Goal: Transaction & Acquisition: Purchase product/service

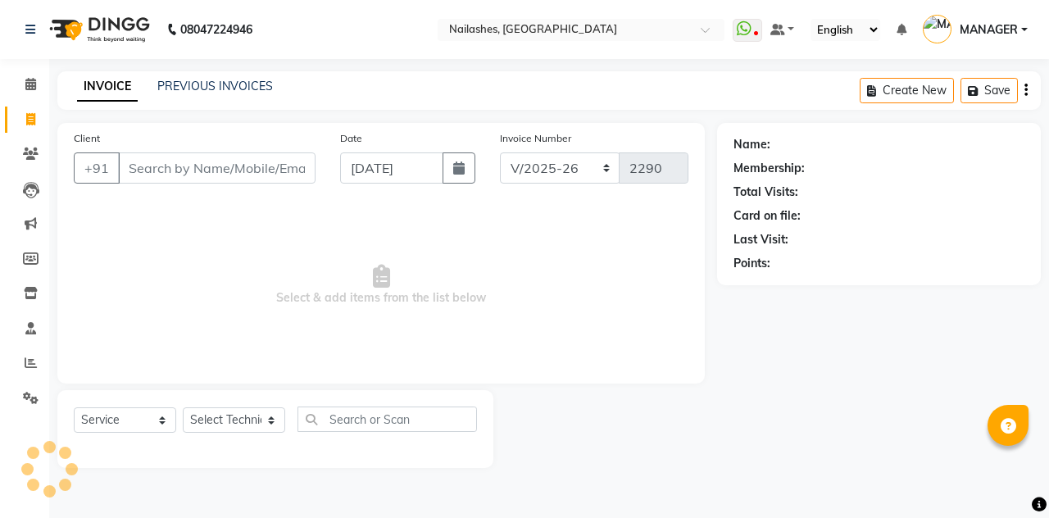
select select "3926"
select select "service"
click at [162, 85] on link "PREVIOUS INVOICES" at bounding box center [215, 86] width 116 height 15
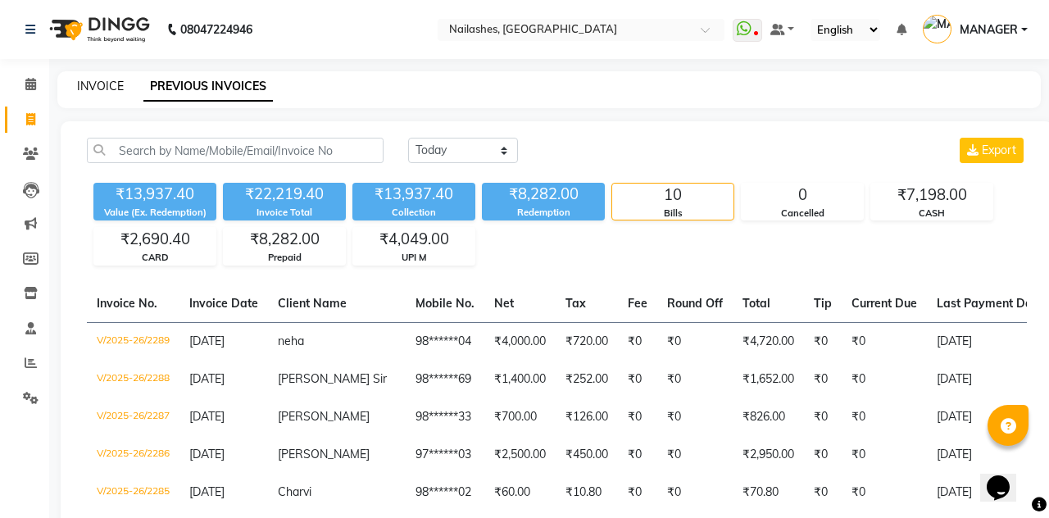
click at [91, 83] on link "INVOICE" at bounding box center [100, 86] width 47 height 15
select select "service"
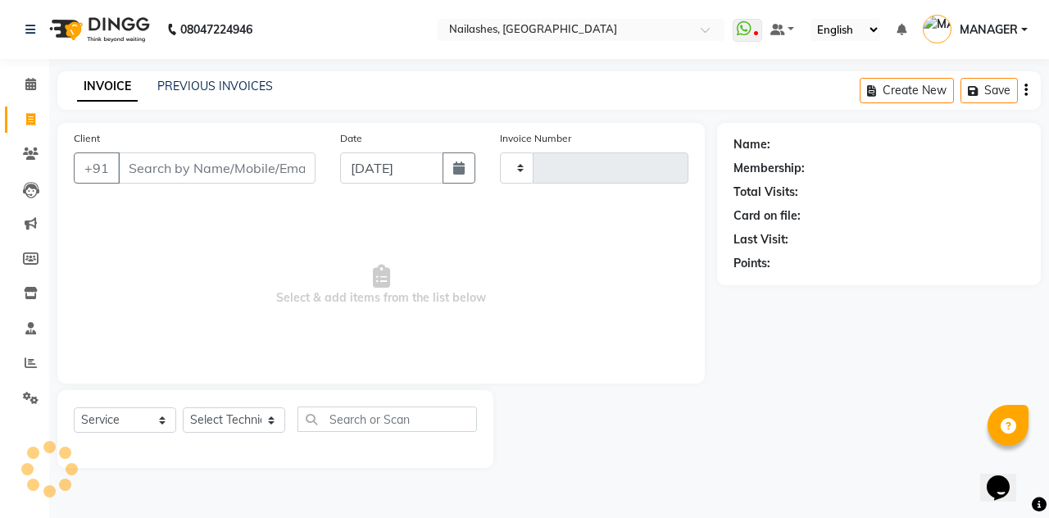
type input "2290"
select select "3926"
click at [134, 170] on input "Client" at bounding box center [216, 167] width 197 height 31
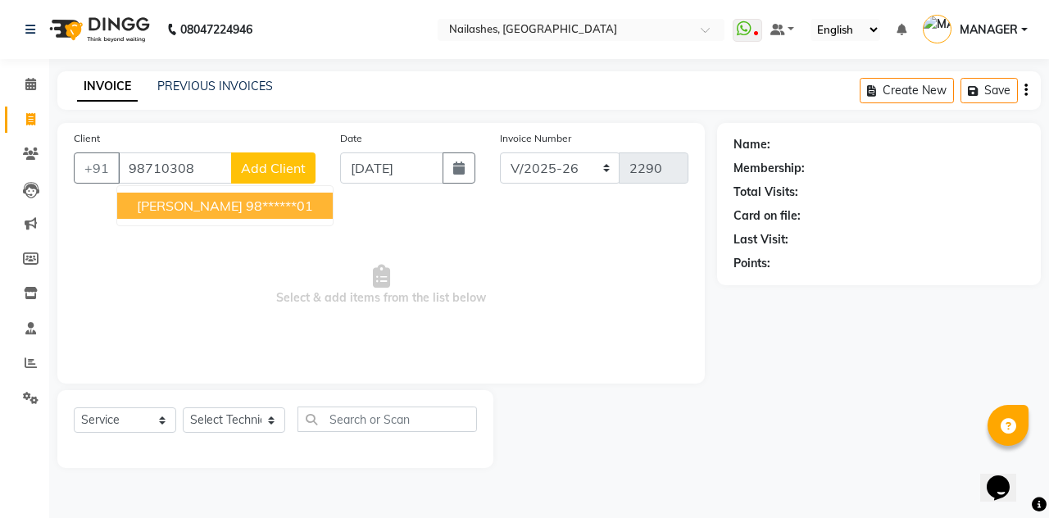
click at [261, 195] on button "[PERSON_NAME] 98******01" at bounding box center [224, 206] width 215 height 26
type input "98******01"
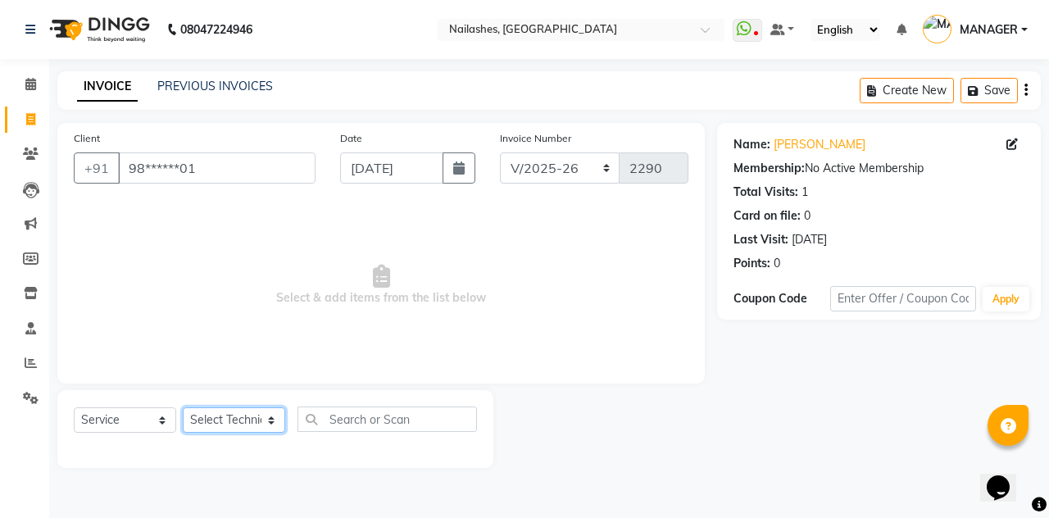
click at [224, 424] on select "Select Technician [PERSON_NAME] [PERSON_NAME] Arjun Mamta MANAGER Nisha Nitin […" at bounding box center [234, 419] width 102 height 25
select select "38034"
click at [183, 407] on select "Select Technician [PERSON_NAME] [PERSON_NAME] Arjun Mamta MANAGER Nisha Nitin […" at bounding box center [234, 419] width 102 height 25
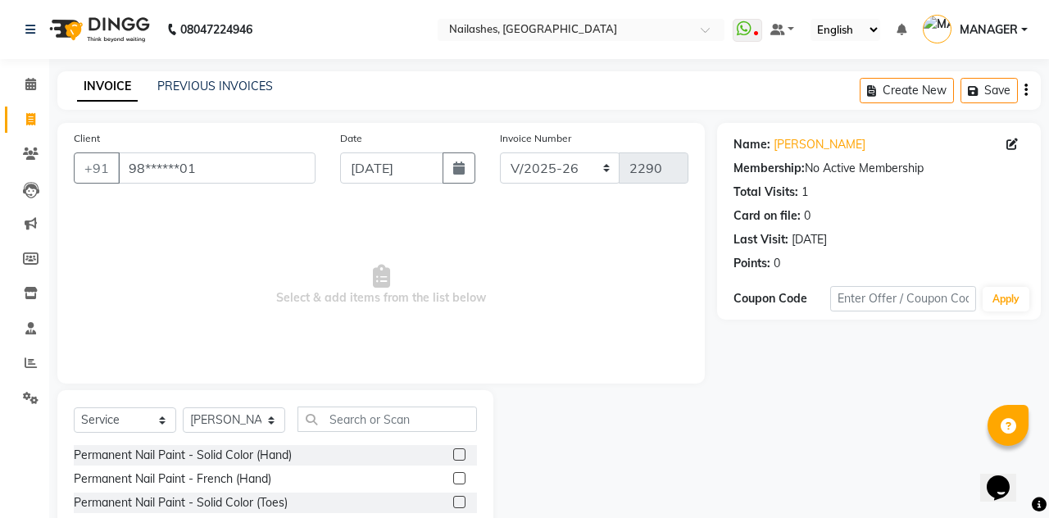
click at [456, 456] on label at bounding box center [459, 454] width 12 height 12
click at [456, 456] on input "checkbox" at bounding box center [458, 455] width 11 height 11
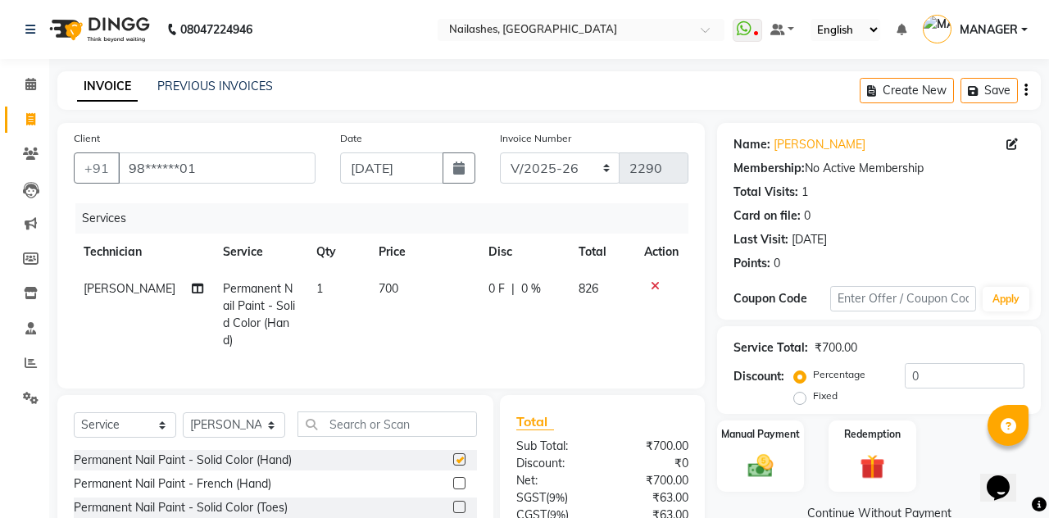
checkbox input "false"
click at [249, 419] on select "Select Technician Anamika Anita Arjun Mamta MANAGER Nisha Nitin Samir Shanu Shu…" at bounding box center [234, 424] width 102 height 25
select select "90278"
click at [183, 412] on select "Select Technician Anamika Anita Arjun Mamta MANAGER Nisha Nitin Samir Shanu Shu…" at bounding box center [234, 424] width 102 height 25
click at [408, 418] on input "text" at bounding box center [386, 423] width 179 height 25
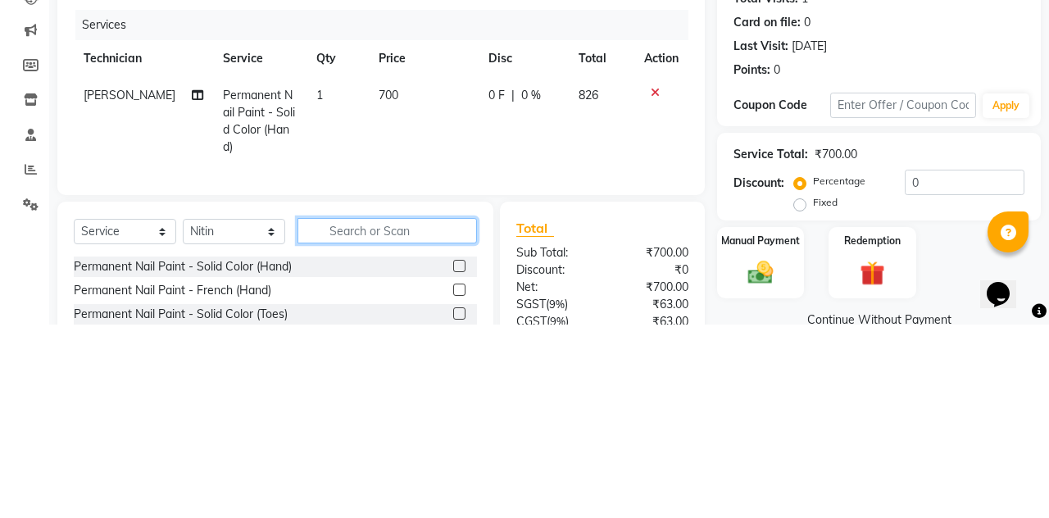
scroll to position [30, 0]
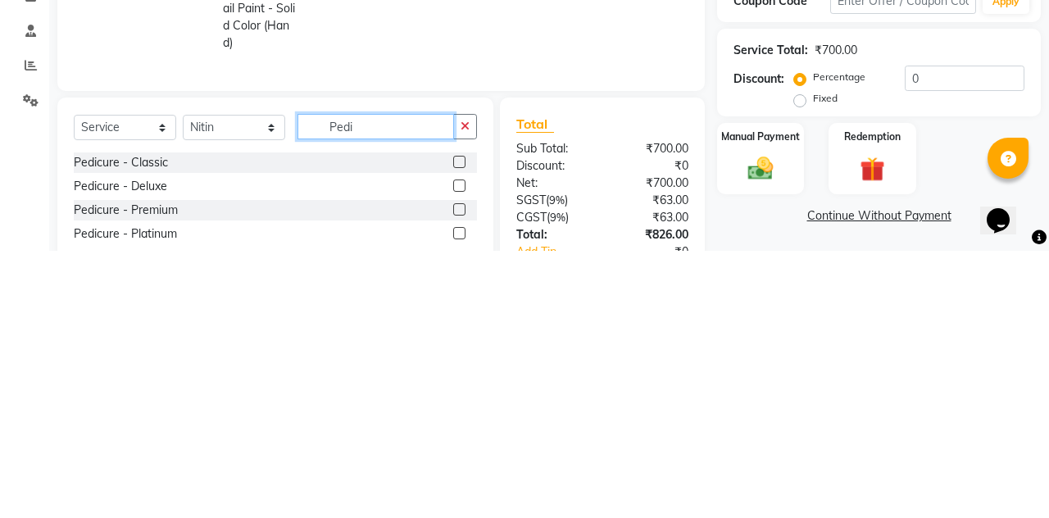
type input "Pedi"
click at [456, 429] on label at bounding box center [459, 429] width 12 height 12
click at [456, 429] on input "checkbox" at bounding box center [458, 429] width 11 height 11
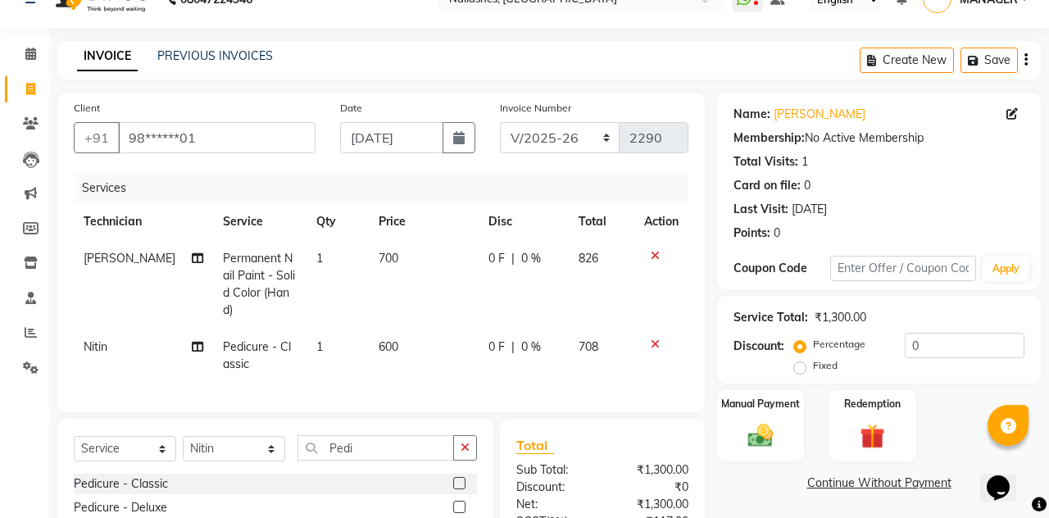
checkbox input "false"
click at [383, 346] on span "600" at bounding box center [388, 346] width 20 height 15
select select "90278"
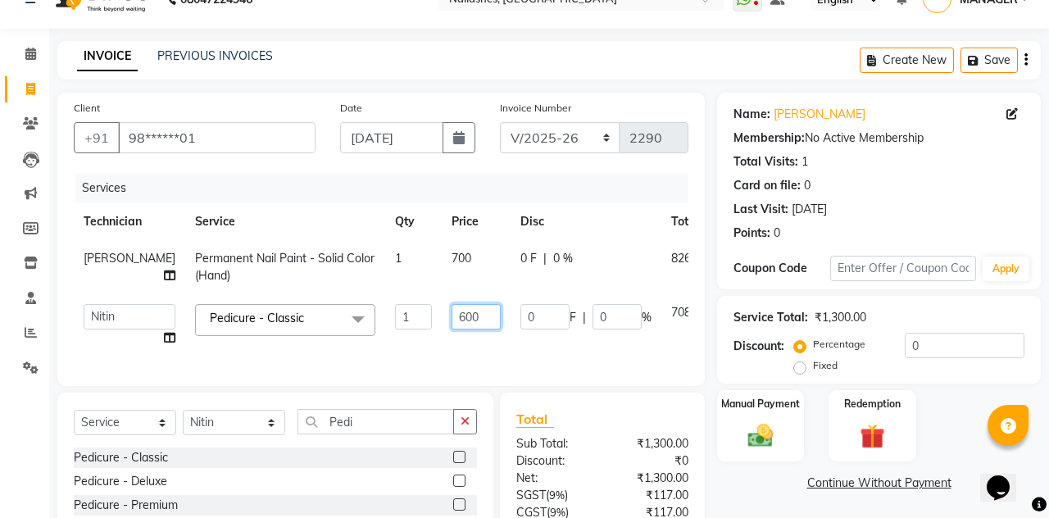
click at [459, 315] on input "600" at bounding box center [475, 316] width 49 height 25
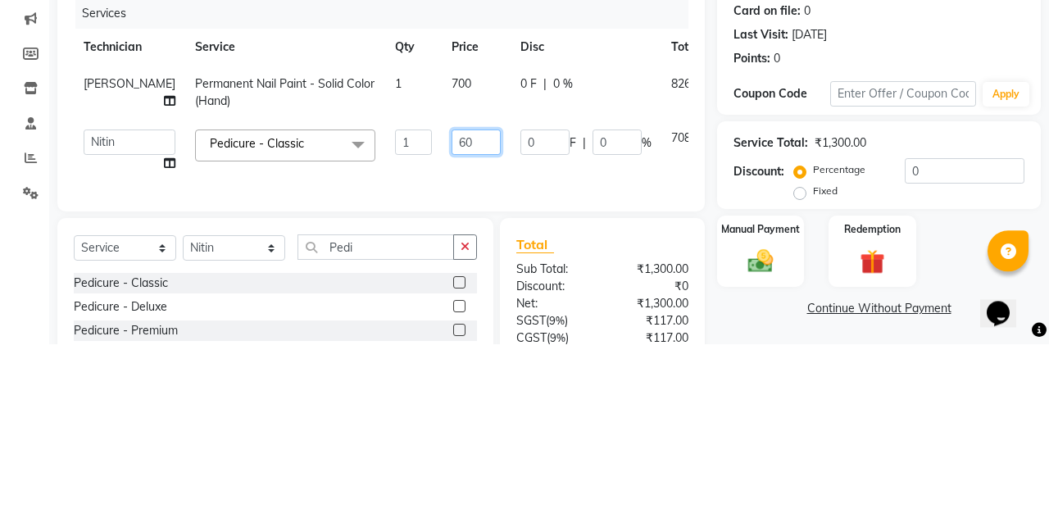
type input "6"
type input "250"
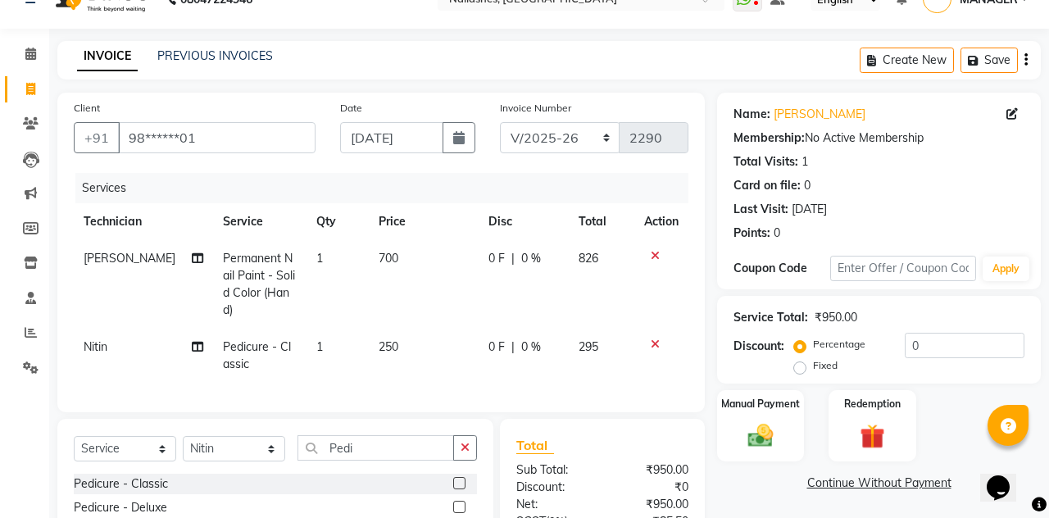
scroll to position [116, 0]
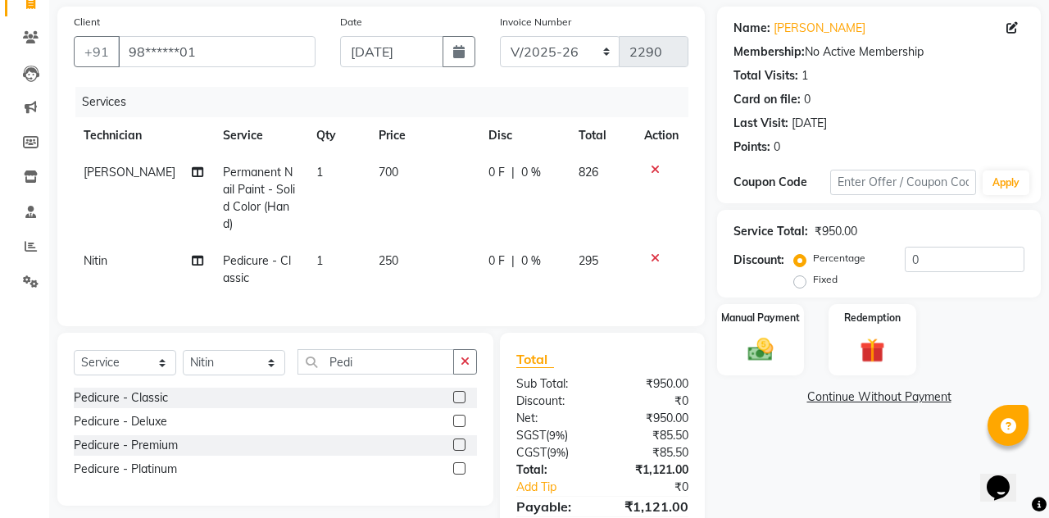
click at [754, 359] on img at bounding box center [760, 349] width 41 height 29
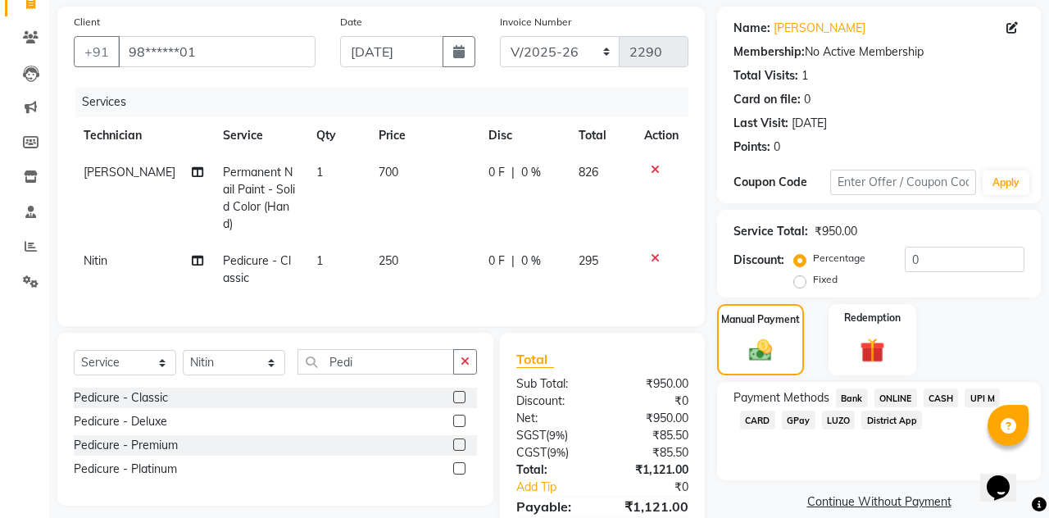
click at [937, 391] on span "CASH" at bounding box center [940, 397] width 35 height 19
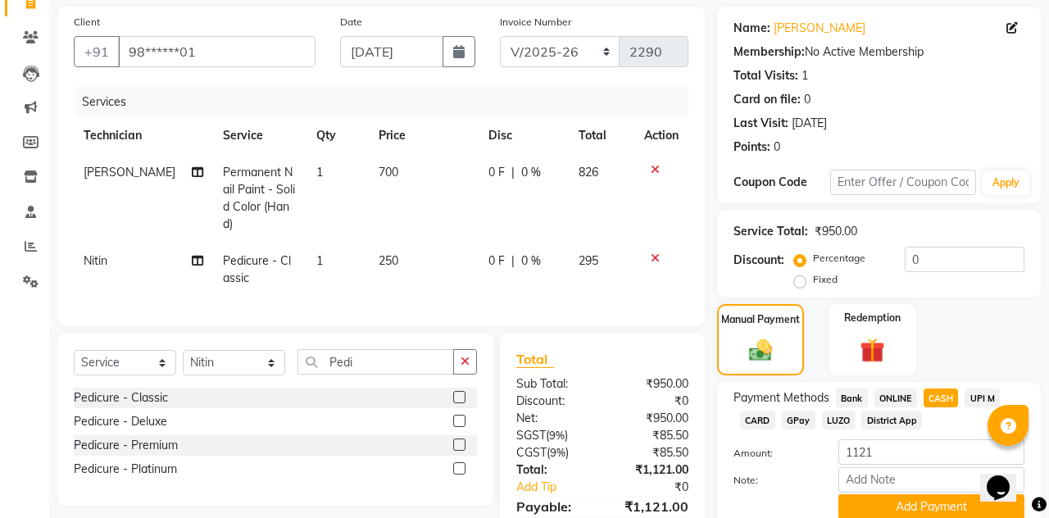
click at [944, 511] on button "Add Payment" at bounding box center [931, 506] width 186 height 25
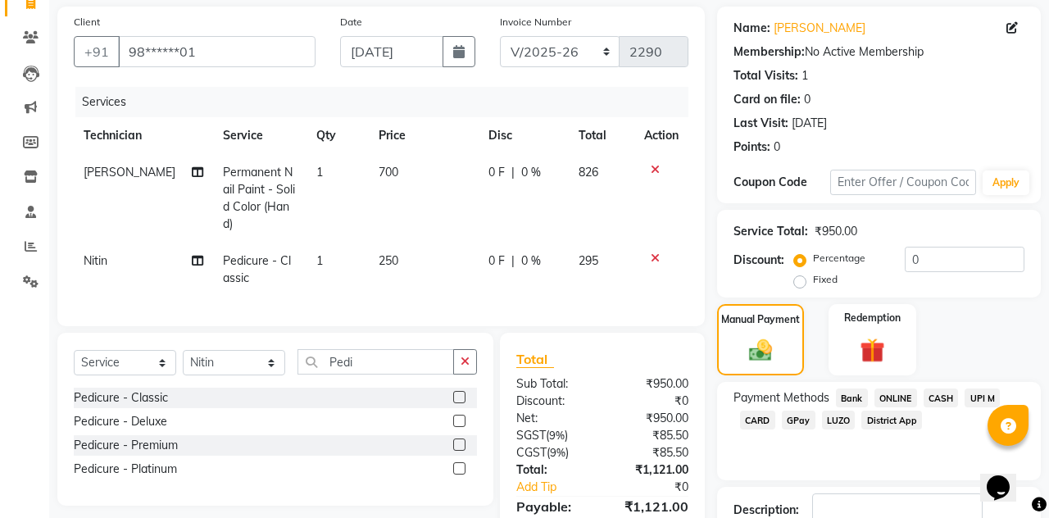
scroll to position [174, 0]
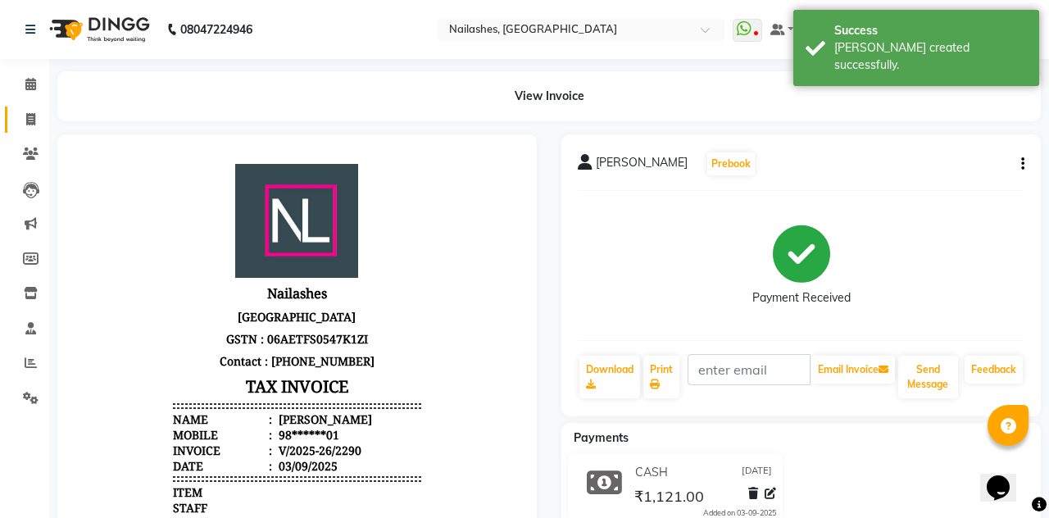
click at [14, 116] on link "Invoice" at bounding box center [24, 120] width 39 height 27
select select "service"
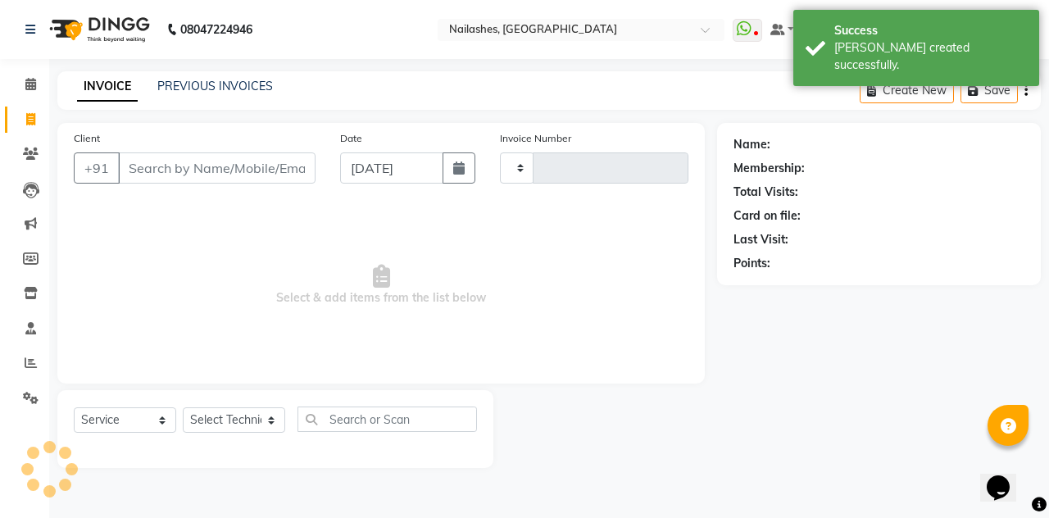
scroll to position [32, 0]
select select "3926"
type input "2291"
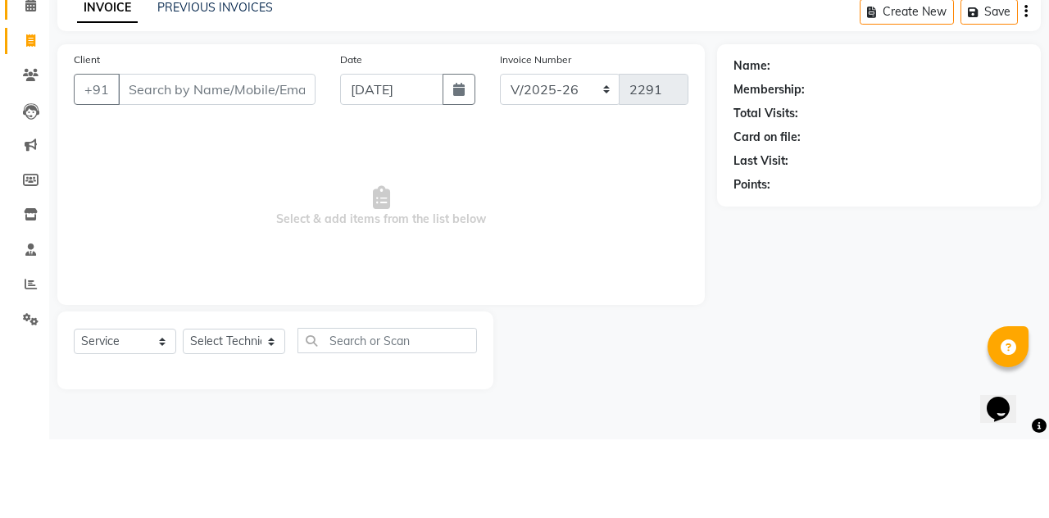
click at [11, 94] on link "Calendar" at bounding box center [24, 84] width 39 height 27
click at [7, 108] on link "Invoice" at bounding box center [24, 120] width 39 height 27
select select "service"
select select "3926"
type input "2291"
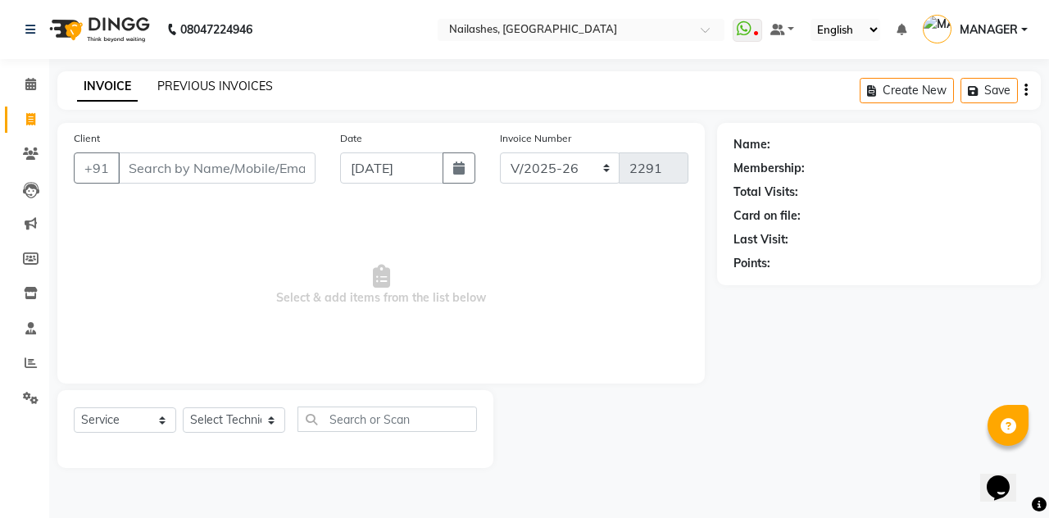
click at [193, 87] on link "PREVIOUS INVOICES" at bounding box center [215, 86] width 116 height 15
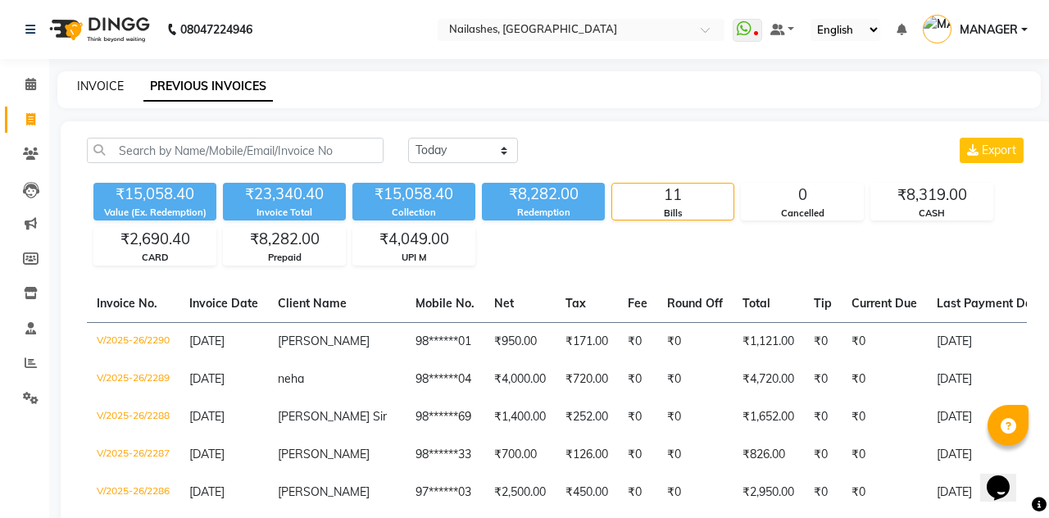
click at [97, 79] on link "INVOICE" at bounding box center [100, 86] width 47 height 15
select select "service"
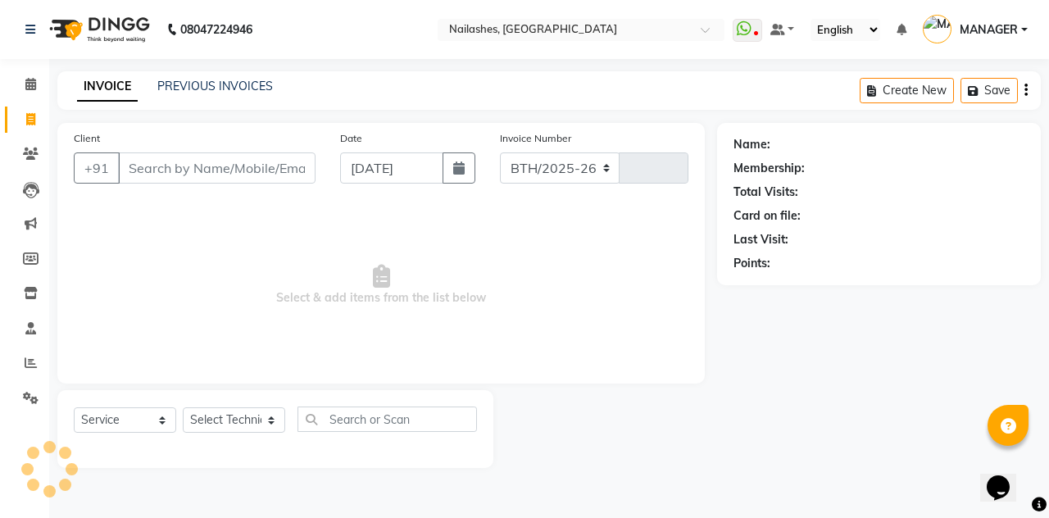
select select "3926"
type input "2291"
click at [29, 90] on icon at bounding box center [30, 84] width 11 height 12
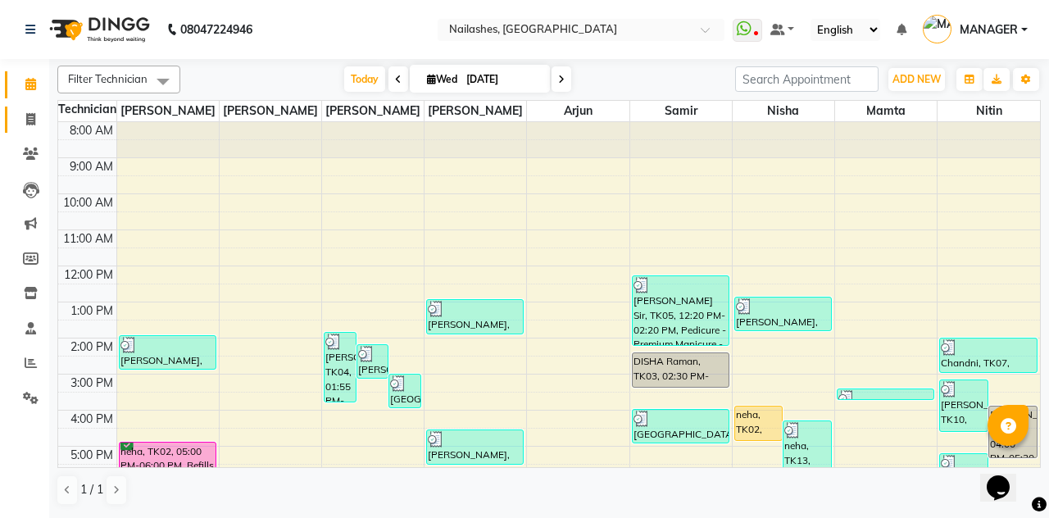
click at [21, 127] on span at bounding box center [30, 120] width 29 height 19
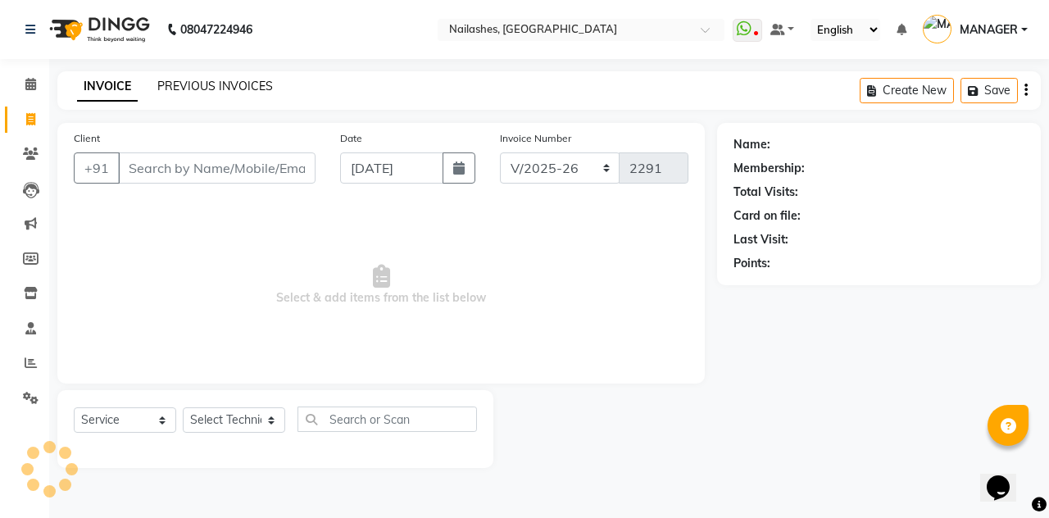
click at [185, 85] on link "PREVIOUS INVOICES" at bounding box center [215, 86] width 116 height 15
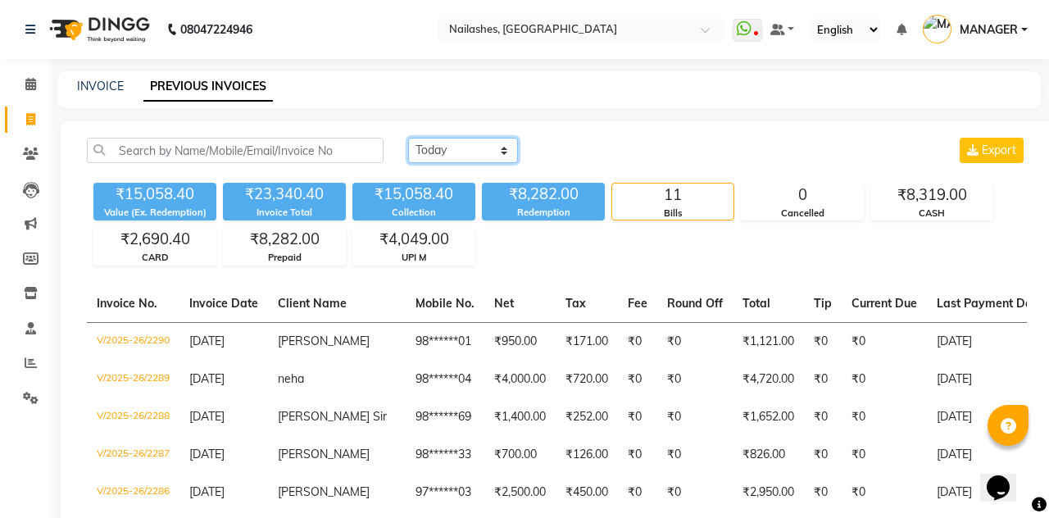
click at [457, 154] on select "Today Yesterday Custom Range" at bounding box center [463, 150] width 110 height 25
click at [408, 138] on select "Today Yesterday Custom Range" at bounding box center [463, 150] width 110 height 25
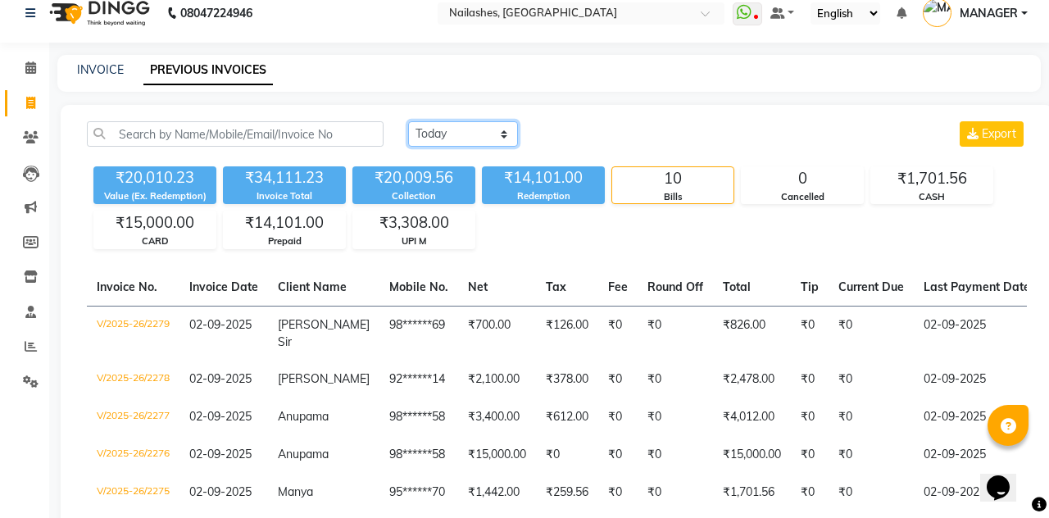
scroll to position [17, 0]
click at [497, 133] on select "Today Yesterday Custom Range" at bounding box center [463, 132] width 110 height 25
select select "range"
click at [408, 120] on select "Today Yesterday Custom Range" at bounding box center [463, 132] width 110 height 25
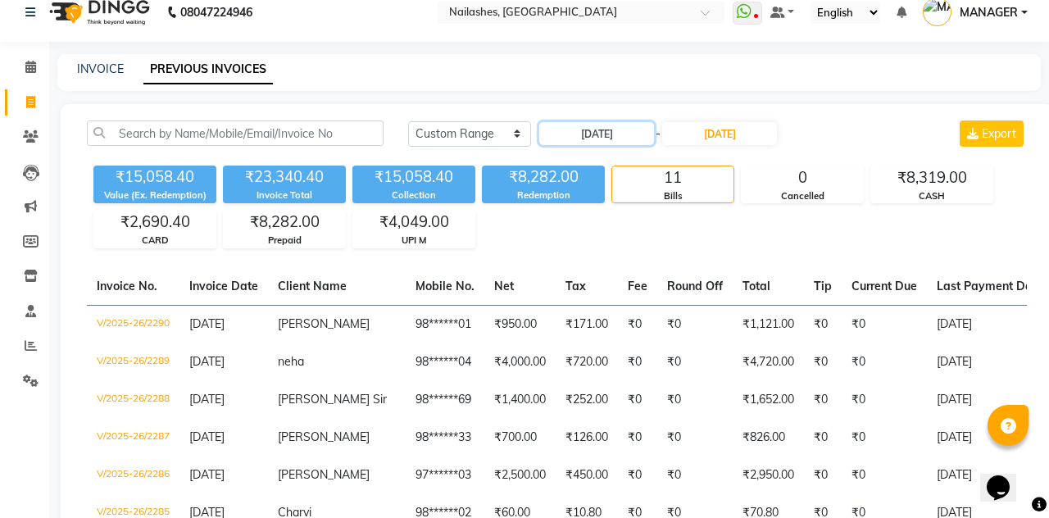
click at [606, 138] on input "03-09-2025" at bounding box center [596, 133] width 115 height 23
select select "9"
select select "2025"
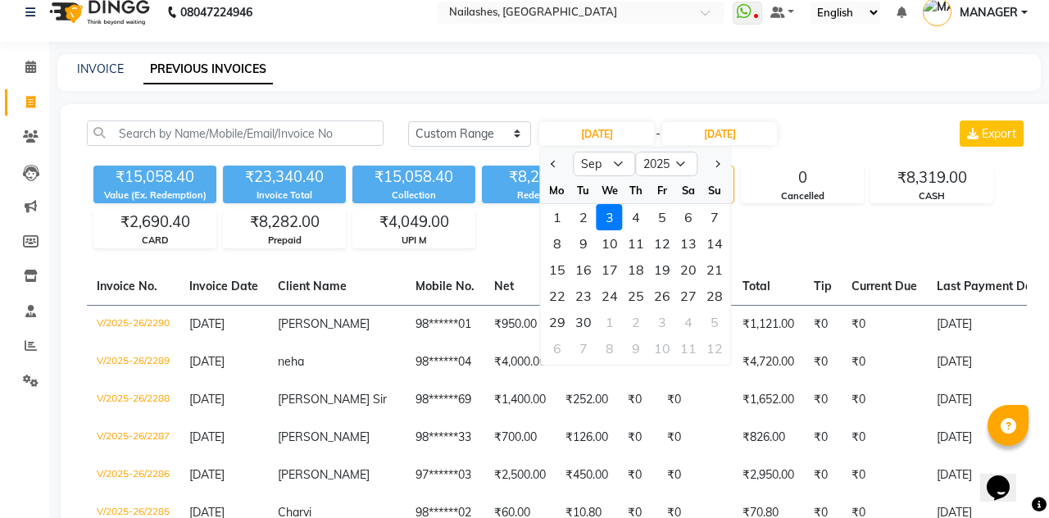
scroll to position [96, 0]
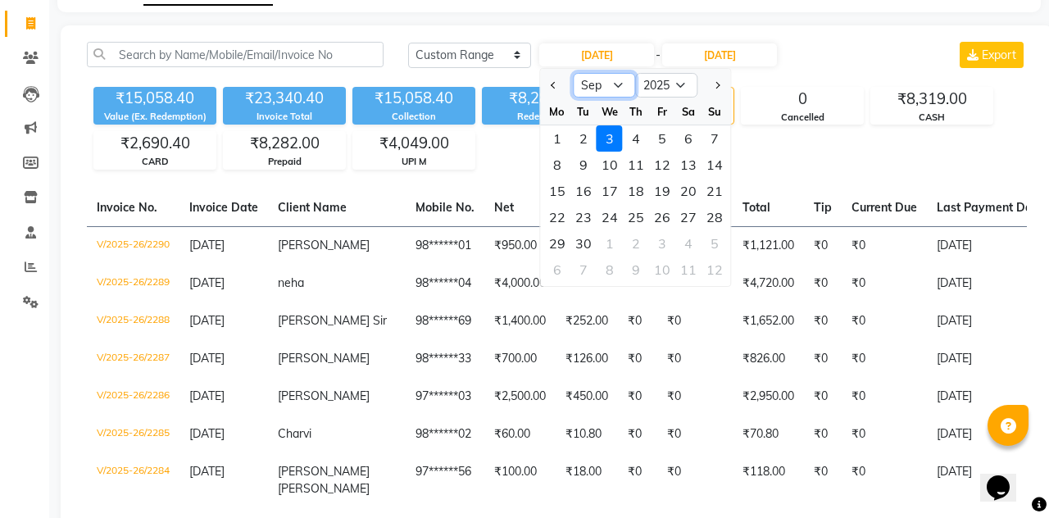
click at [617, 88] on select "Jan Feb Mar Apr May Jun Jul Aug Sep Oct Nov Dec" at bounding box center [604, 85] width 62 height 25
select select "8"
click at [573, 73] on select "Jan Feb Mar Apr May Jun Jul Aug Sep Oct Nov Dec" at bounding box center [604, 85] width 62 height 25
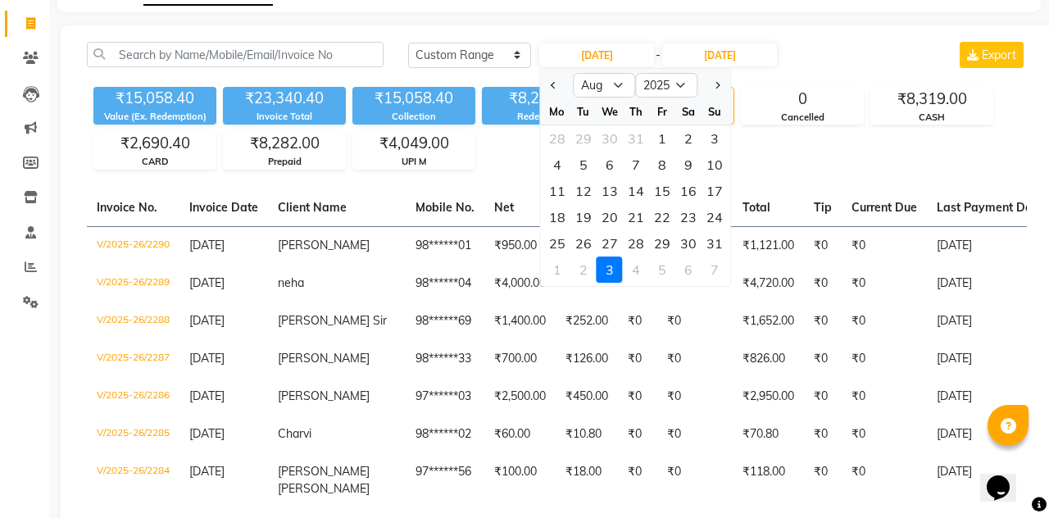
click at [714, 241] on div "31" at bounding box center [714, 243] width 26 height 26
type input "31-08-2025"
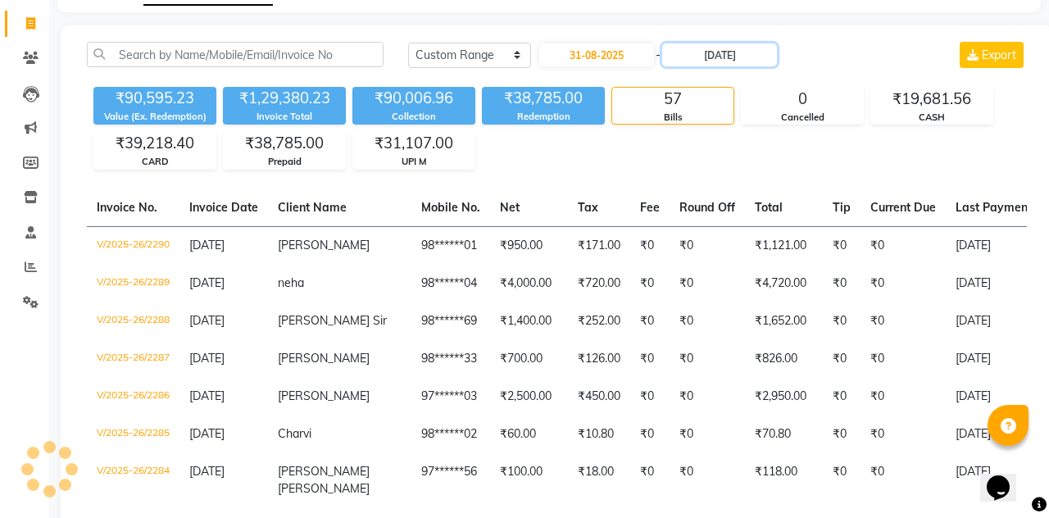
click at [771, 58] on input "03-09-2025" at bounding box center [719, 54] width 115 height 23
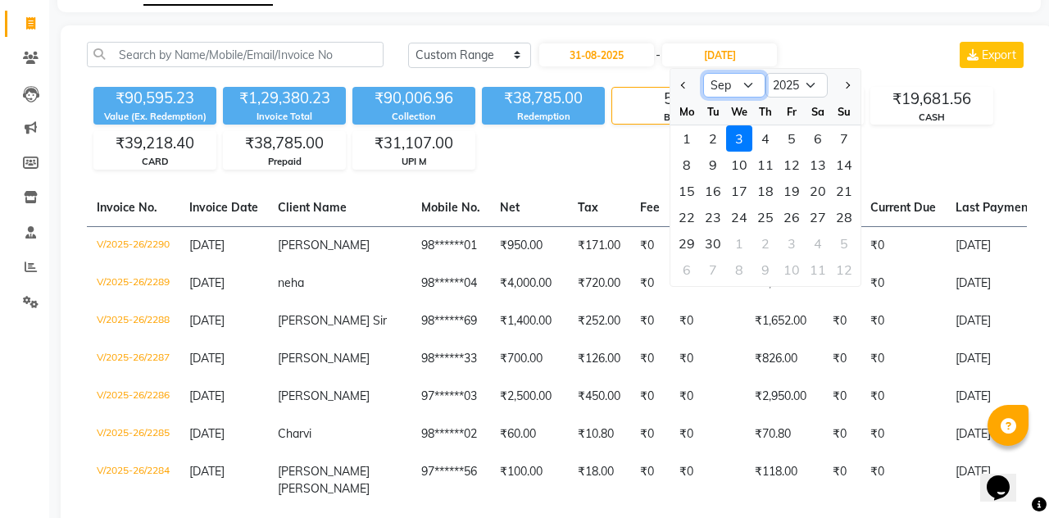
click at [739, 82] on select "Aug Sep Oct Nov Dec" at bounding box center [734, 85] width 62 height 25
select select "8"
click at [703, 73] on select "Aug Sep Oct Nov Dec" at bounding box center [734, 85] width 62 height 25
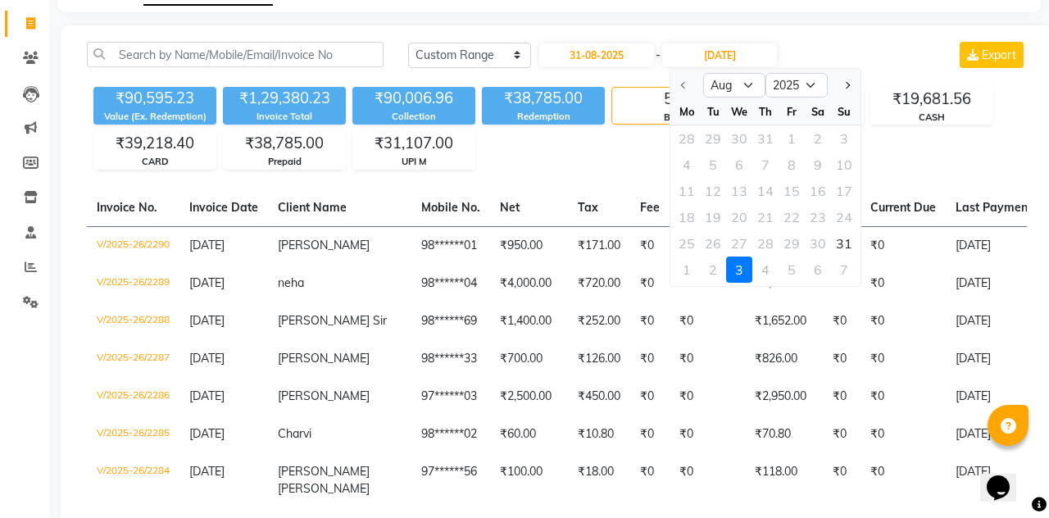
click at [842, 241] on div "31" at bounding box center [844, 243] width 26 height 26
type input "31-08-2025"
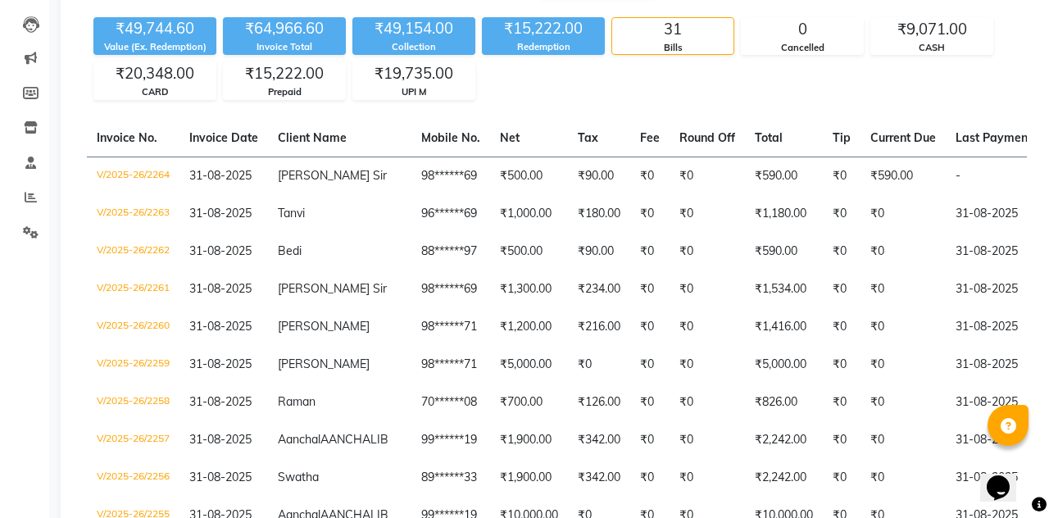
scroll to position [0, 0]
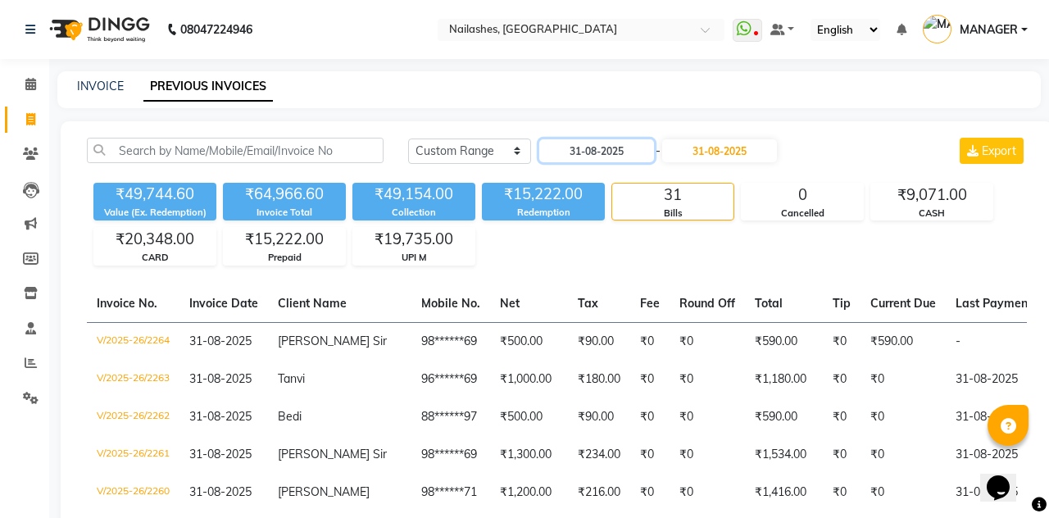
click at [611, 146] on input "31-08-2025" at bounding box center [596, 150] width 115 height 23
select select "8"
select select "2025"
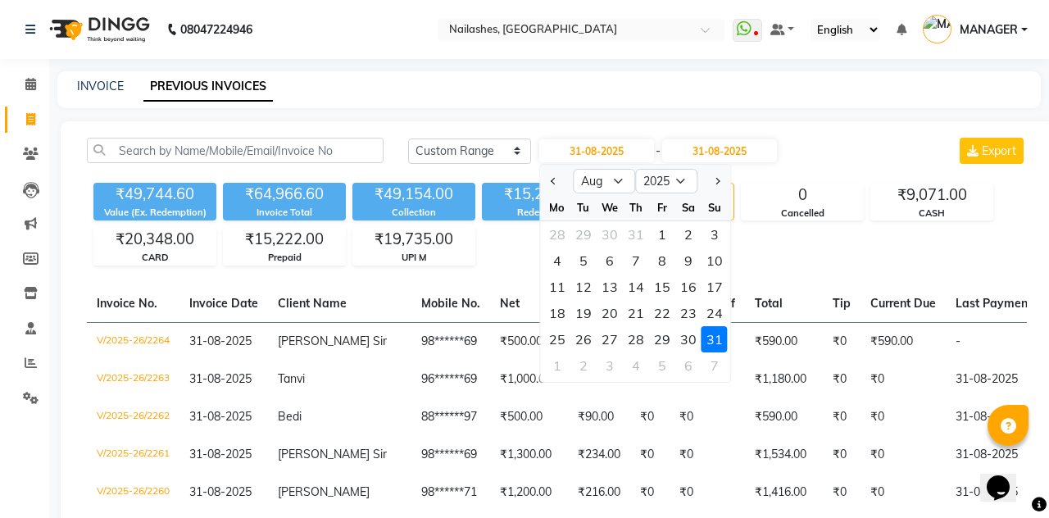
click at [689, 338] on div "30" at bounding box center [688, 339] width 26 height 26
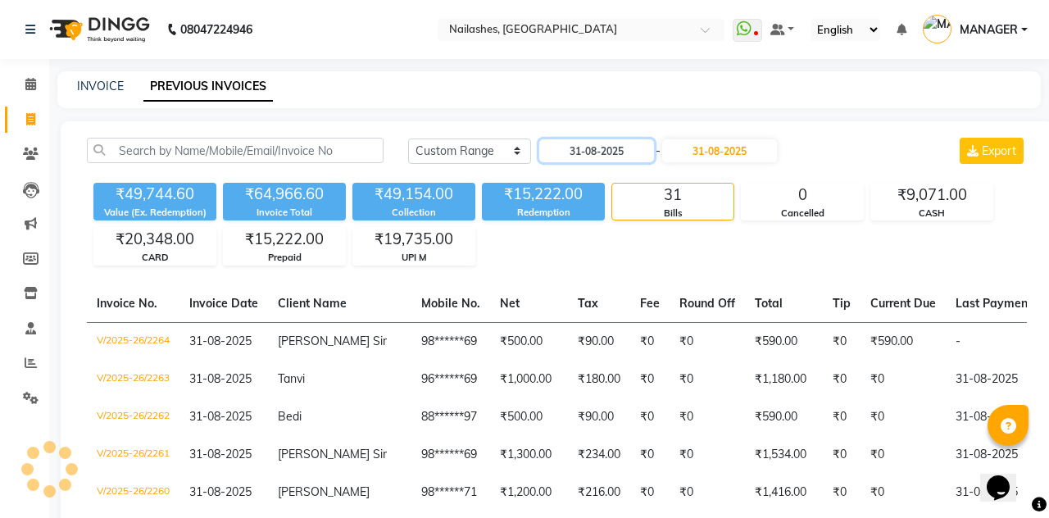
type input "30-08-2025"
click at [754, 152] on input "31-08-2025" at bounding box center [719, 150] width 115 height 23
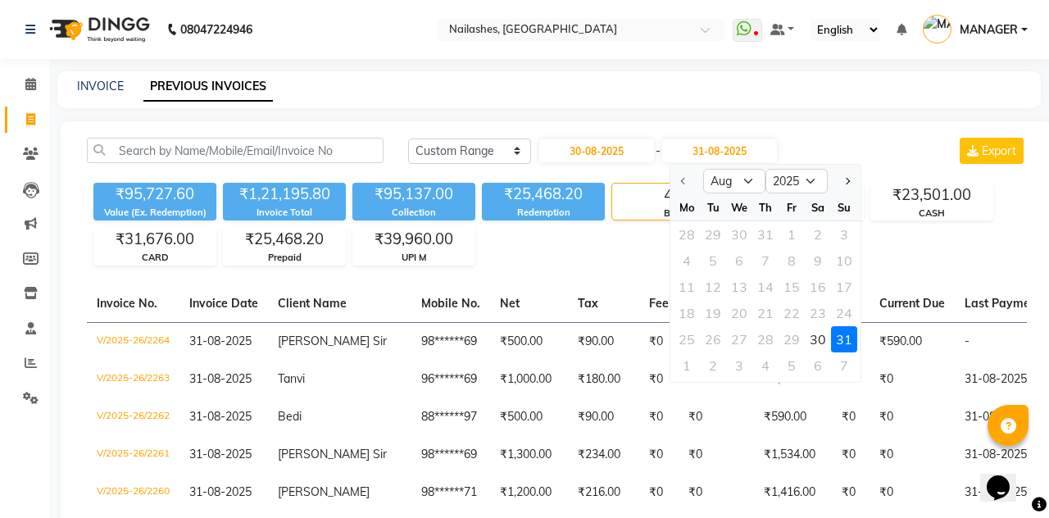
click at [820, 339] on div "30" at bounding box center [817, 339] width 26 height 26
type input "30-08-2025"
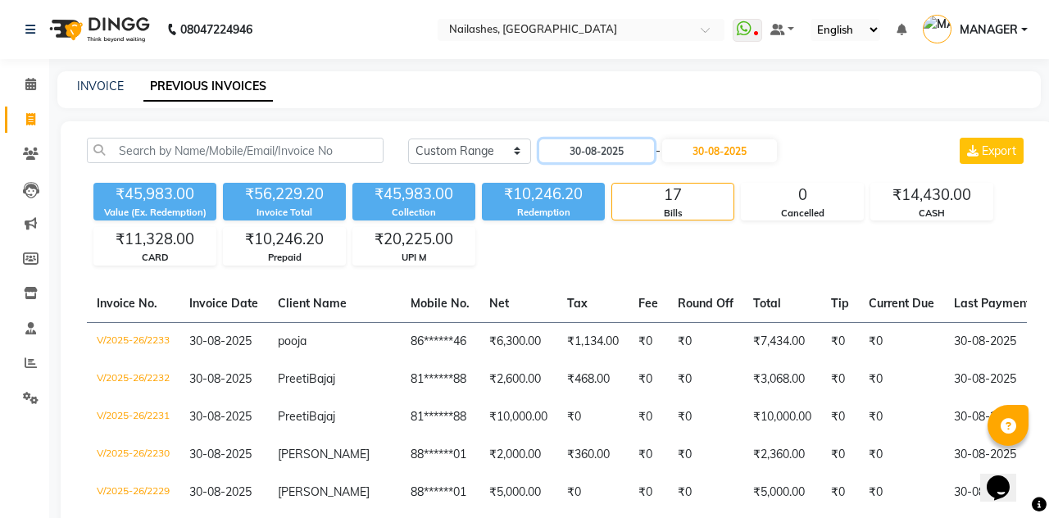
click at [629, 147] on input "30-08-2025" at bounding box center [596, 150] width 115 height 23
select select "8"
select select "2025"
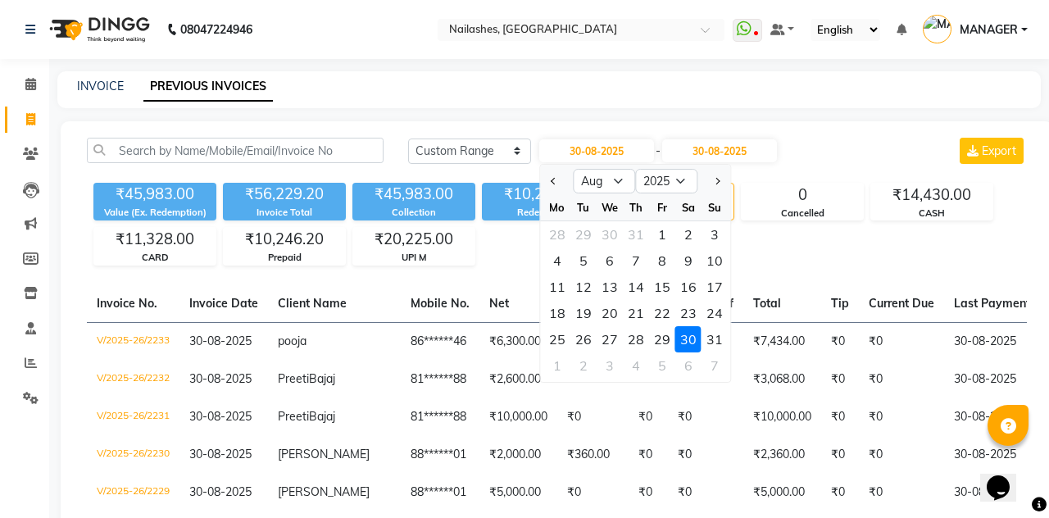
click at [666, 339] on div "29" at bounding box center [662, 339] width 26 height 26
type input "29-08-2025"
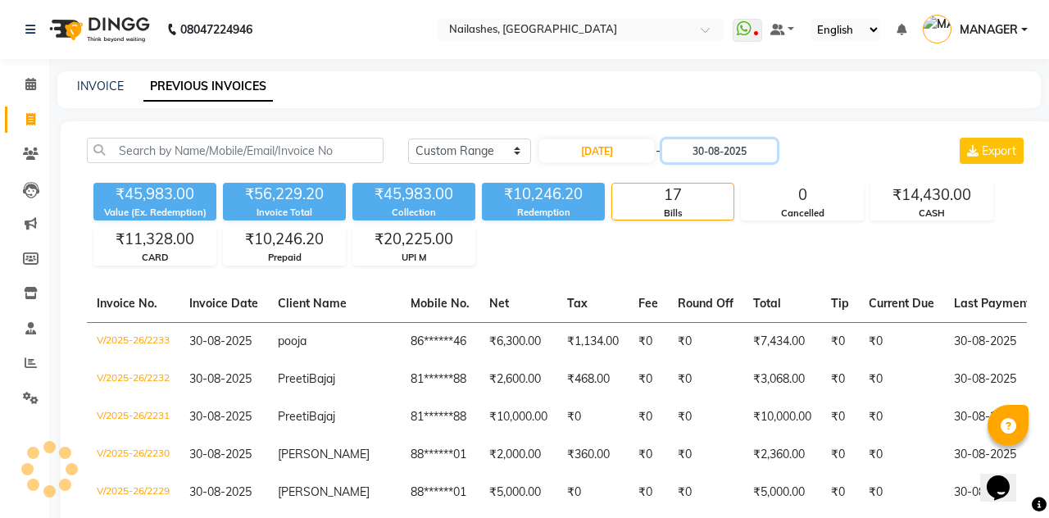
click at [741, 150] on input "30-08-2025" at bounding box center [719, 150] width 115 height 23
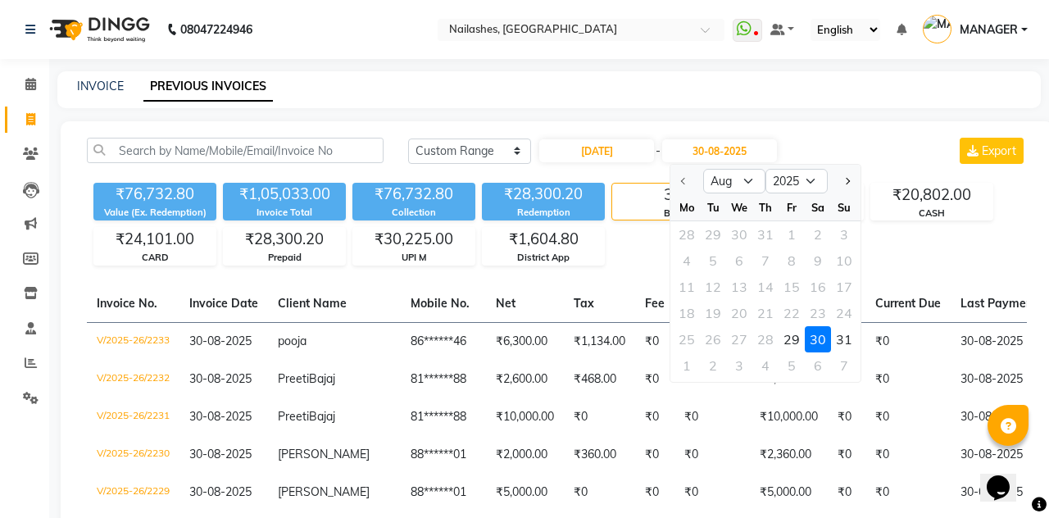
click at [789, 339] on div "29" at bounding box center [791, 339] width 26 height 26
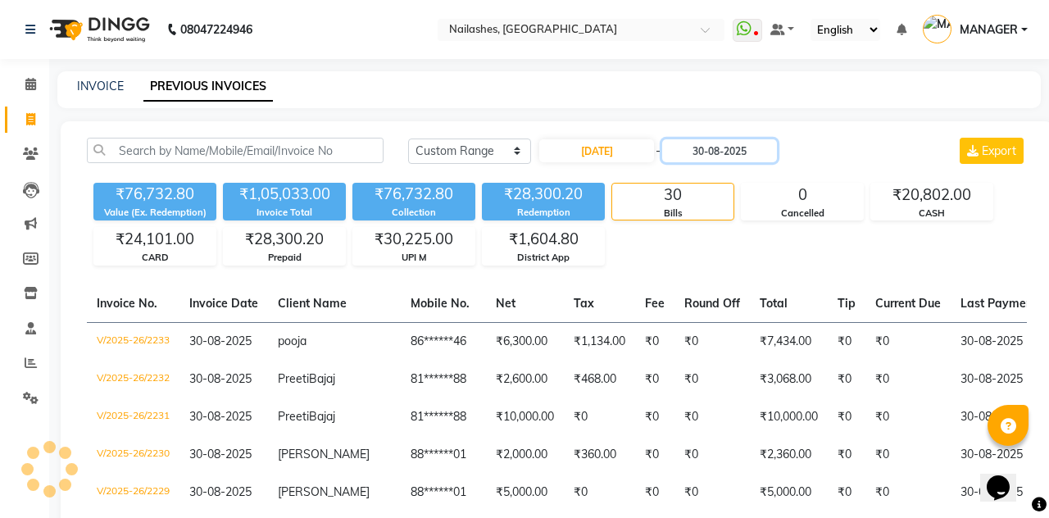
type input "29-08-2025"
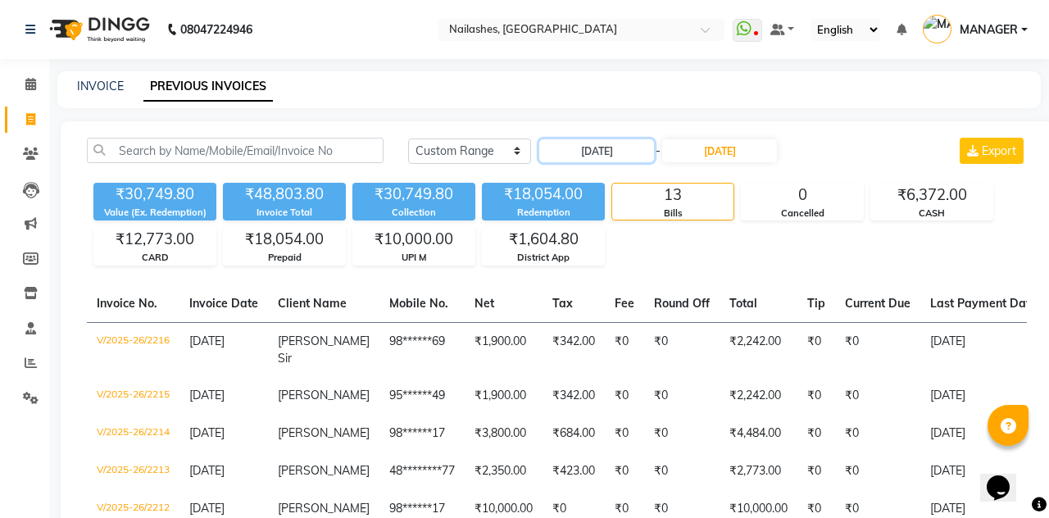
click at [587, 154] on input "29-08-2025" at bounding box center [596, 150] width 115 height 23
select select "8"
select select "2025"
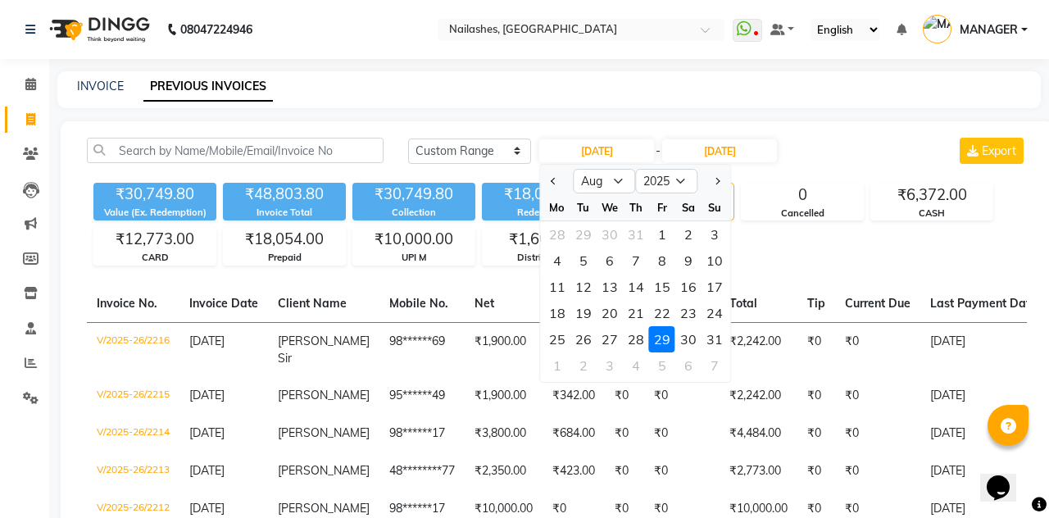
click at [628, 349] on div "28" at bounding box center [636, 339] width 26 height 26
type input "28-08-2025"
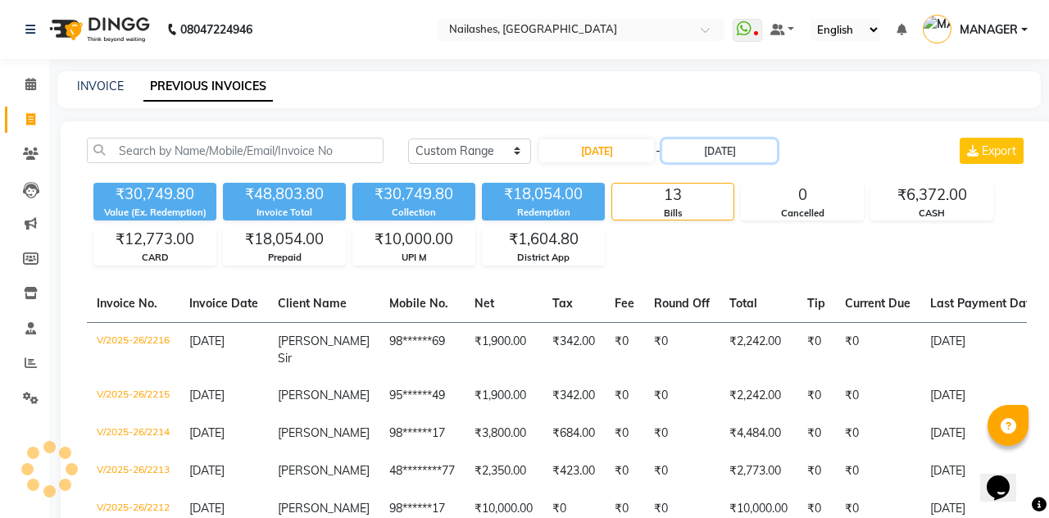
click at [732, 147] on input "29-08-2025" at bounding box center [719, 150] width 115 height 23
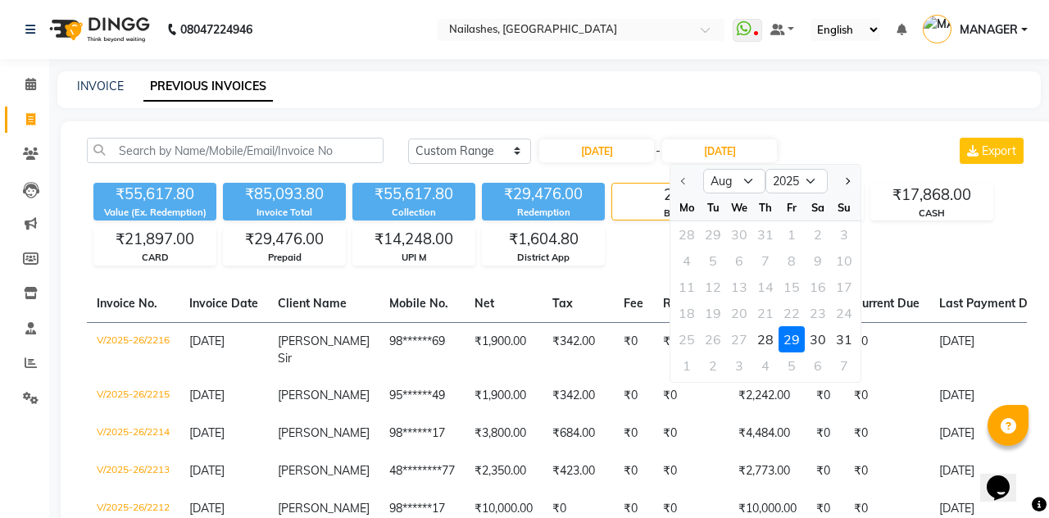
click at [764, 346] on div "28" at bounding box center [765, 339] width 26 height 26
type input "28-08-2025"
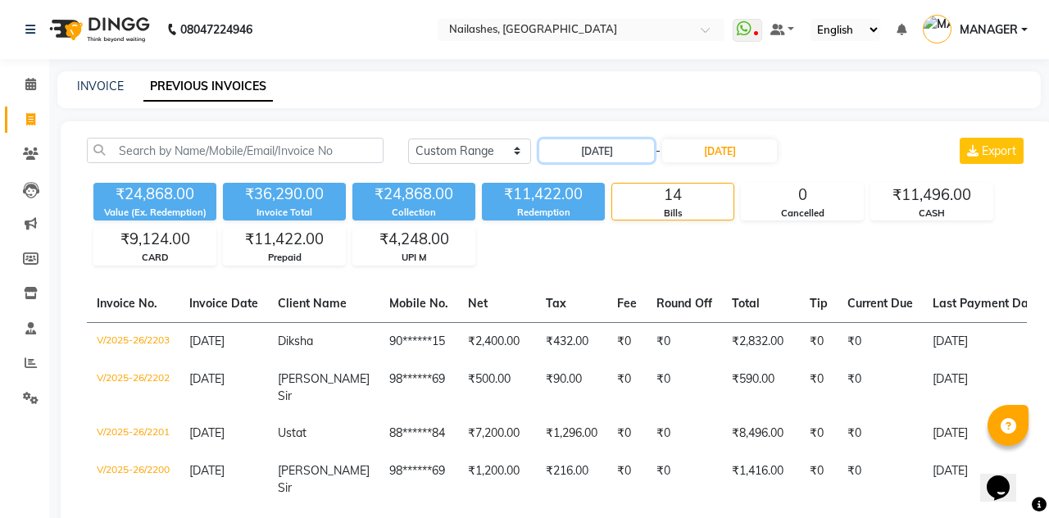
click at [628, 151] on input "28-08-2025" at bounding box center [596, 150] width 115 height 23
select select "8"
select select "2025"
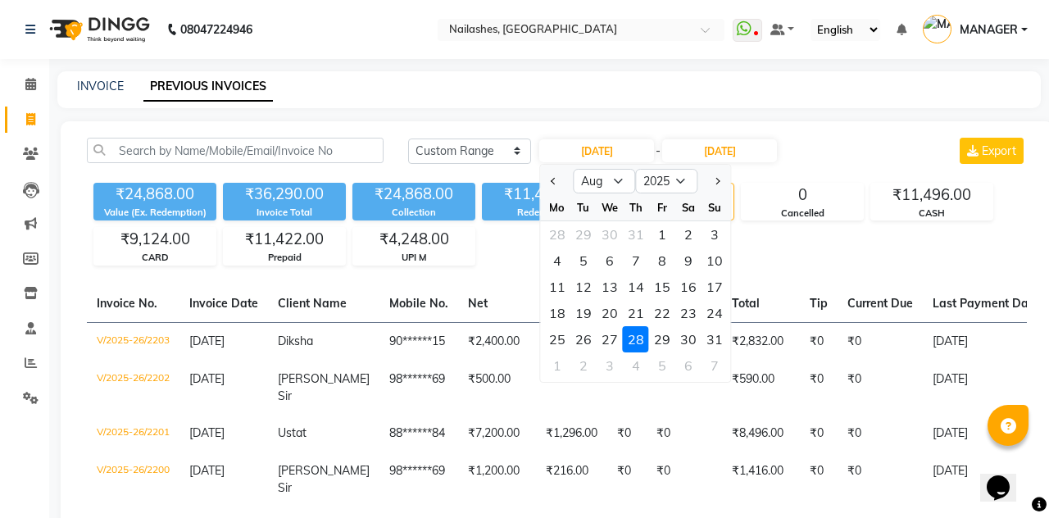
click at [605, 339] on div "27" at bounding box center [609, 339] width 26 height 26
type input "27-08-2025"
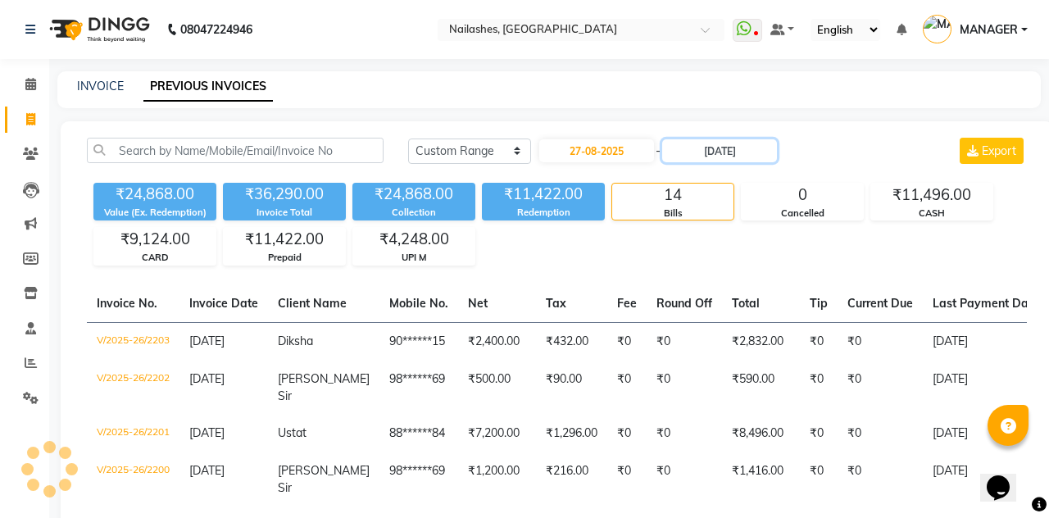
click at [733, 147] on input "28-08-2025" at bounding box center [719, 150] width 115 height 23
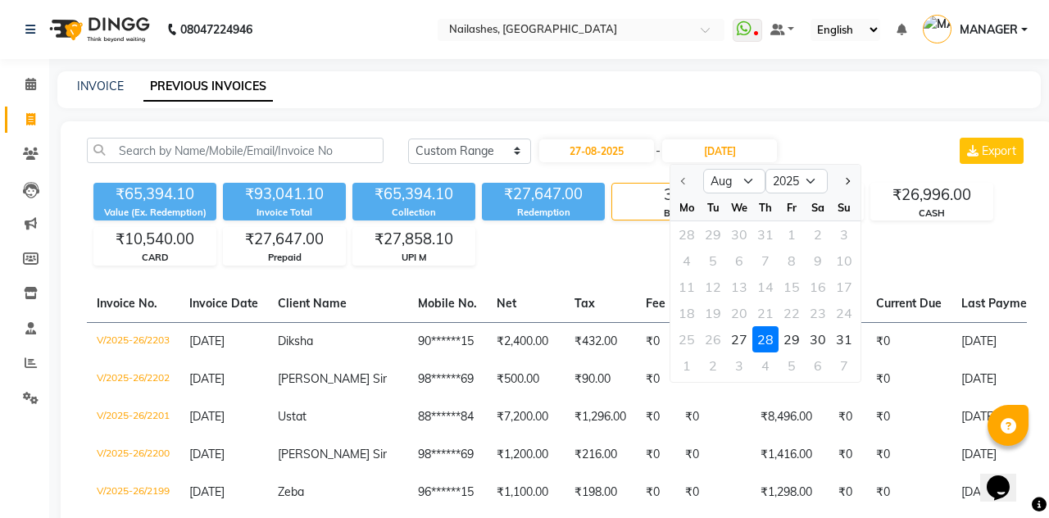
click at [741, 329] on div "27" at bounding box center [739, 339] width 26 height 26
type input "27-08-2025"
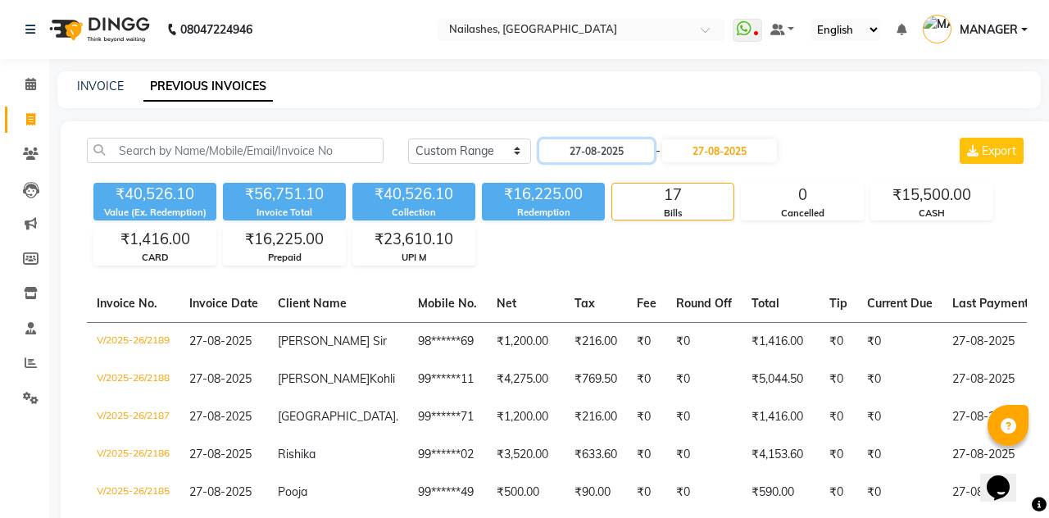
click at [613, 146] on input "27-08-2025" at bounding box center [596, 150] width 115 height 23
select select "8"
select select "2025"
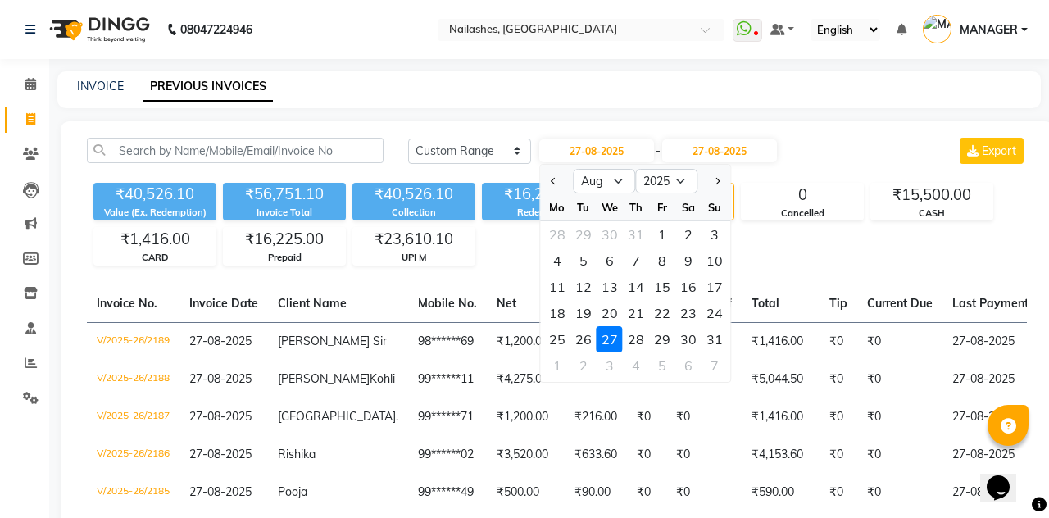
click at [580, 343] on div "26" at bounding box center [583, 339] width 26 height 26
type input "26-08-2025"
click at [767, 153] on input "27-08-2025" at bounding box center [719, 150] width 115 height 23
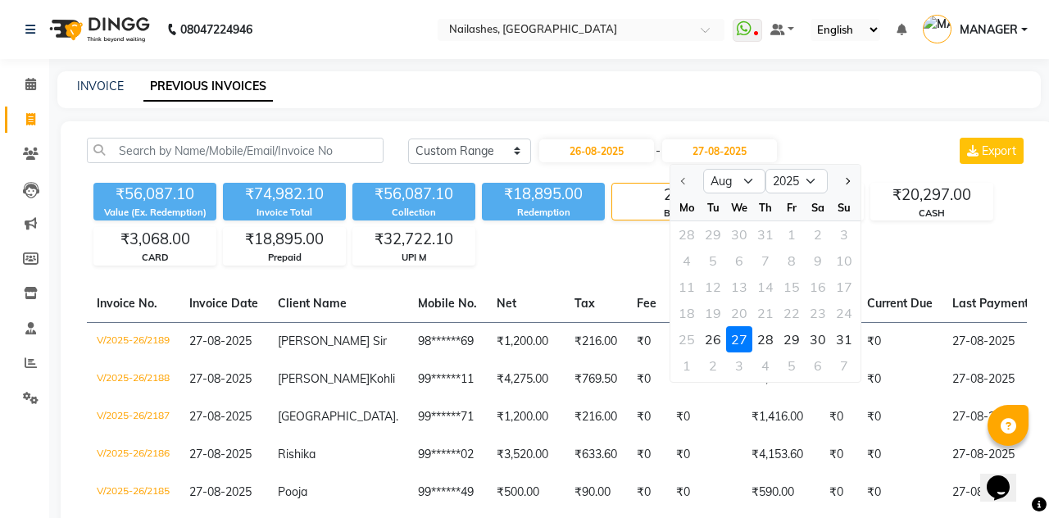
click at [714, 347] on div "26" at bounding box center [713, 339] width 26 height 26
type input "26-08-2025"
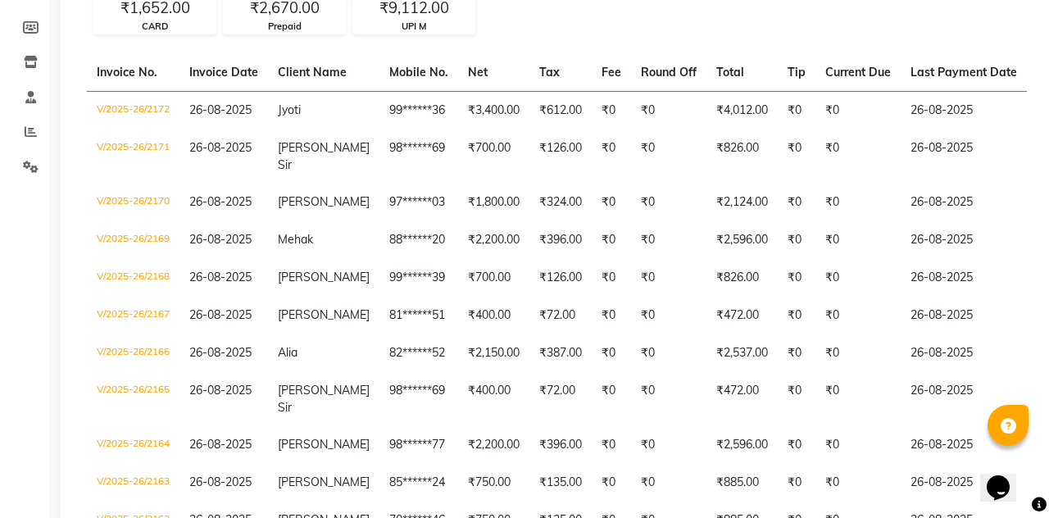
scroll to position [22, 0]
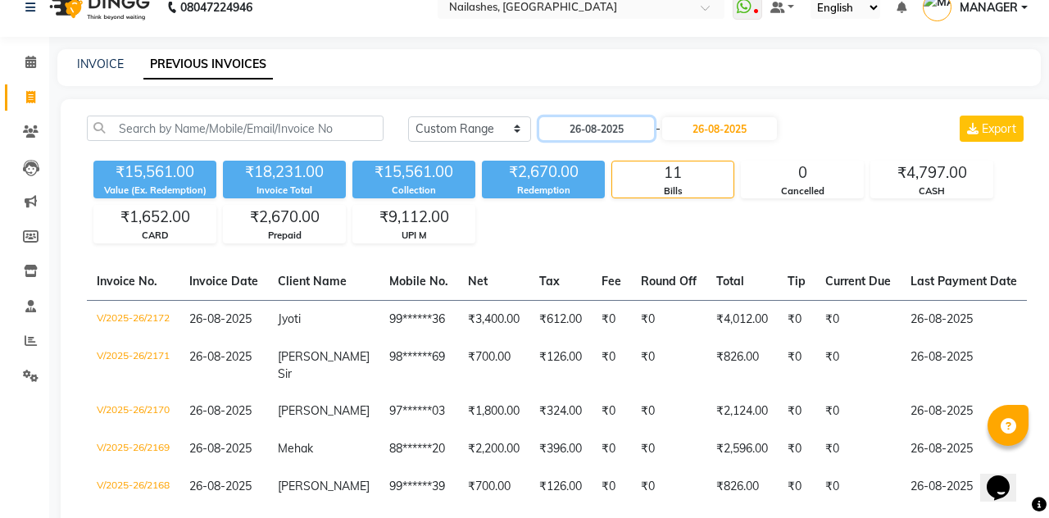
click at [632, 125] on input "26-08-2025" at bounding box center [596, 128] width 115 height 23
select select "8"
select select "2025"
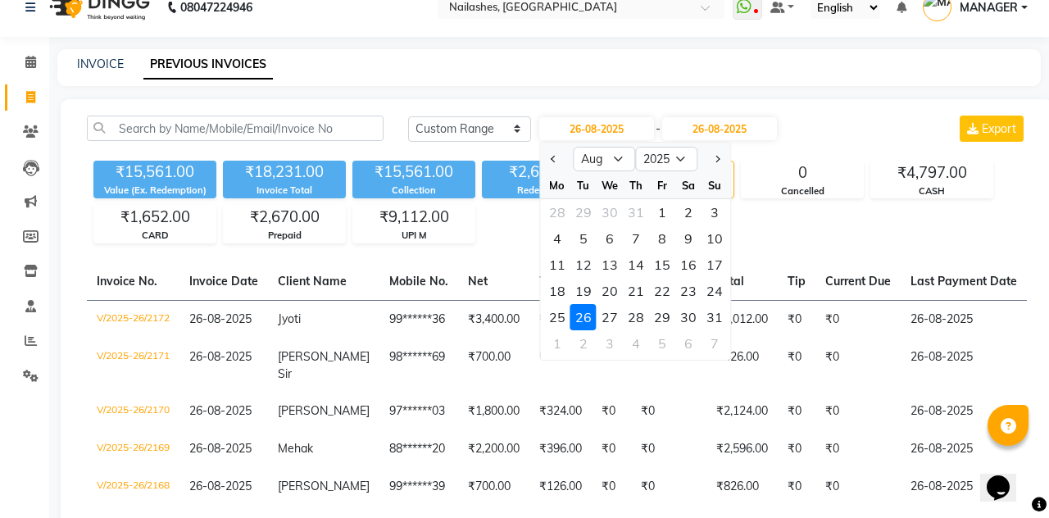
click at [547, 322] on div "25" at bounding box center [557, 317] width 26 height 26
type input "25-08-2025"
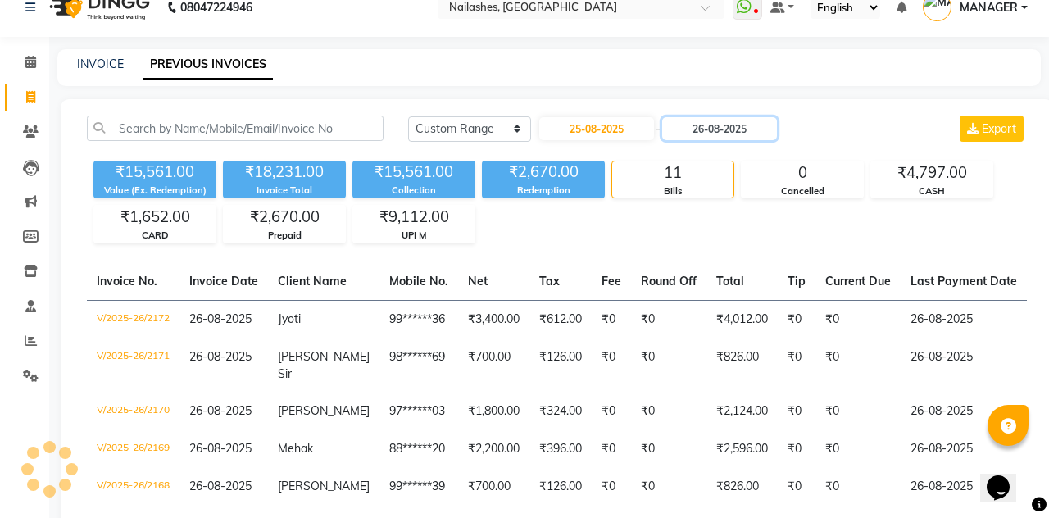
click at [741, 125] on input "26-08-2025" at bounding box center [719, 128] width 115 height 23
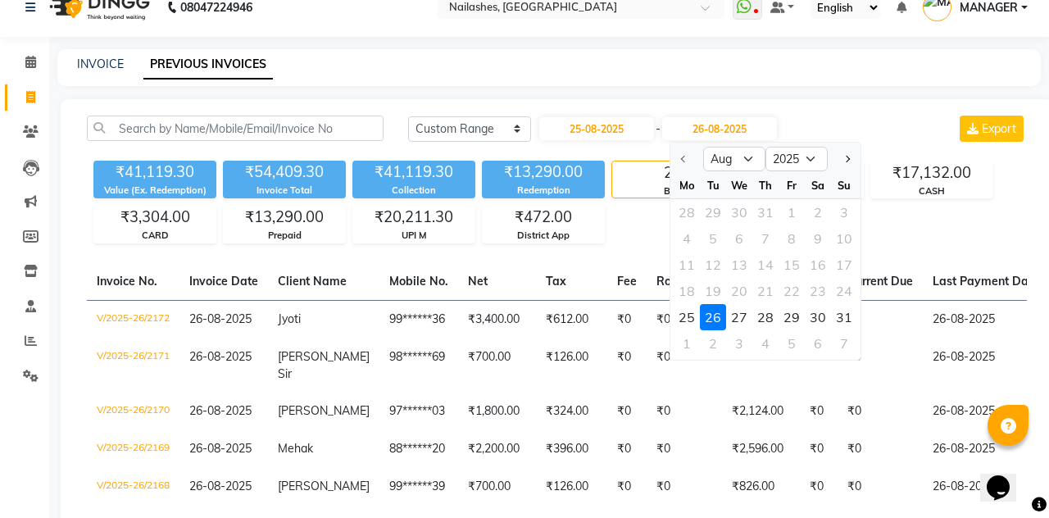
click at [685, 321] on div "25" at bounding box center [686, 317] width 26 height 26
type input "25-08-2025"
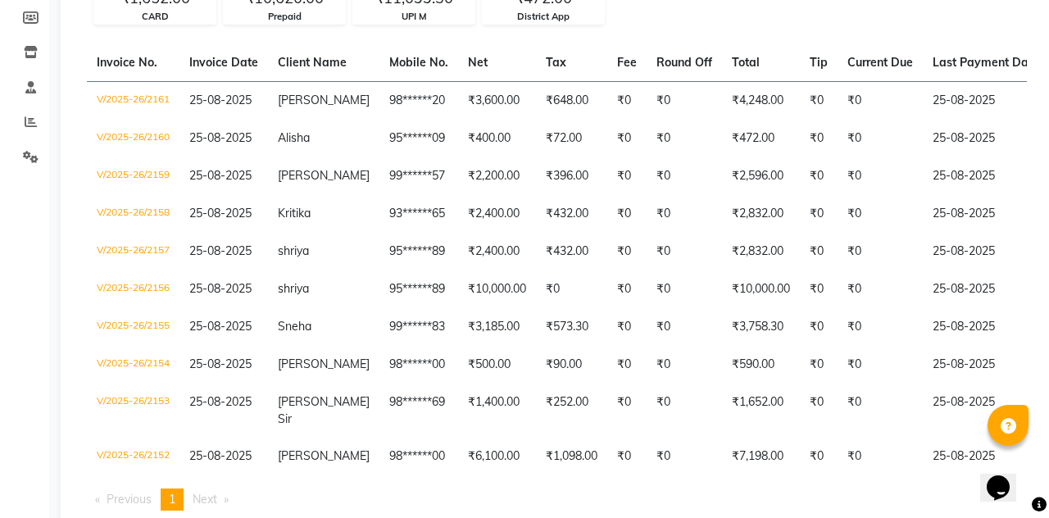
scroll to position [0, 0]
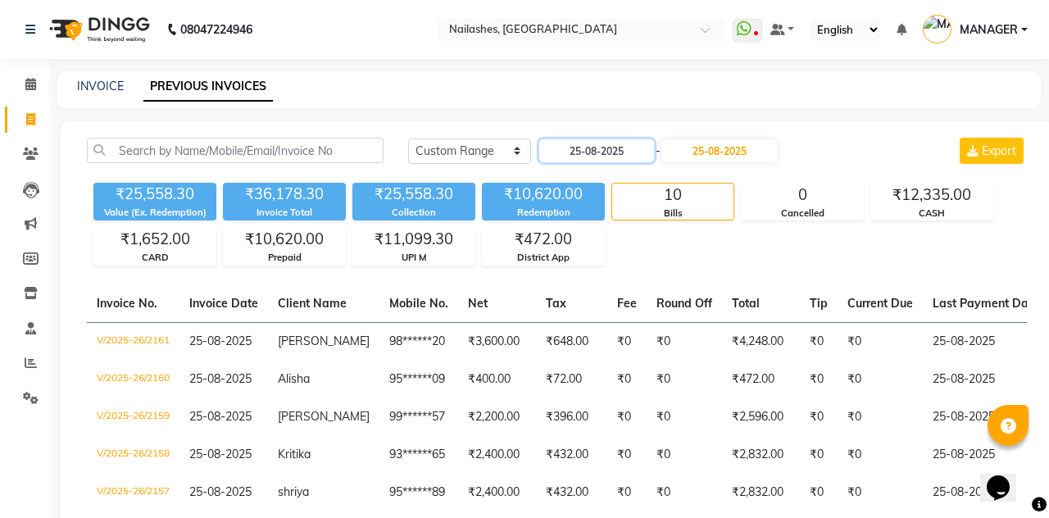
click at [616, 155] on input "25-08-2025" at bounding box center [596, 150] width 115 height 23
select select "8"
select select "2025"
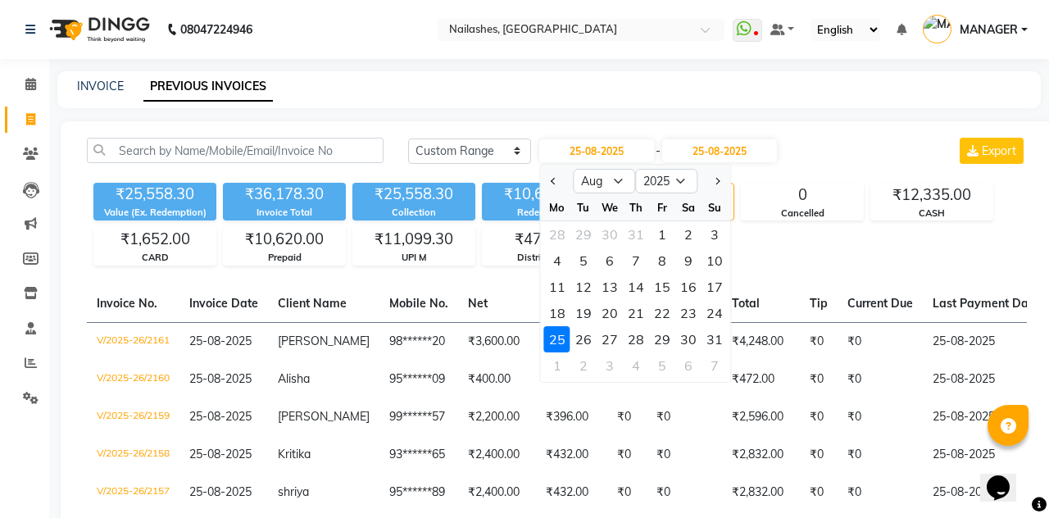
click at [720, 315] on div "24" at bounding box center [714, 313] width 26 height 26
type input "24-08-2025"
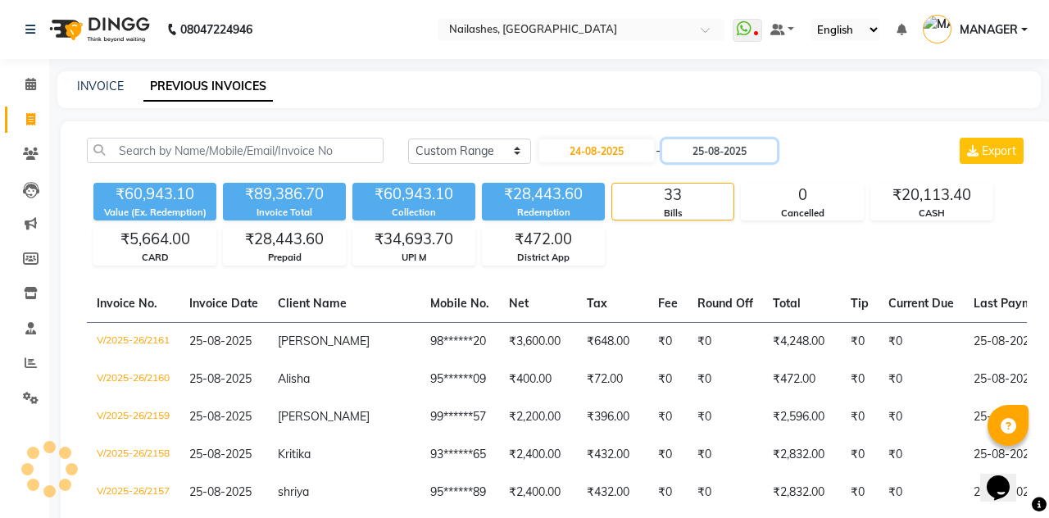
click at [760, 152] on input "25-08-2025" at bounding box center [719, 150] width 115 height 23
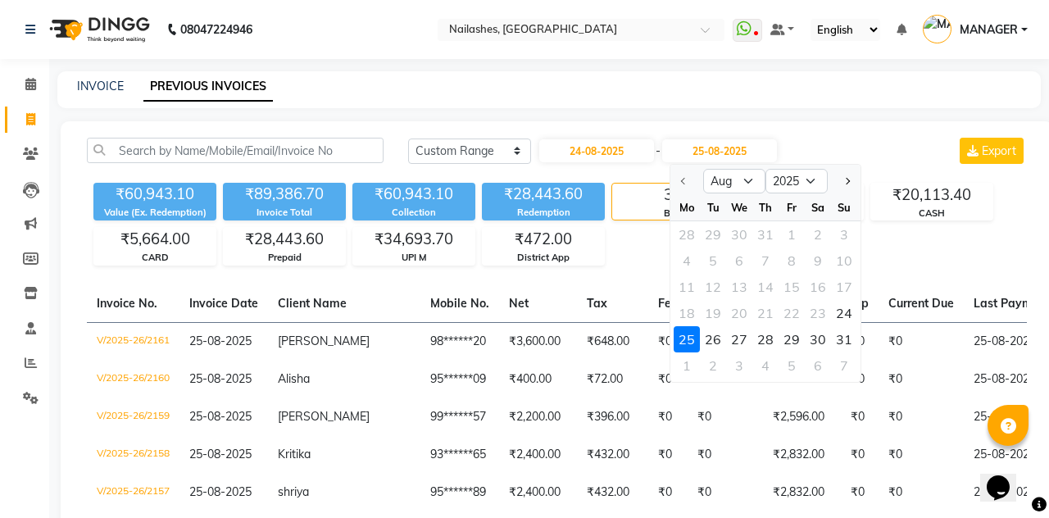
click at [847, 313] on div "24" at bounding box center [844, 313] width 26 height 26
type input "24-08-2025"
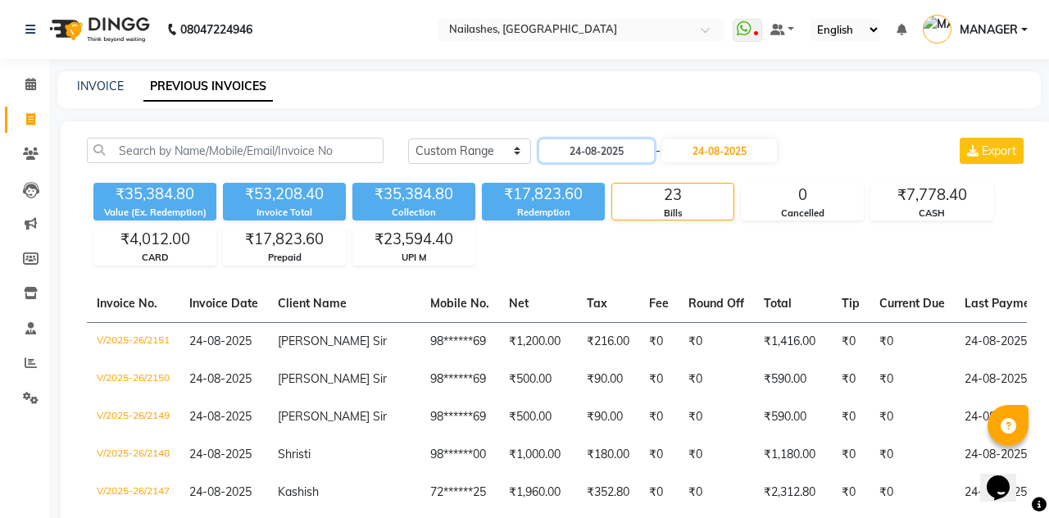
click at [611, 146] on input "24-08-2025" at bounding box center [596, 150] width 115 height 23
select select "8"
select select "2025"
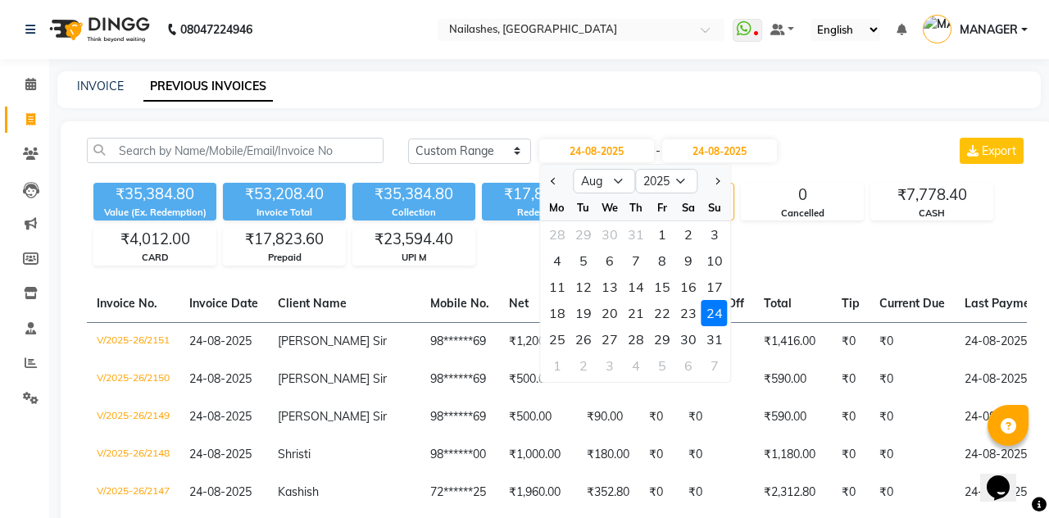
click at [683, 313] on div "23" at bounding box center [688, 313] width 26 height 26
type input "23-08-2025"
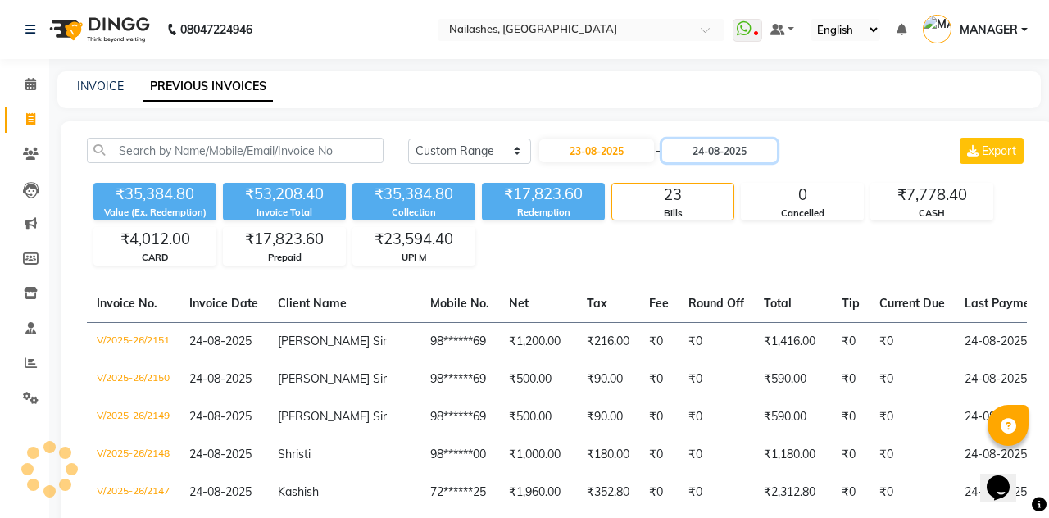
click at [737, 154] on input "24-08-2025" at bounding box center [719, 150] width 115 height 23
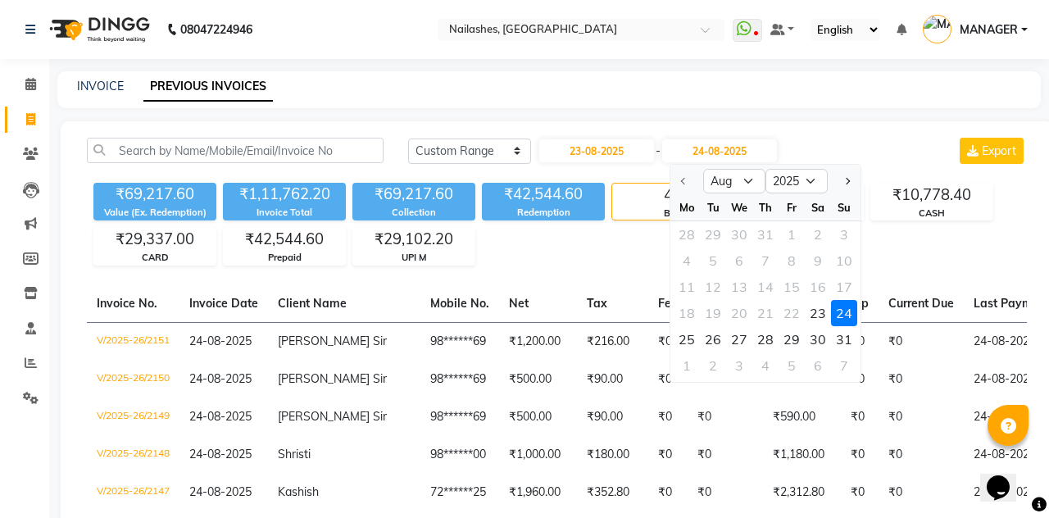
click at [820, 315] on div "23" at bounding box center [817, 313] width 26 height 26
type input "23-08-2025"
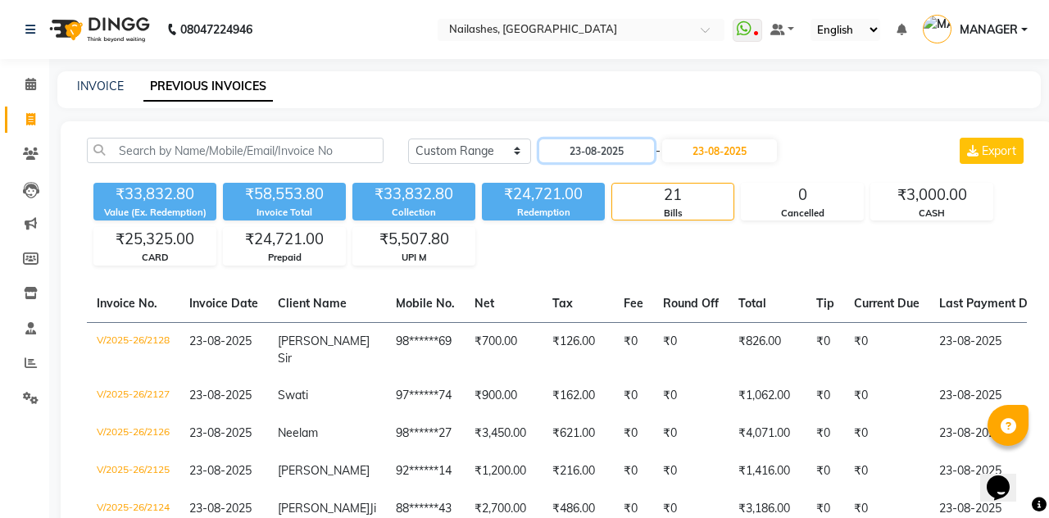
click at [613, 149] on input "23-08-2025" at bounding box center [596, 150] width 115 height 23
select select "8"
select select "2025"
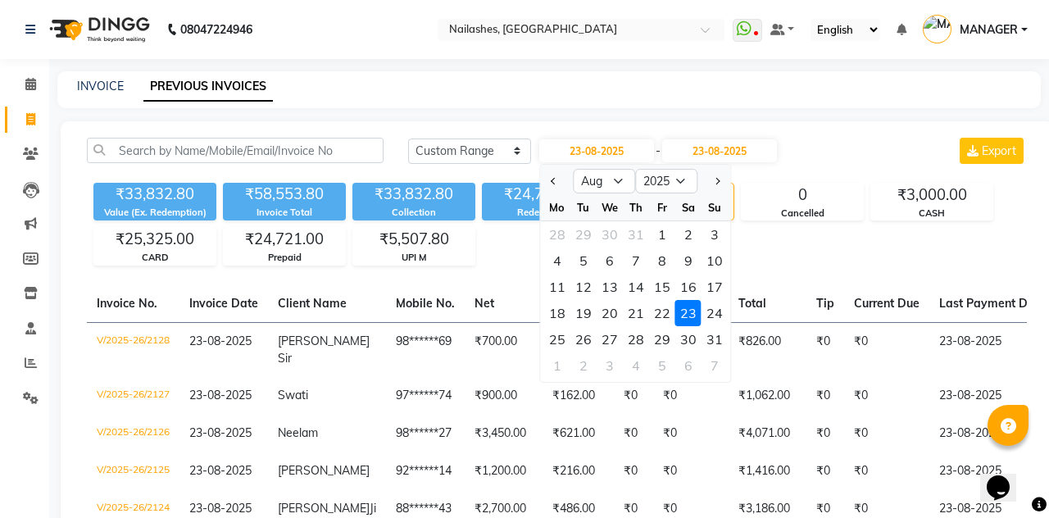
click at [662, 300] on div "22" at bounding box center [662, 313] width 26 height 26
type input "22-08-2025"
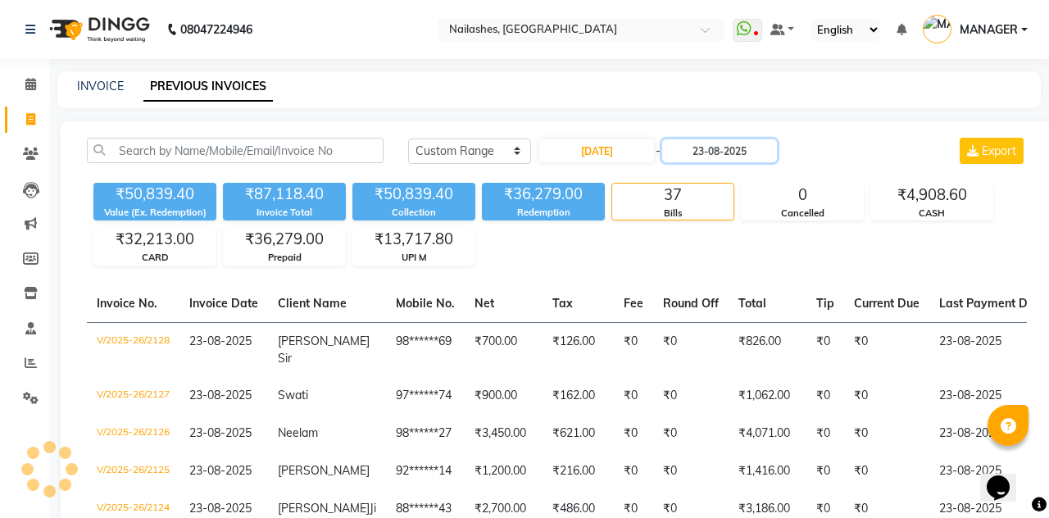
click at [739, 151] on input "23-08-2025" at bounding box center [719, 150] width 115 height 23
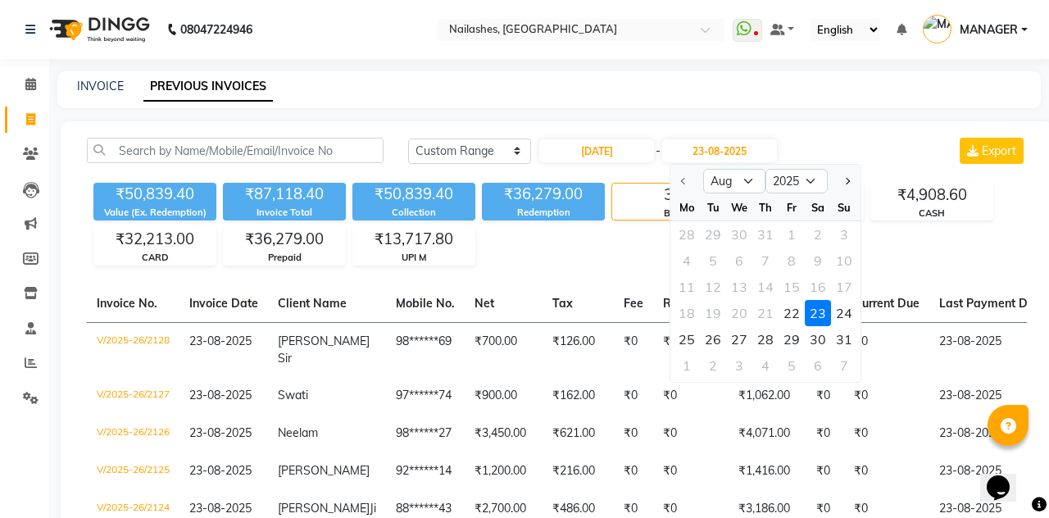
click at [792, 315] on div "22" at bounding box center [791, 313] width 26 height 26
type input "22-08-2025"
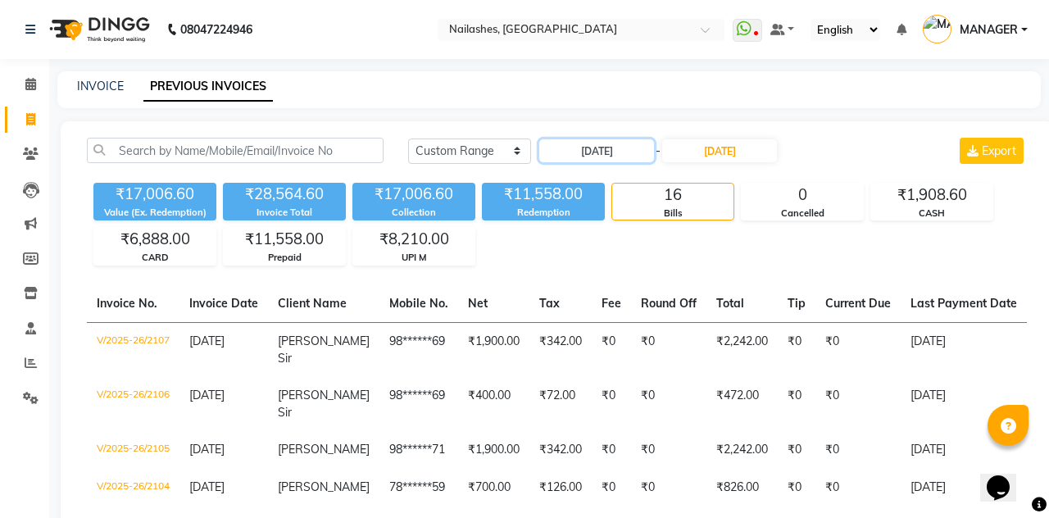
click at [601, 154] on input "22-08-2025" at bounding box center [596, 150] width 115 height 23
select select "8"
select select "2025"
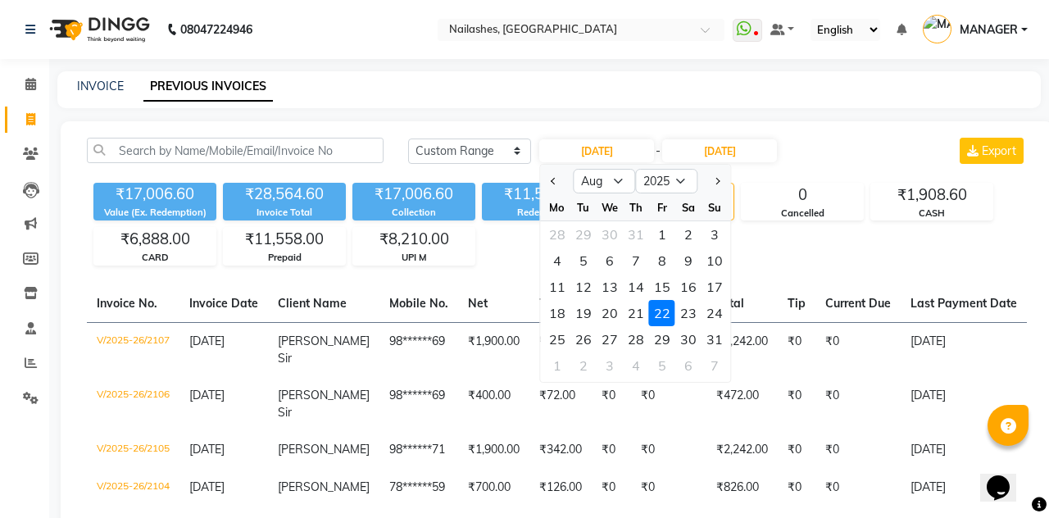
click at [632, 315] on div "21" at bounding box center [636, 313] width 26 height 26
type input "21-08-2025"
click at [732, 156] on input "22-08-2025" at bounding box center [719, 150] width 115 height 23
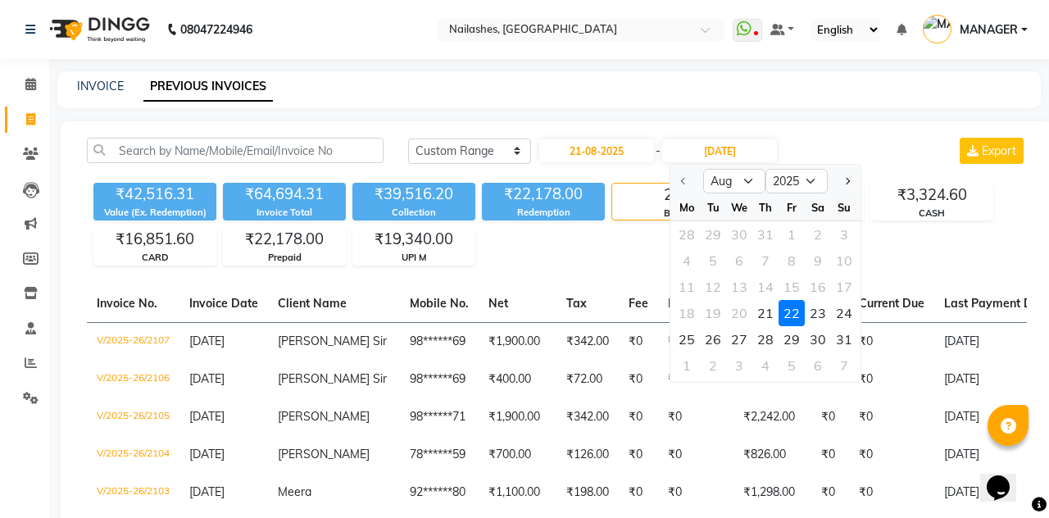
click at [765, 306] on div "21" at bounding box center [765, 313] width 26 height 26
type input "21-08-2025"
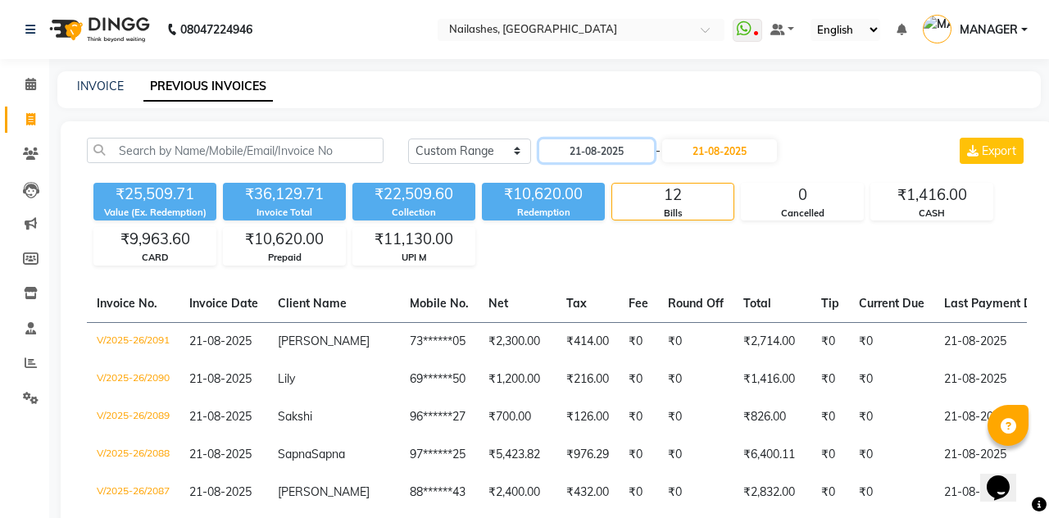
click at [610, 154] on input "21-08-2025" at bounding box center [596, 150] width 115 height 23
select select "8"
select select "2025"
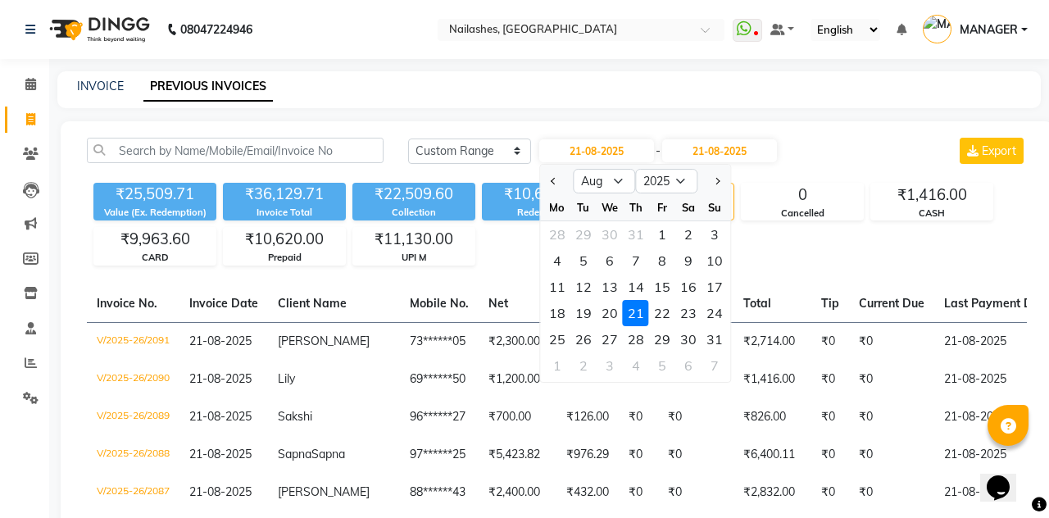
click at [608, 315] on div "20" at bounding box center [609, 313] width 26 height 26
type input "20-08-2025"
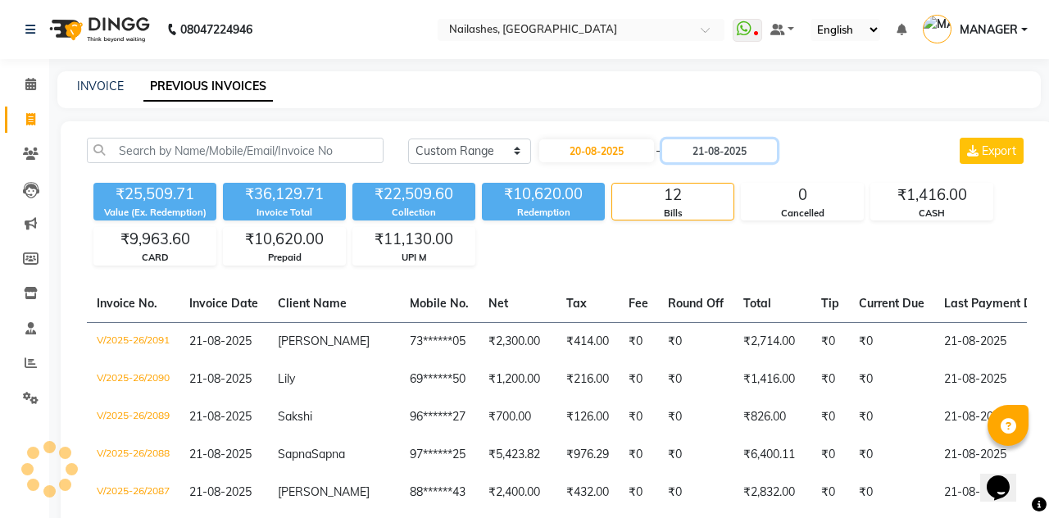
click at [732, 144] on input "21-08-2025" at bounding box center [719, 150] width 115 height 23
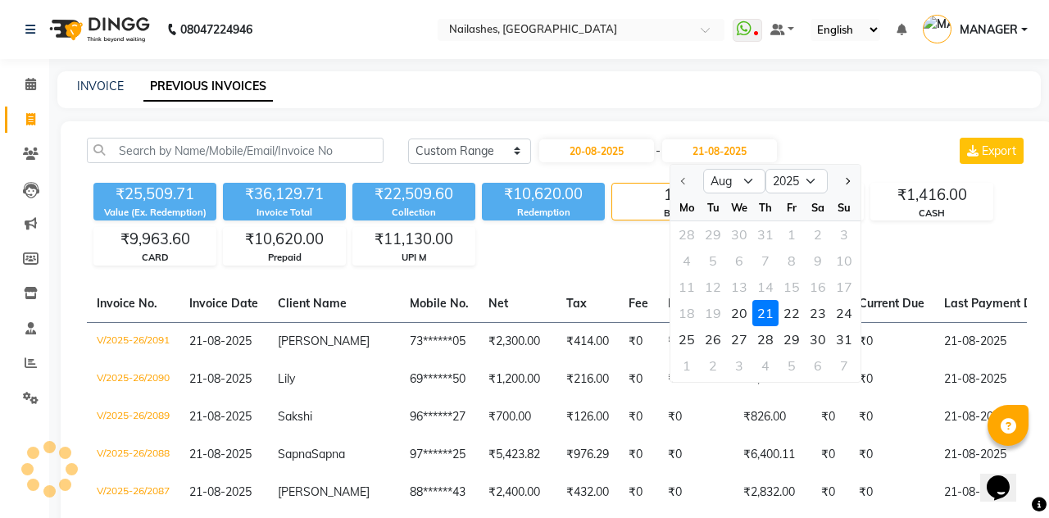
click at [727, 318] on div "20" at bounding box center [739, 313] width 26 height 26
type input "20-08-2025"
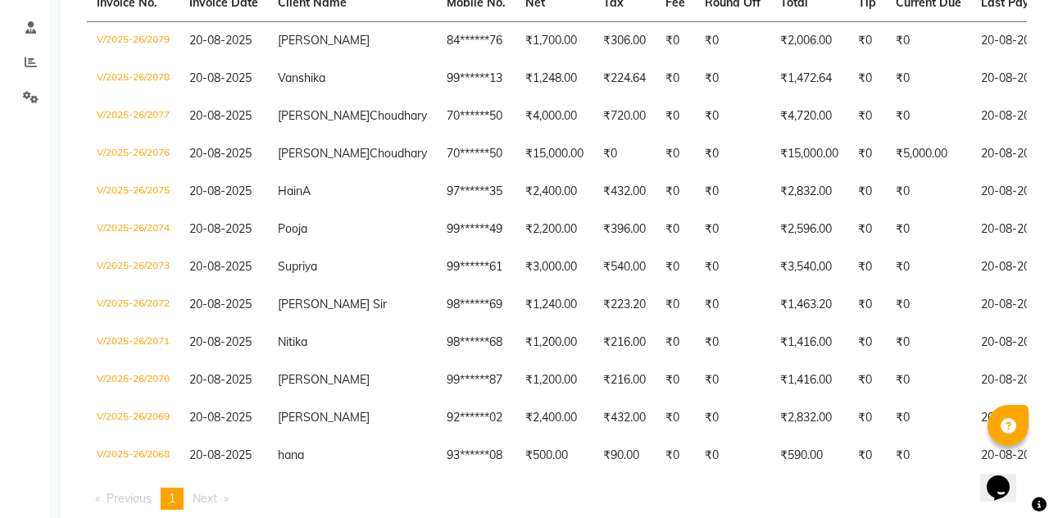
scroll to position [313, 0]
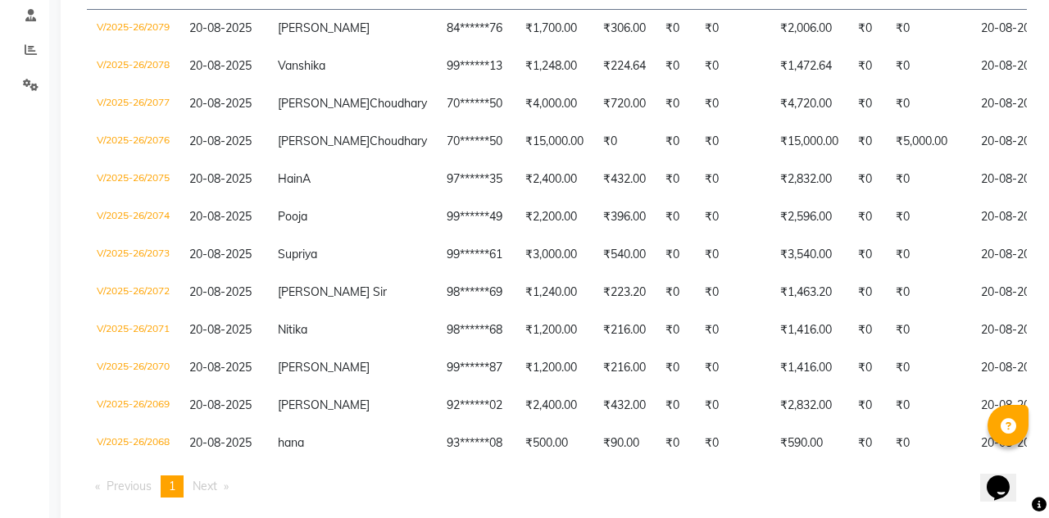
click at [971, 384] on td "20-08-2025" at bounding box center [1034, 368] width 126 height 38
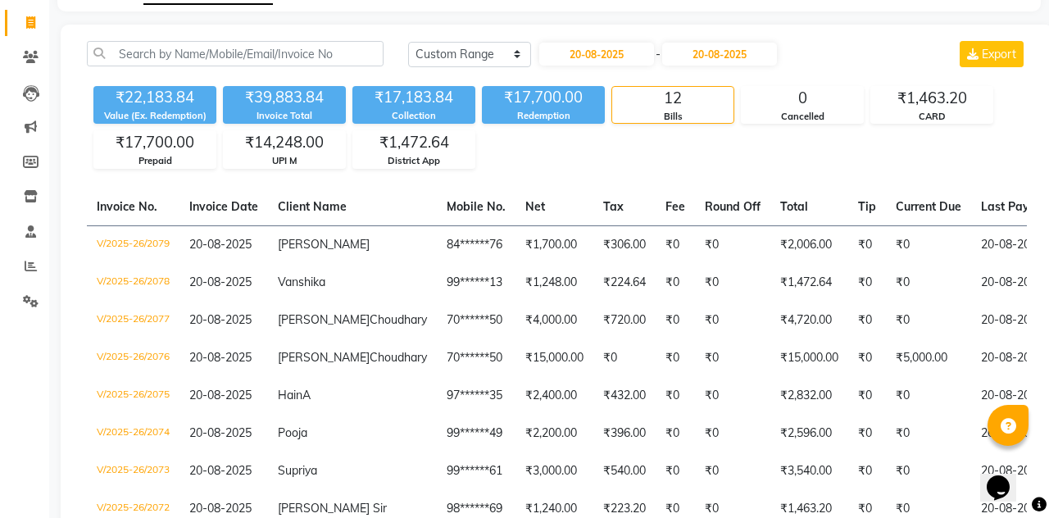
scroll to position [0, 0]
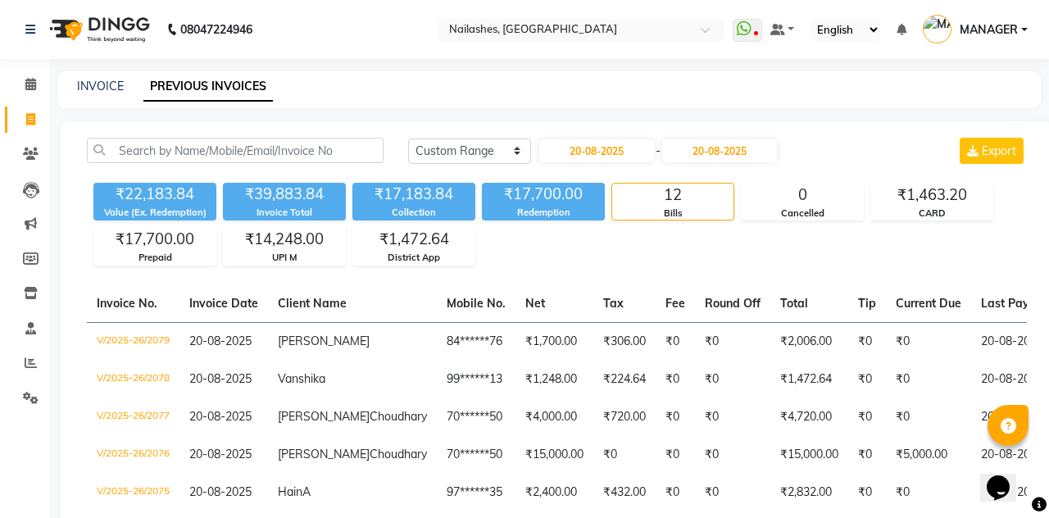
click at [971, 290] on th "Last Payment Date" at bounding box center [1034, 304] width 126 height 38
click at [623, 152] on input "20-08-2025" at bounding box center [596, 150] width 115 height 23
select select "8"
select select "2025"
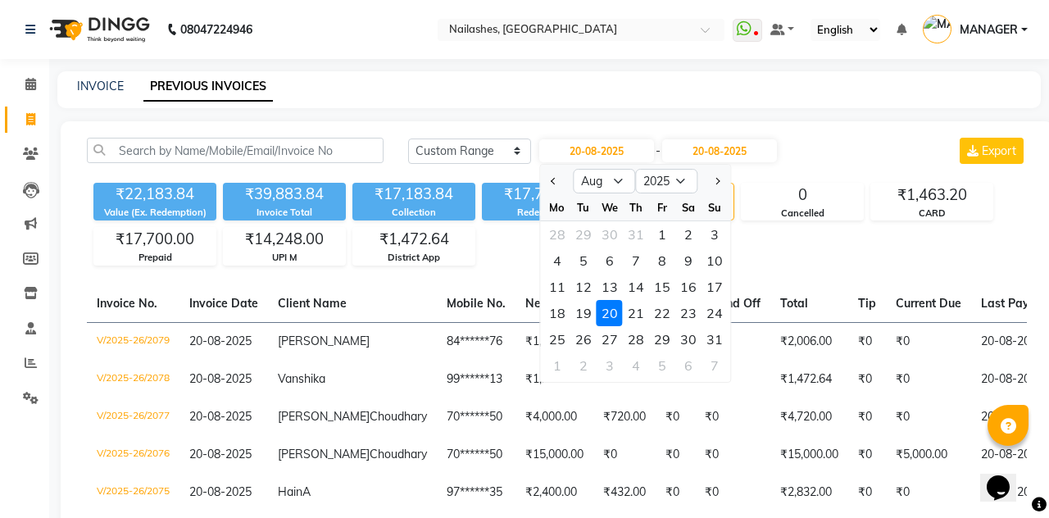
click at [577, 312] on div "19" at bounding box center [583, 313] width 26 height 26
type input "19-08-2025"
click at [735, 153] on input "20-08-2025" at bounding box center [719, 150] width 115 height 23
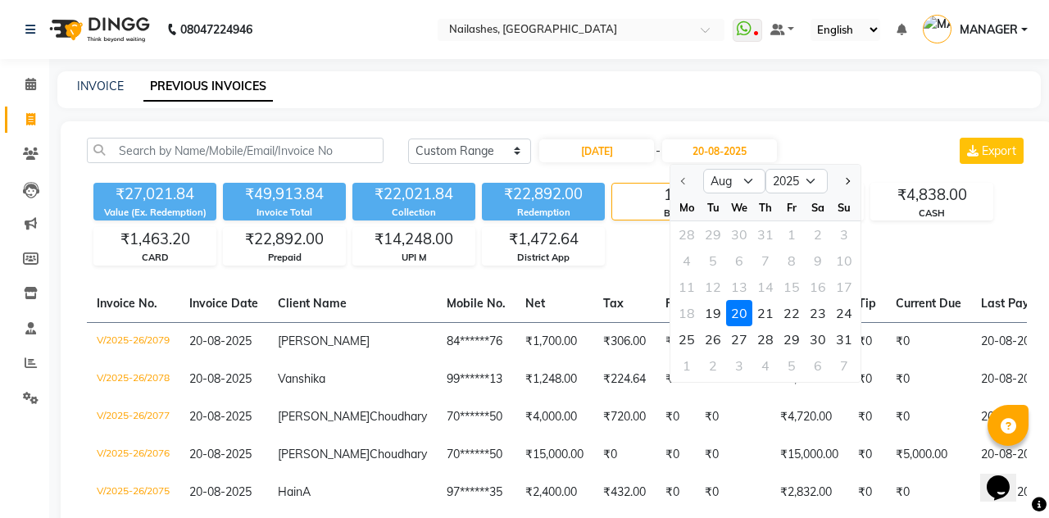
click at [713, 315] on div "19" at bounding box center [713, 313] width 26 height 26
type input "19-08-2025"
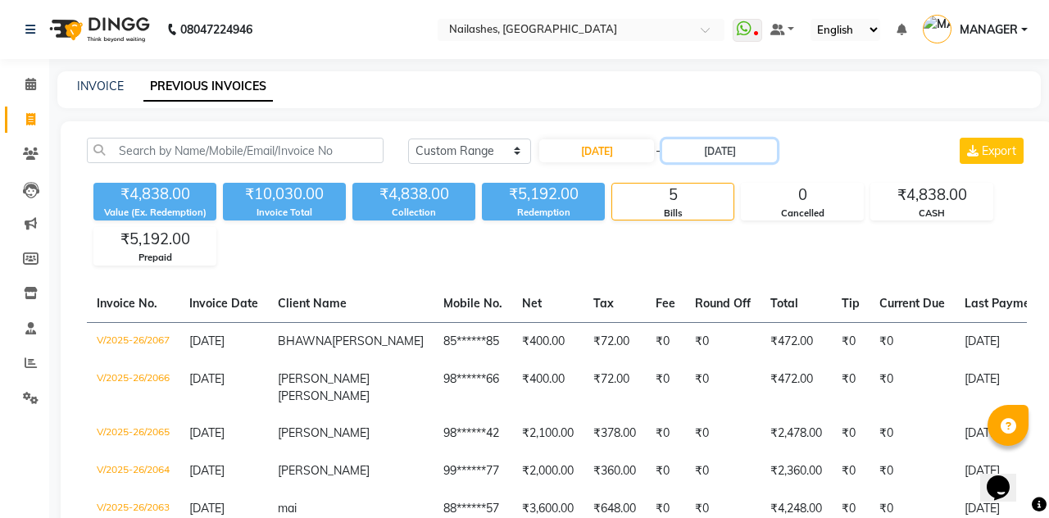
scroll to position [111, 0]
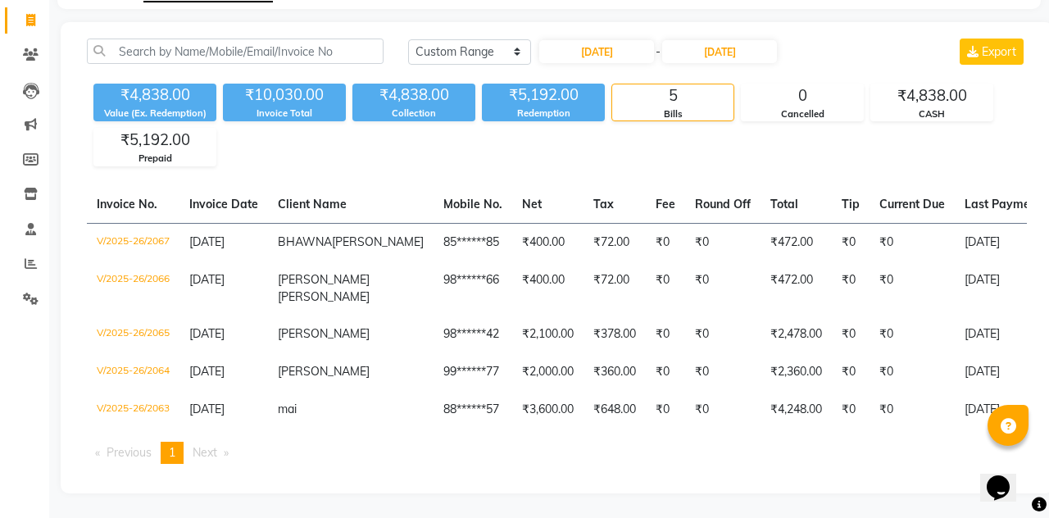
click at [870, 239] on td "₹0" at bounding box center [911, 242] width 85 height 39
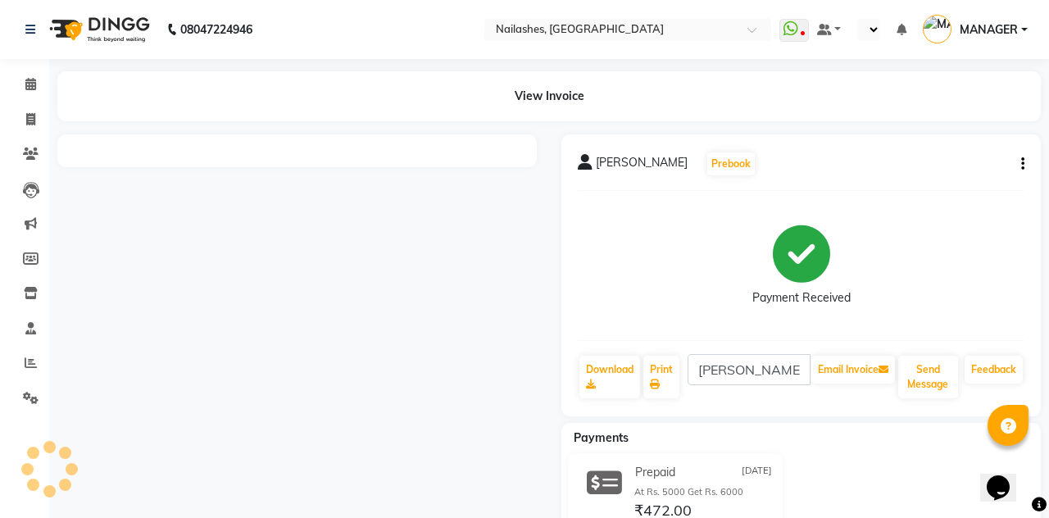
select select "en"
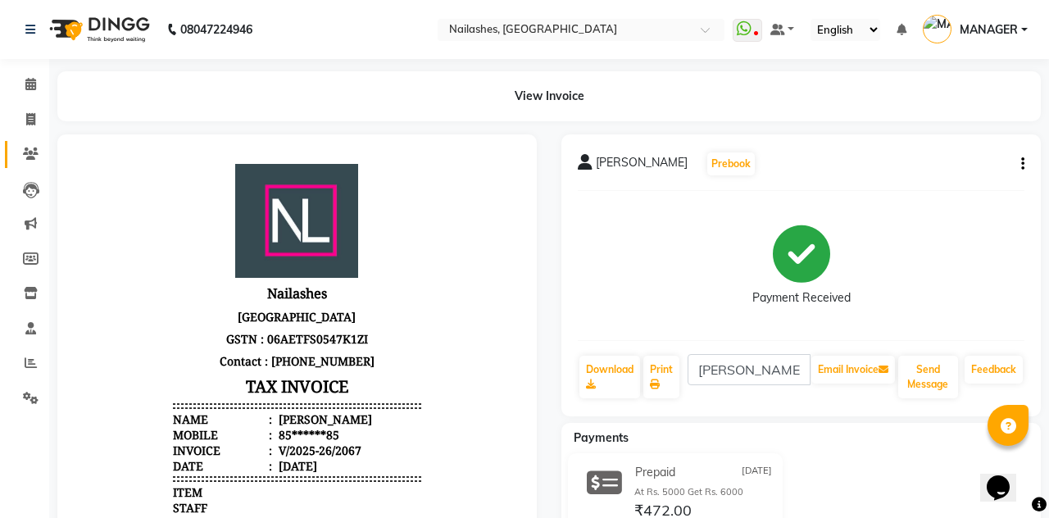
click at [23, 156] on icon at bounding box center [31, 153] width 16 height 12
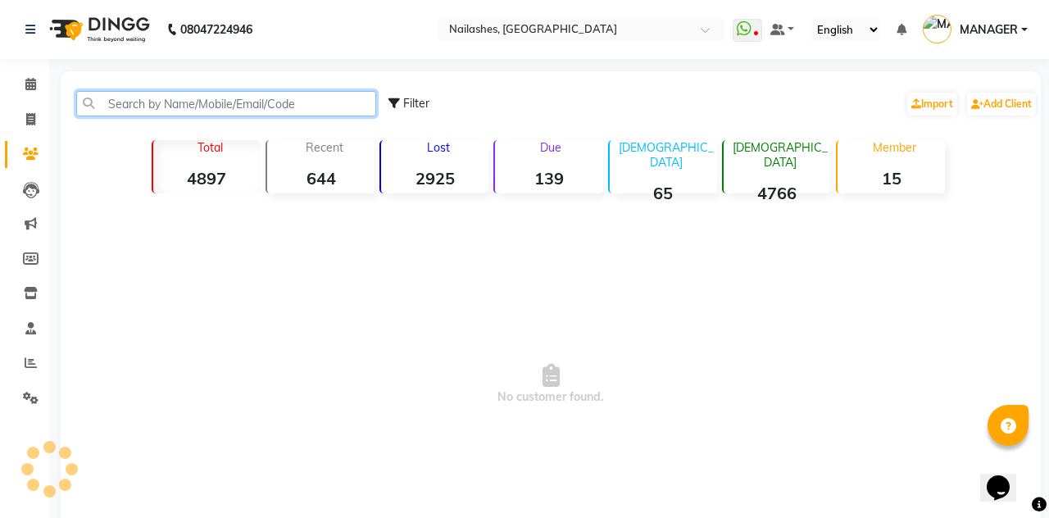
click at [229, 110] on input "text" at bounding box center [226, 103] width 300 height 25
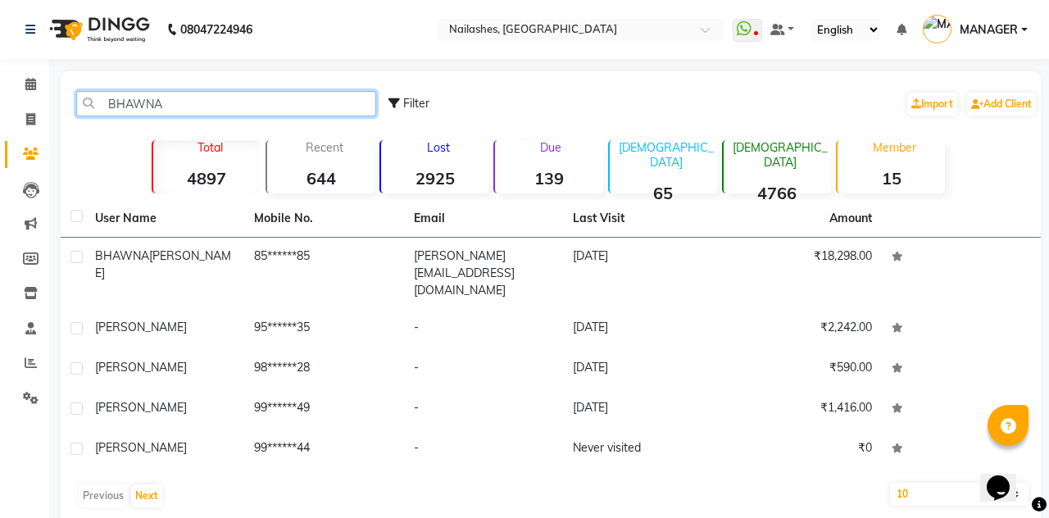
type input "BHAWNA"
click at [353, 261] on td "85******85" at bounding box center [323, 273] width 159 height 71
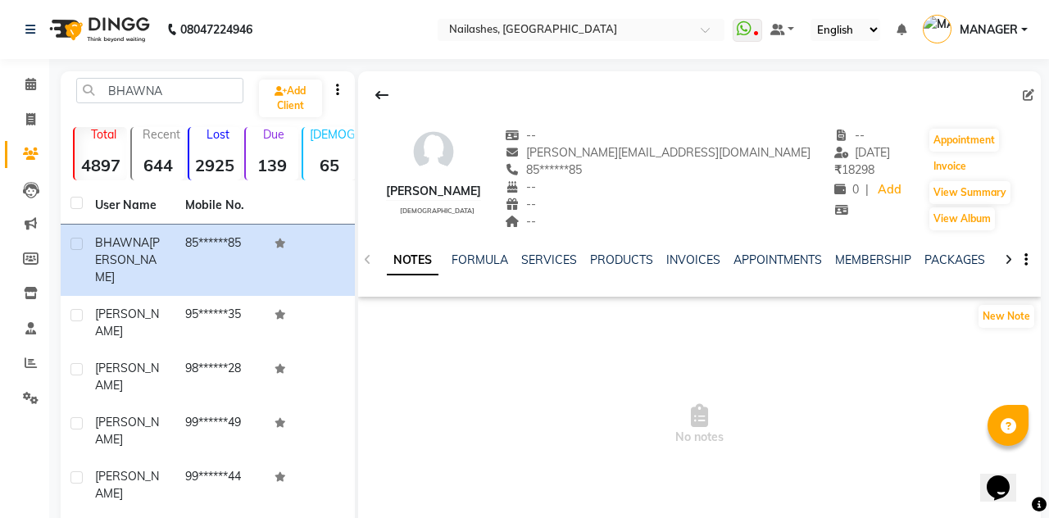
click at [950, 171] on button "Invoice" at bounding box center [949, 166] width 41 height 23
select select "service"
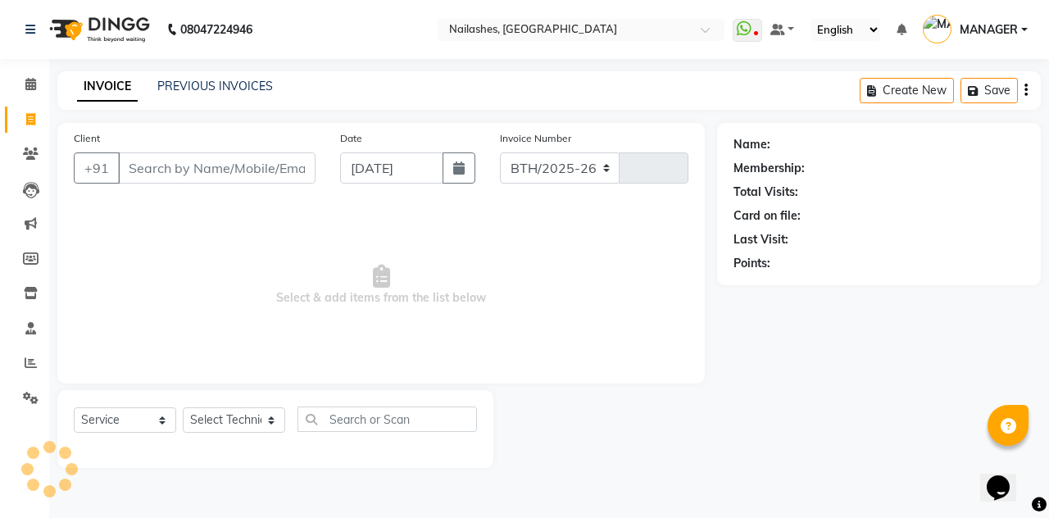
select select "3926"
type input "2291"
type input "85******85"
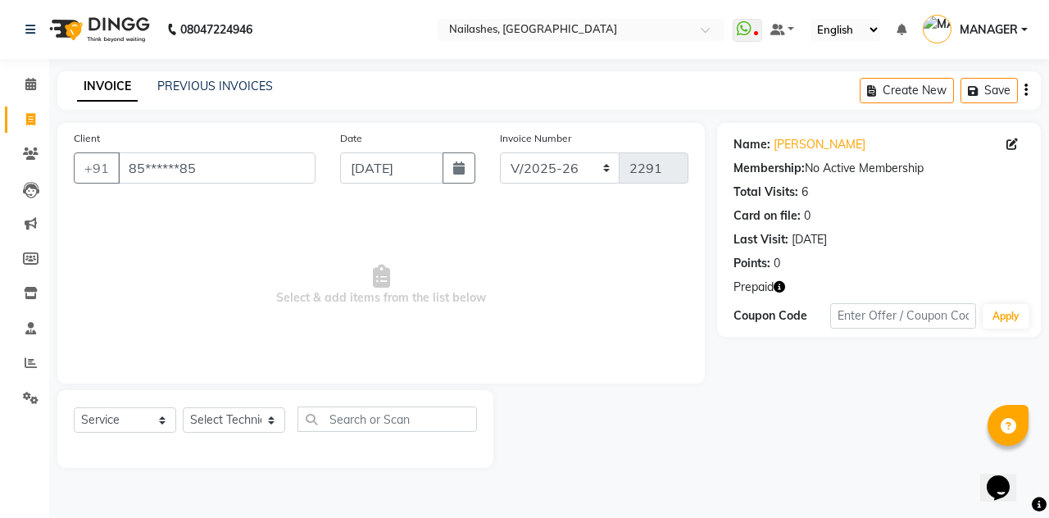
click at [777, 290] on icon "button" at bounding box center [778, 286] width 11 height 11
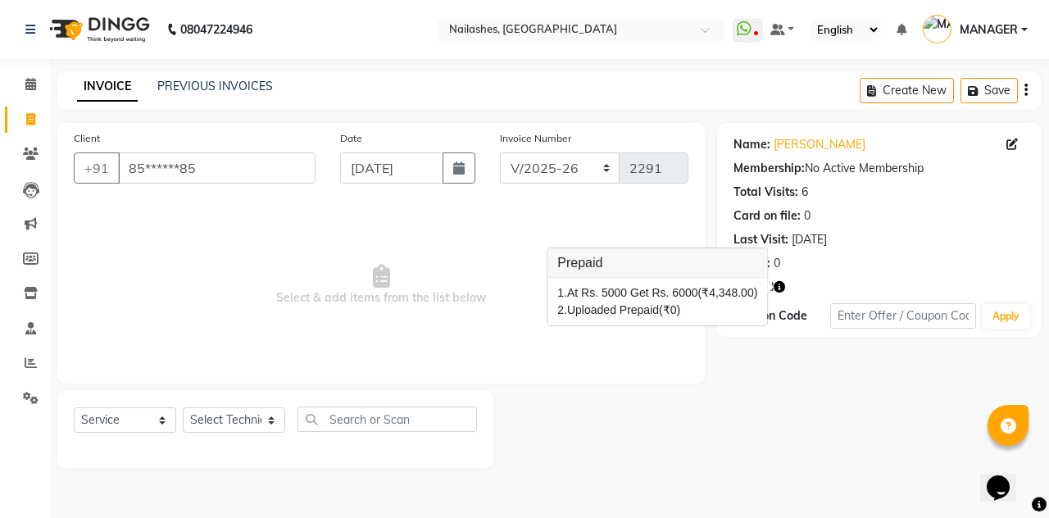
click at [780, 283] on icon "button" at bounding box center [778, 286] width 11 height 11
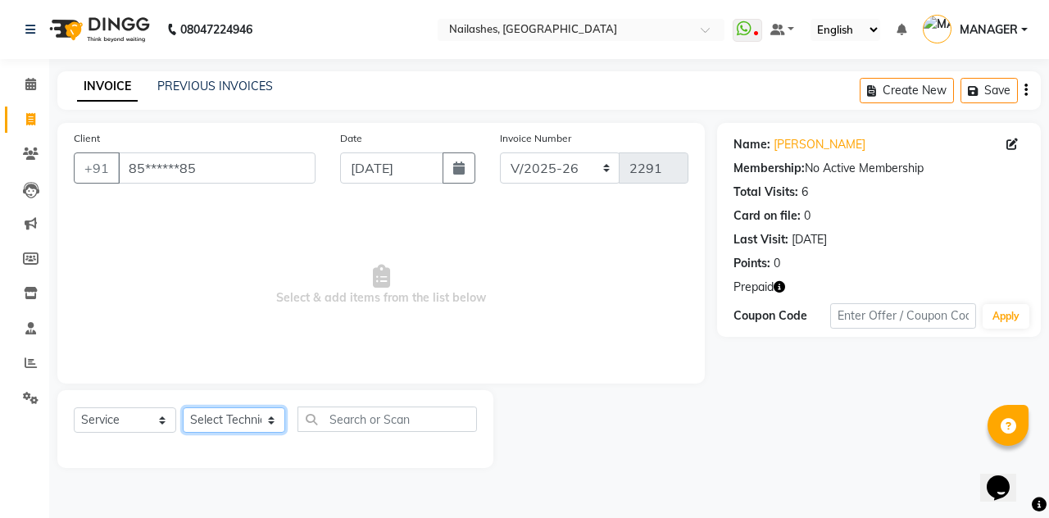
click at [257, 426] on select "Select Technician [PERSON_NAME] [PERSON_NAME] Arjun Mamta MANAGER Nisha Nitin […" at bounding box center [234, 419] width 102 height 25
select select "19477"
click at [183, 407] on select "Select Technician [PERSON_NAME] [PERSON_NAME] Arjun Mamta MANAGER Nisha Nitin […" at bounding box center [234, 419] width 102 height 25
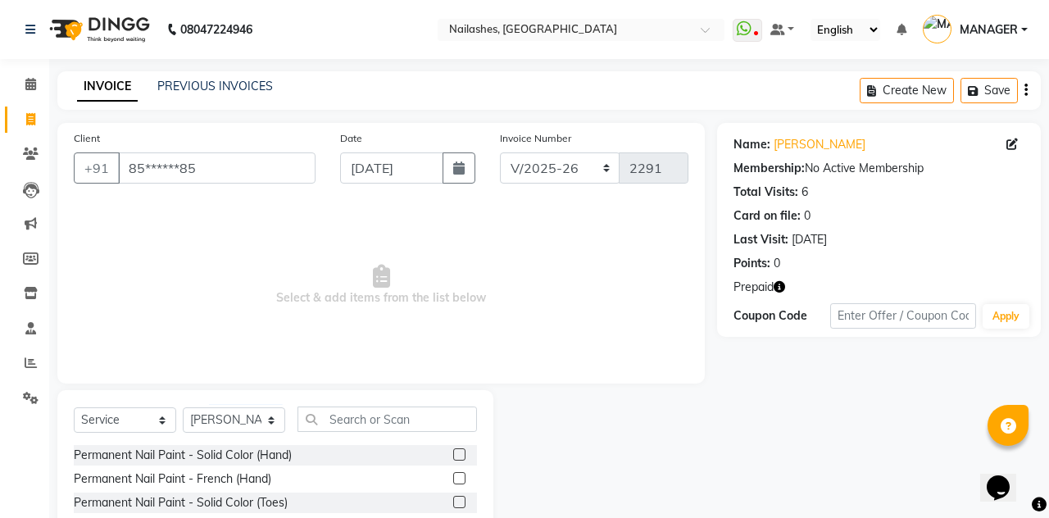
click at [456, 456] on label at bounding box center [459, 454] width 12 height 12
click at [456, 456] on input "checkbox" at bounding box center [458, 455] width 11 height 11
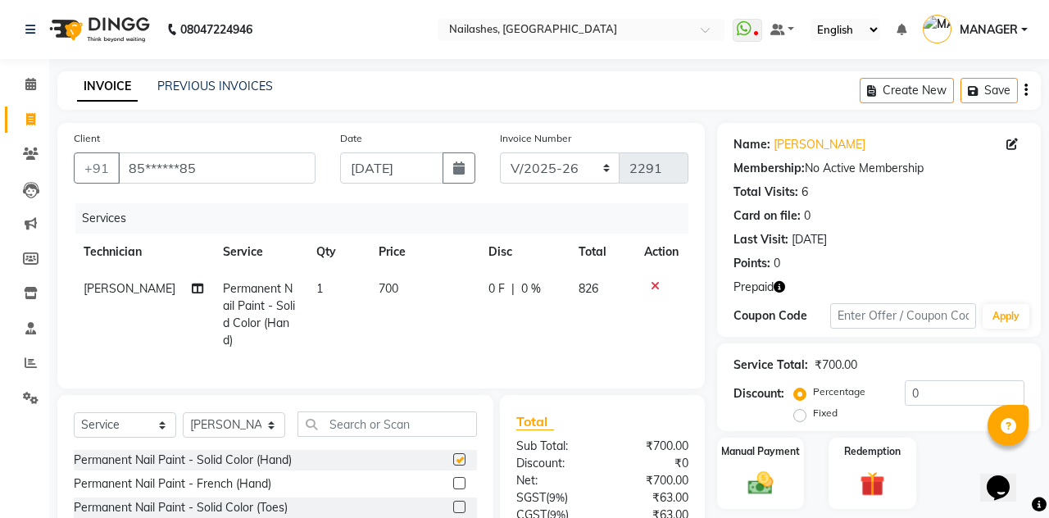
checkbox input "false"
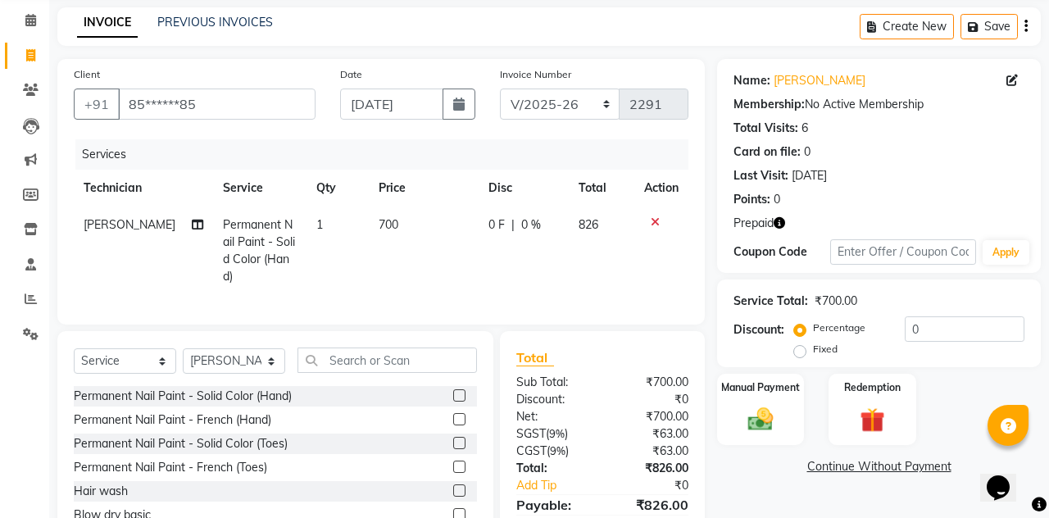
click at [765, 408] on img at bounding box center [760, 419] width 41 height 29
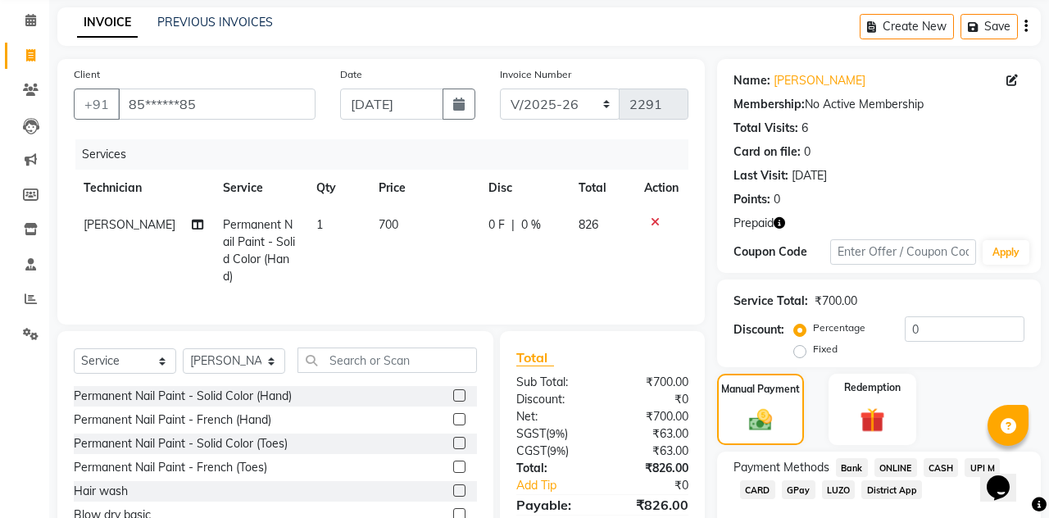
click at [863, 421] on img at bounding box center [872, 420] width 41 height 31
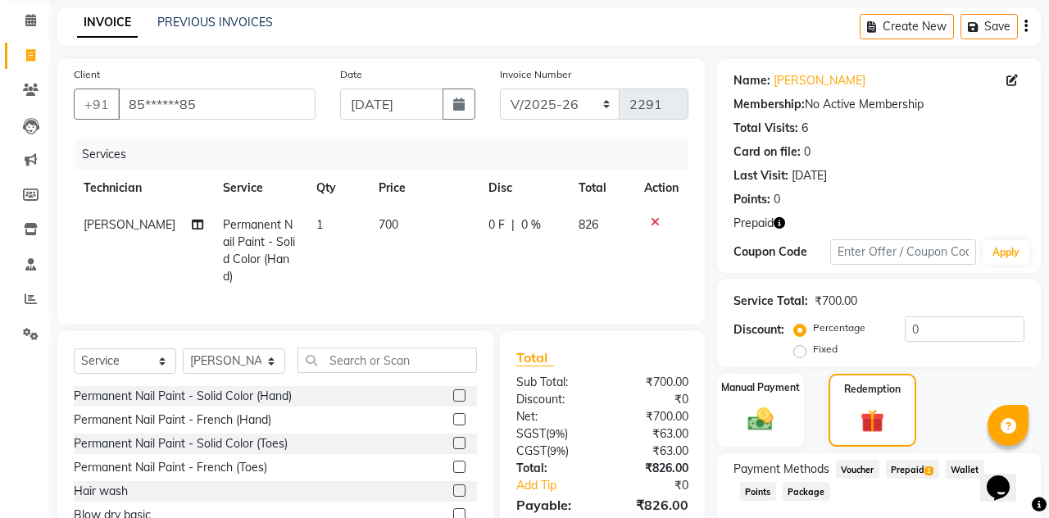
click at [913, 471] on span "Prepaid 2" at bounding box center [912, 469] width 53 height 19
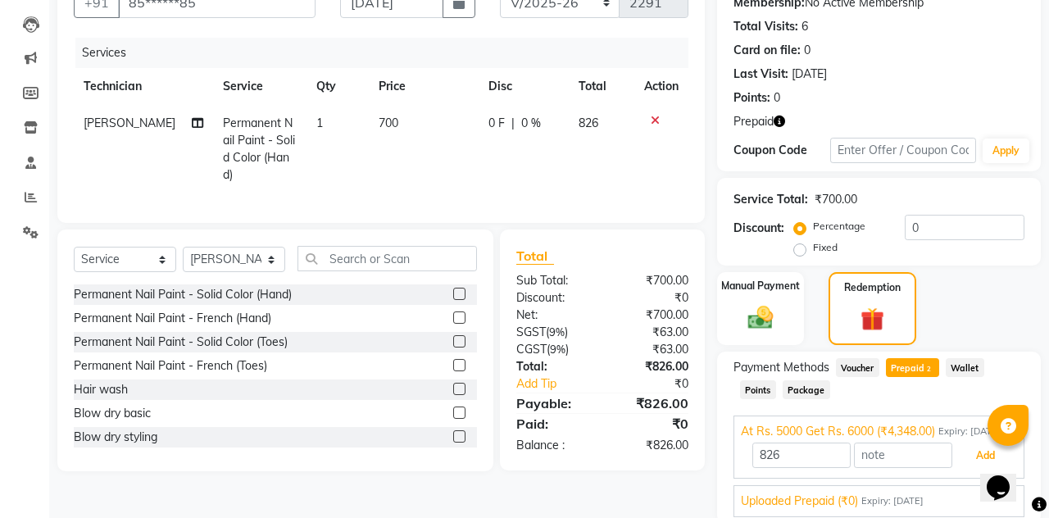
click at [965, 469] on button "Add" at bounding box center [985, 456] width 60 height 28
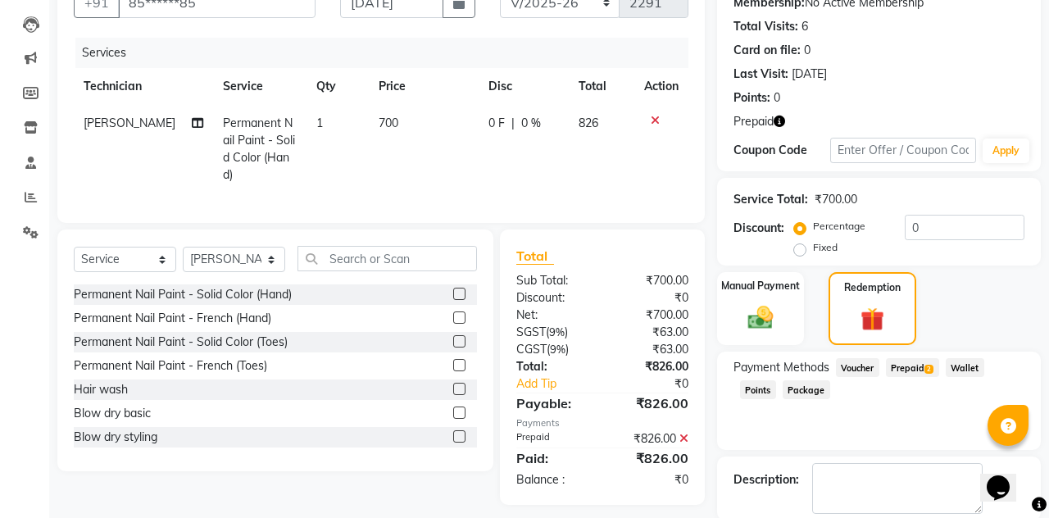
scroll to position [169, 0]
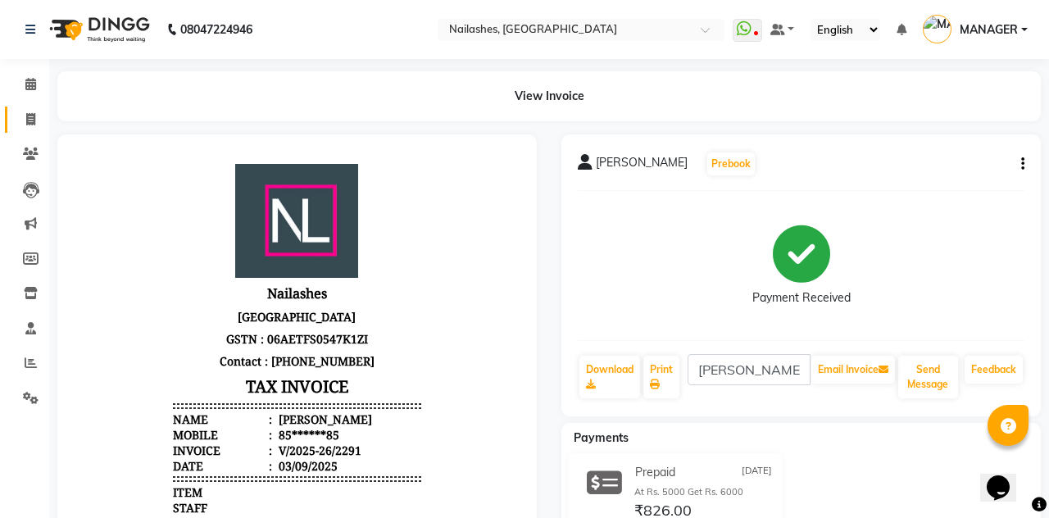
click at [26, 113] on icon at bounding box center [30, 119] width 9 height 12
select select "service"
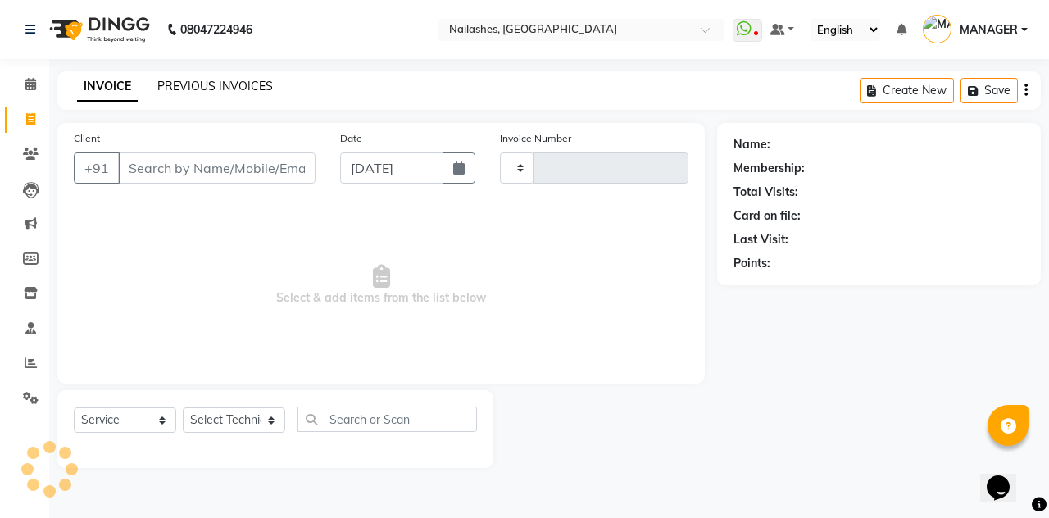
click at [218, 82] on link "PREVIOUS INVOICES" at bounding box center [215, 86] width 116 height 15
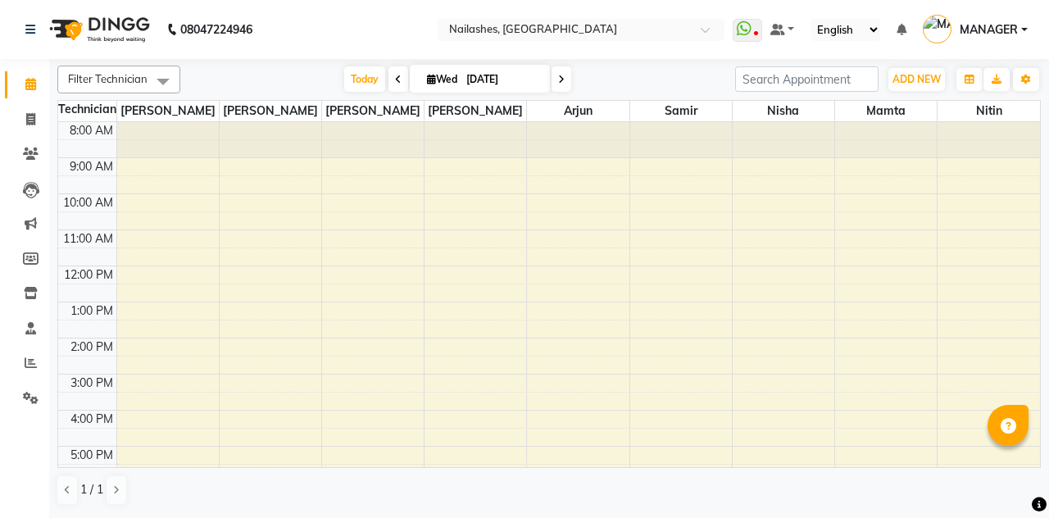
select select "en"
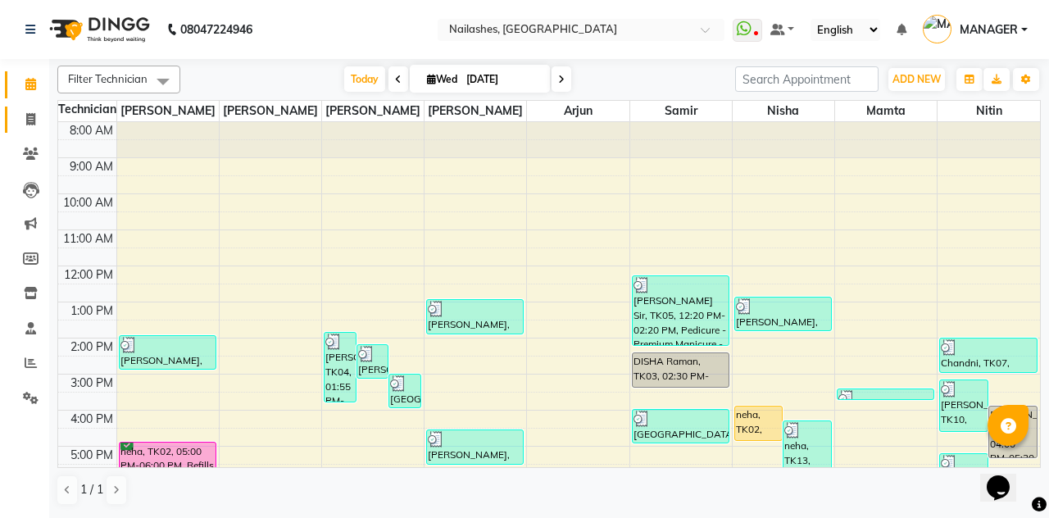
click at [21, 125] on span at bounding box center [30, 120] width 29 height 19
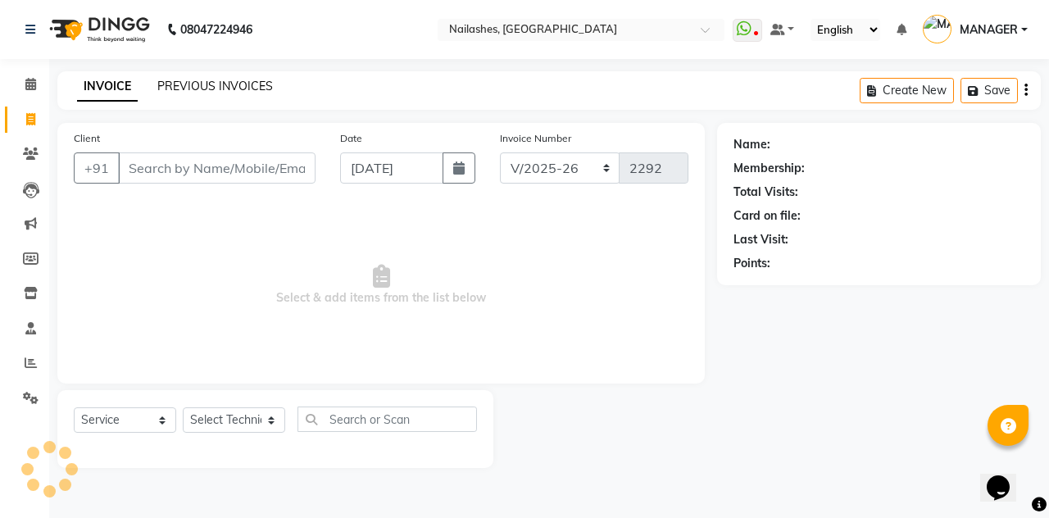
click at [184, 85] on link "PREVIOUS INVOICES" at bounding box center [215, 86] width 116 height 15
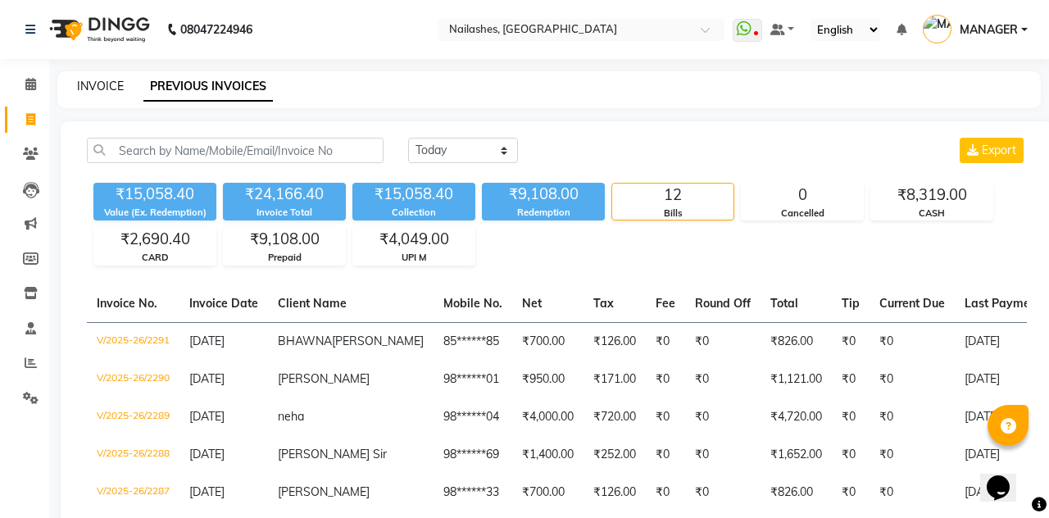
click at [89, 88] on link "INVOICE" at bounding box center [100, 86] width 47 height 15
select select "service"
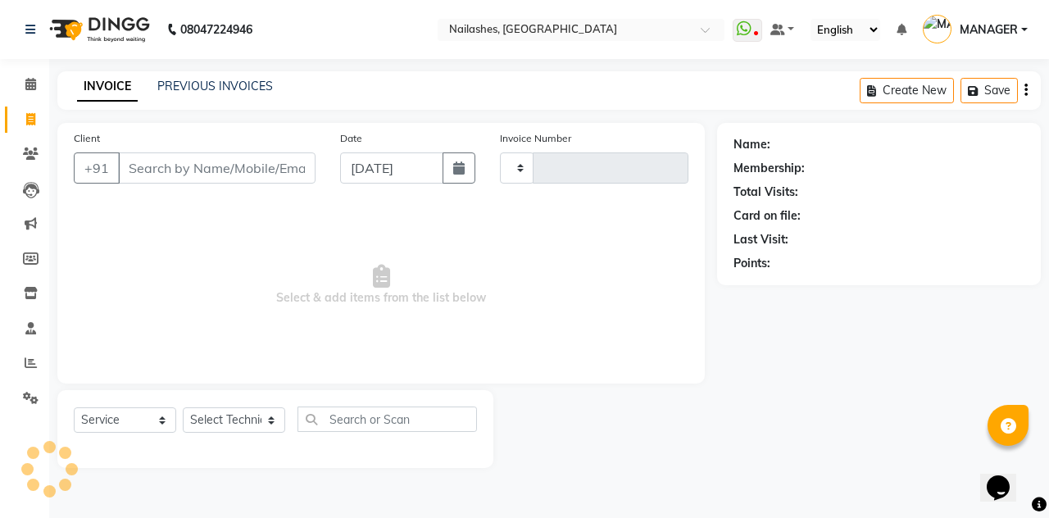
type input "2292"
select select "3926"
click at [194, 84] on link "PREVIOUS INVOICES" at bounding box center [215, 86] width 116 height 15
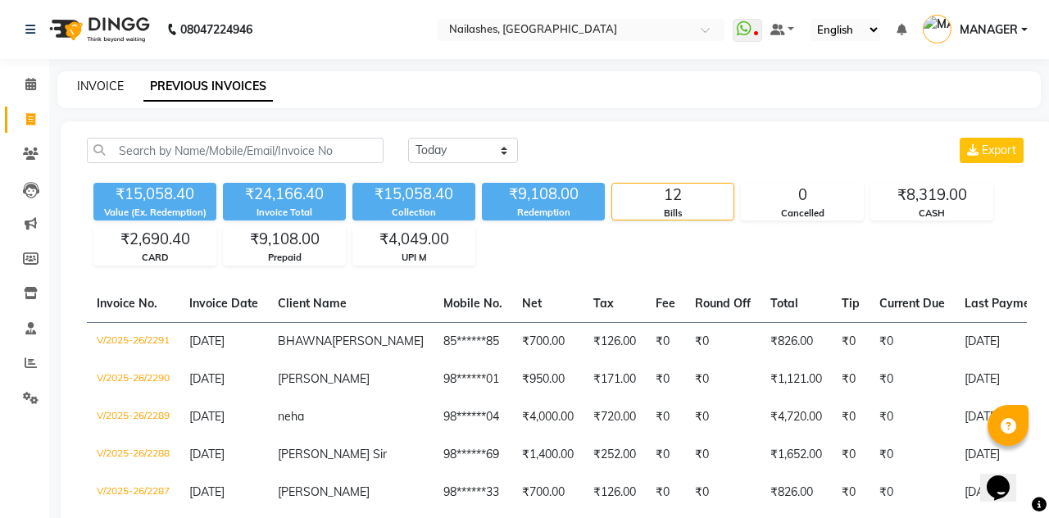
click at [91, 92] on link "INVOICE" at bounding box center [100, 86] width 47 height 15
select select "service"
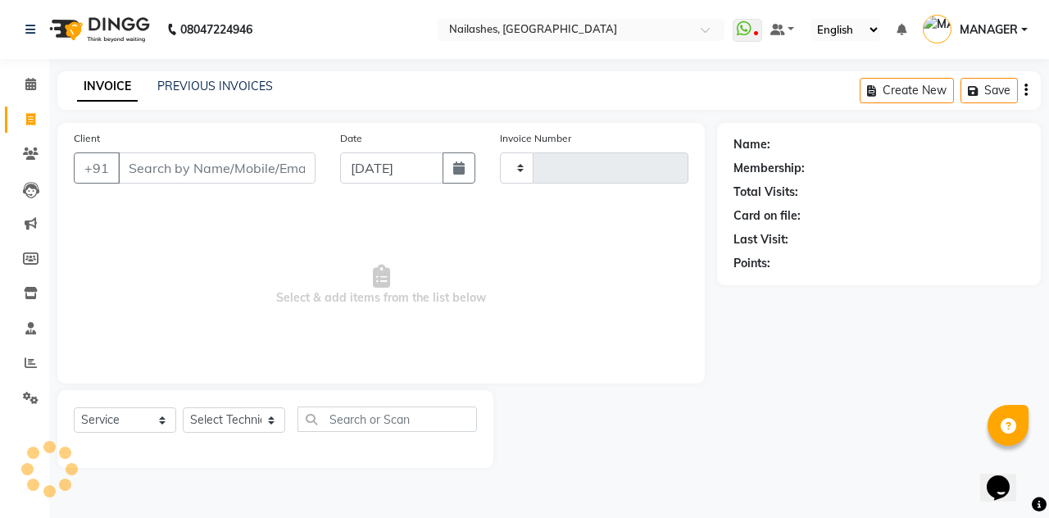
type input "2292"
select select "3926"
click at [198, 90] on link "PREVIOUS INVOICES" at bounding box center [215, 86] width 116 height 15
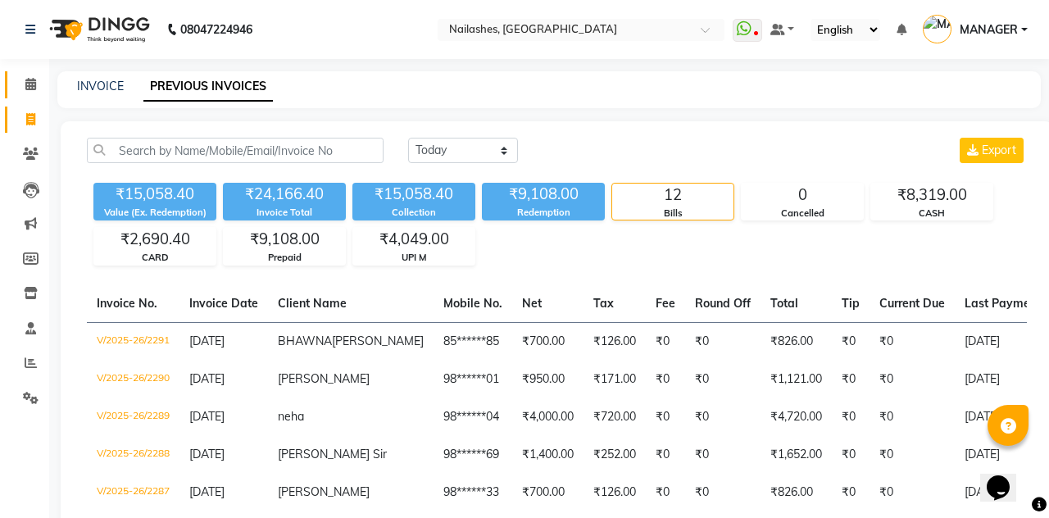
click at [28, 75] on link "Calendar" at bounding box center [24, 84] width 39 height 27
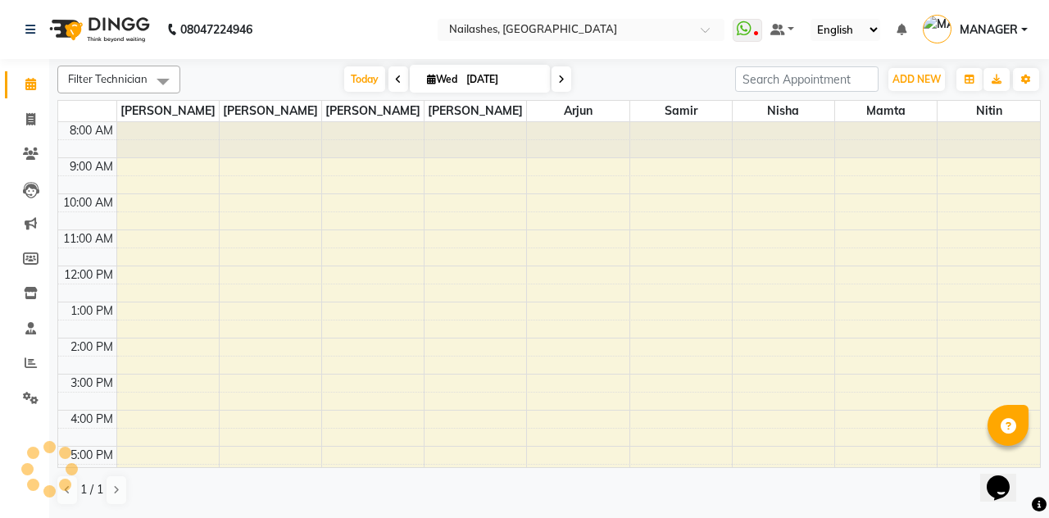
click at [501, 75] on input "[DATE]" at bounding box center [502, 79] width 82 height 25
select select "9"
select select "2025"
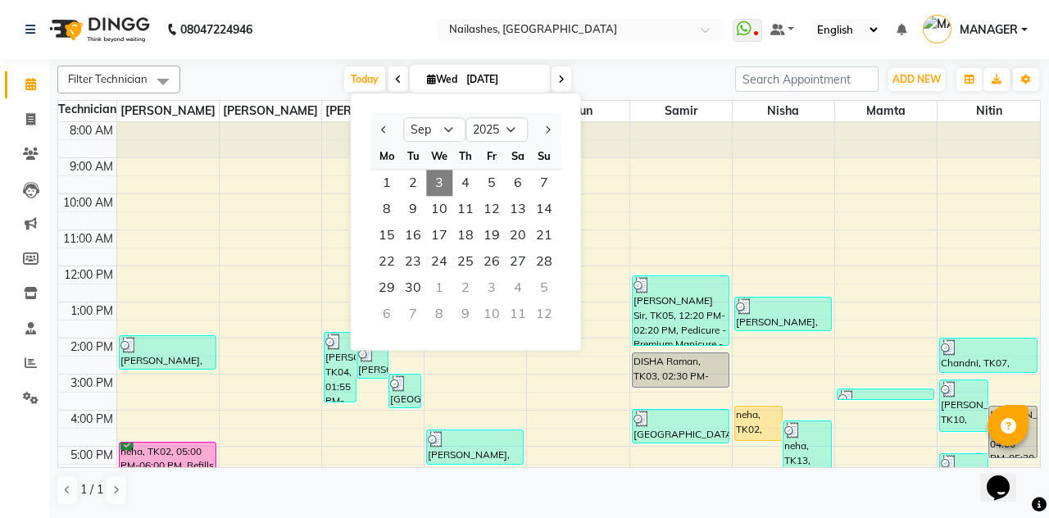
click at [490, 172] on span "5" at bounding box center [491, 183] width 26 height 26
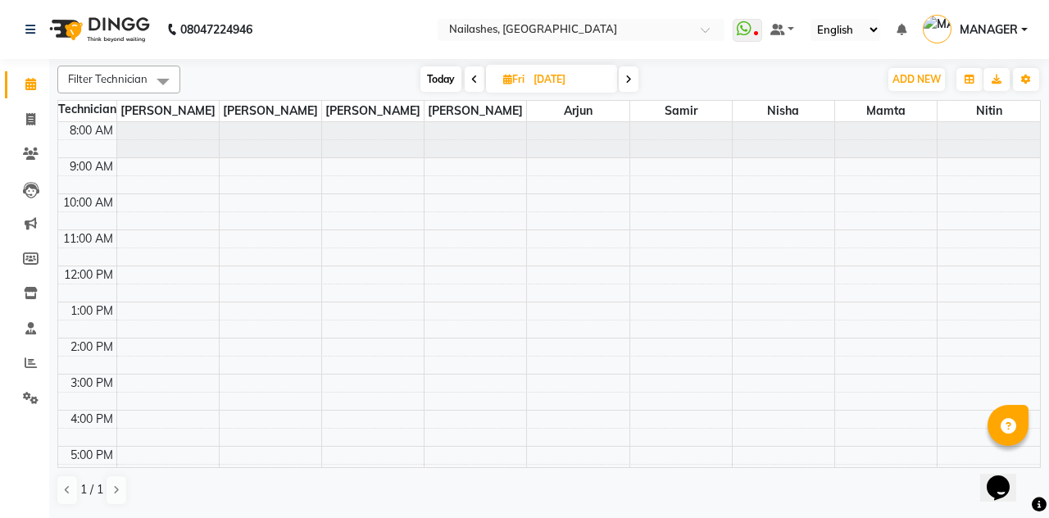
click at [436, 72] on span "Today" at bounding box center [440, 78] width 41 height 25
type input "03-09-2025"
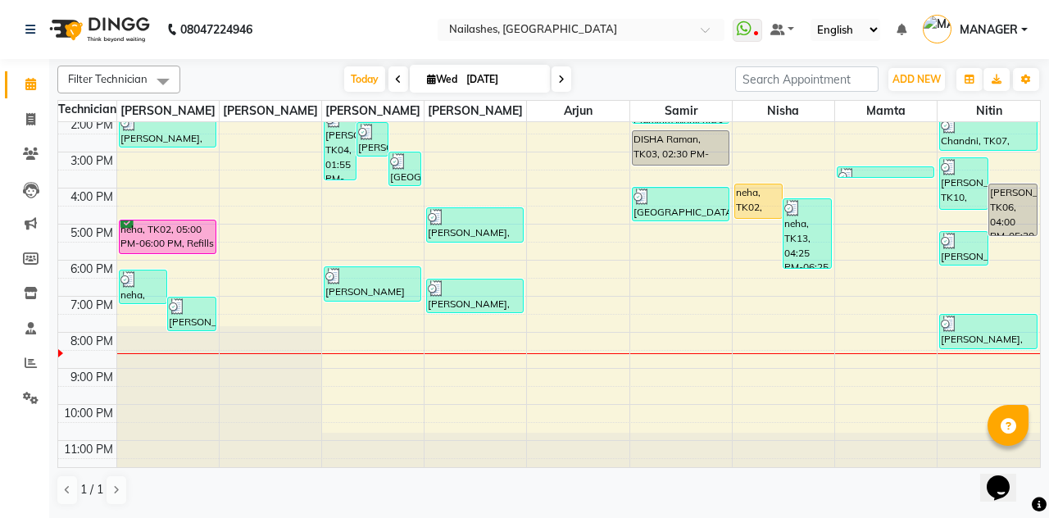
scroll to position [219, 0]
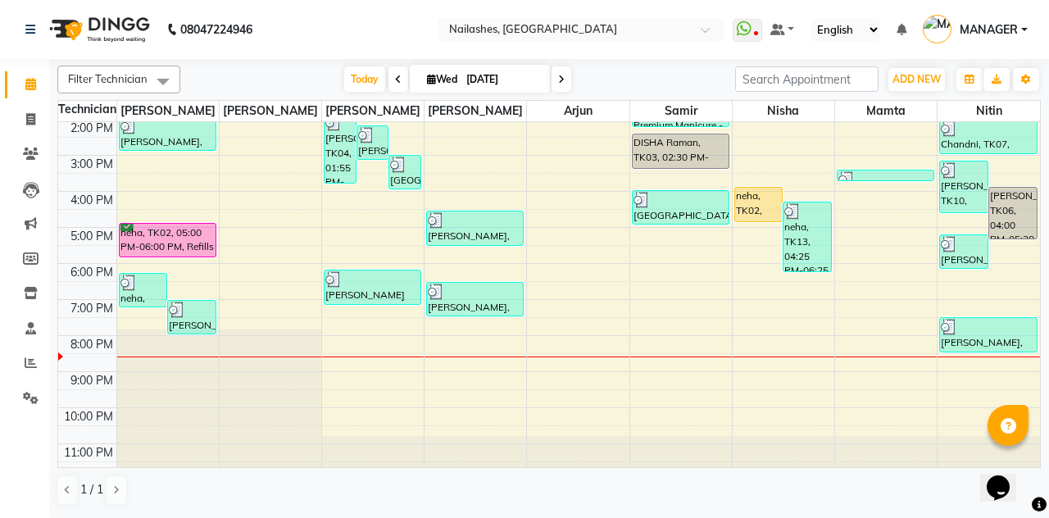
click at [461, 81] on input "03-09-2025" at bounding box center [502, 79] width 82 height 25
select select "9"
select select "2025"
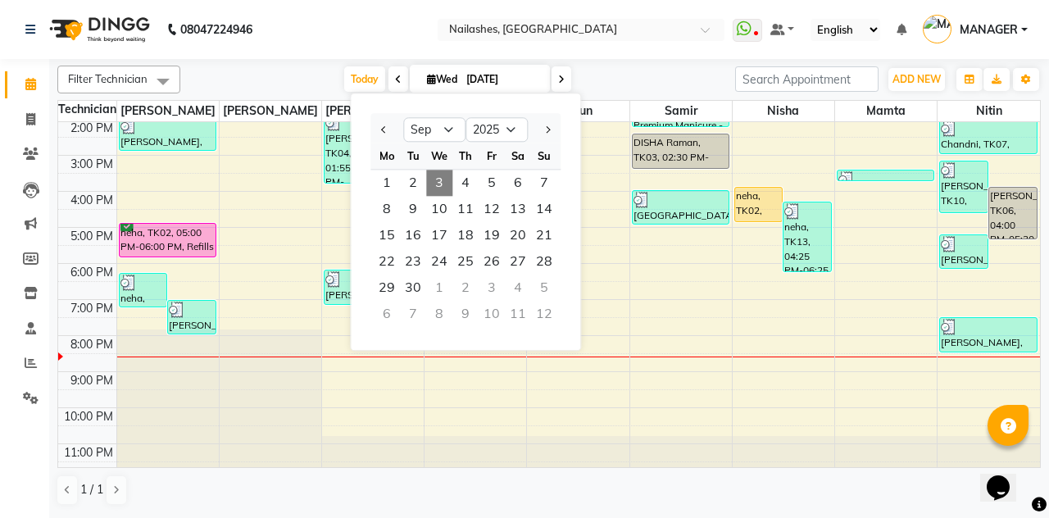
click at [458, 177] on span "4" at bounding box center [465, 183] width 26 height 26
type input "04-09-2025"
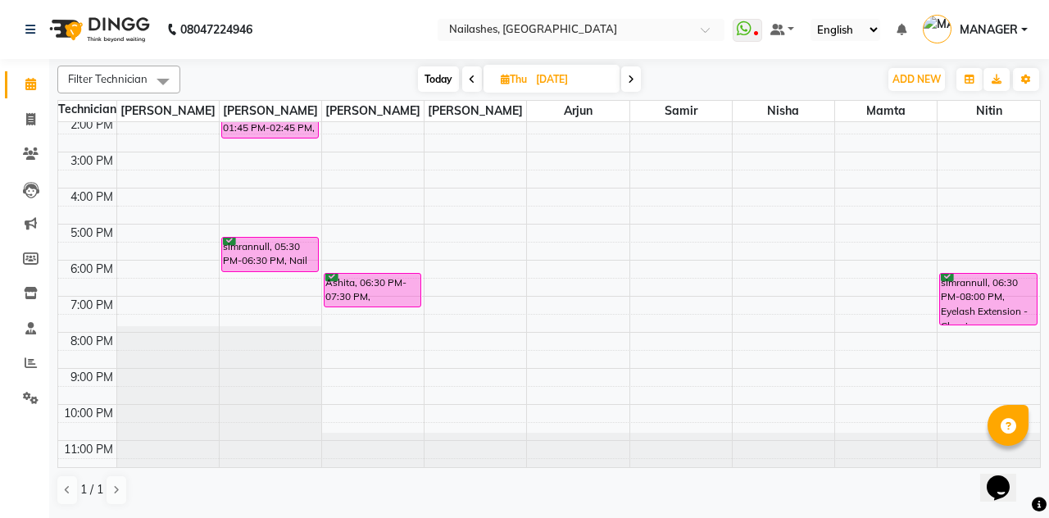
scroll to position [52, 0]
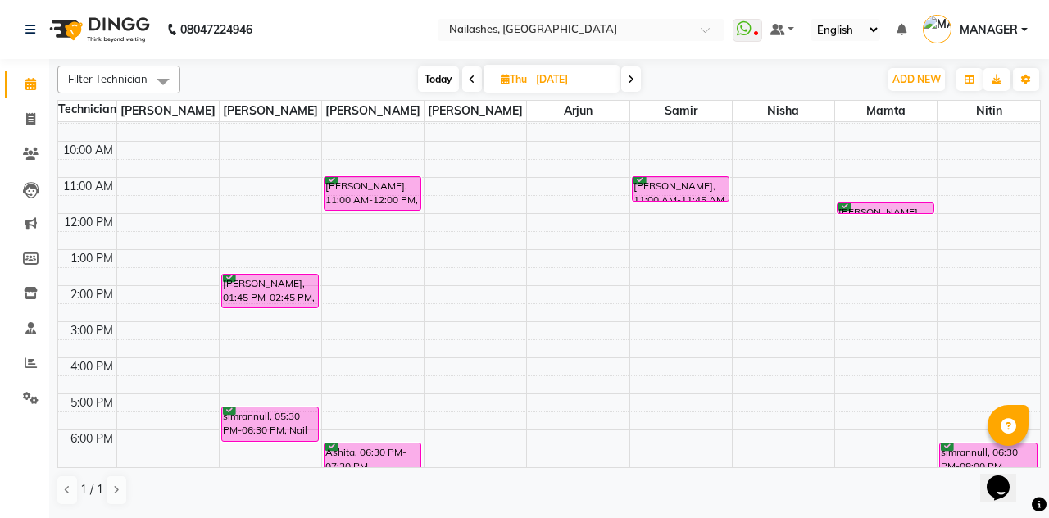
click at [288, 295] on div "Shyma, 01:45 PM-02:45 PM, Permanent Nail Paint - Solid Color (Hand)" at bounding box center [270, 290] width 96 height 33
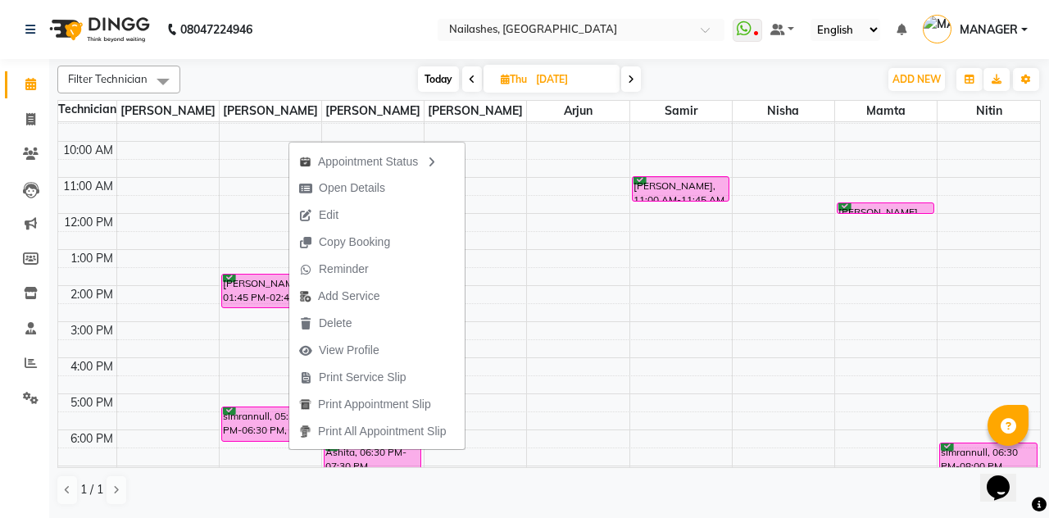
click at [383, 213] on button "Edit" at bounding box center [376, 215] width 175 height 27
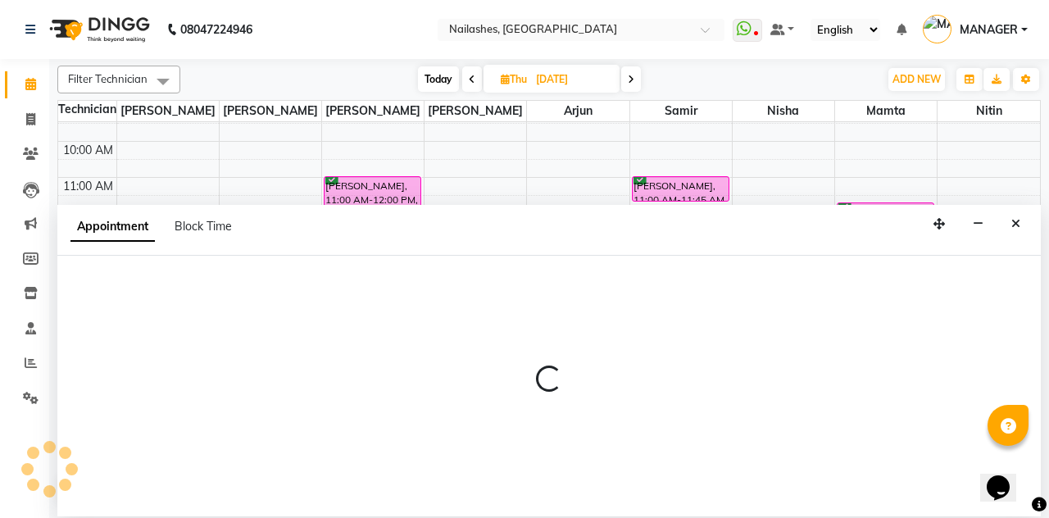
select select "tentative"
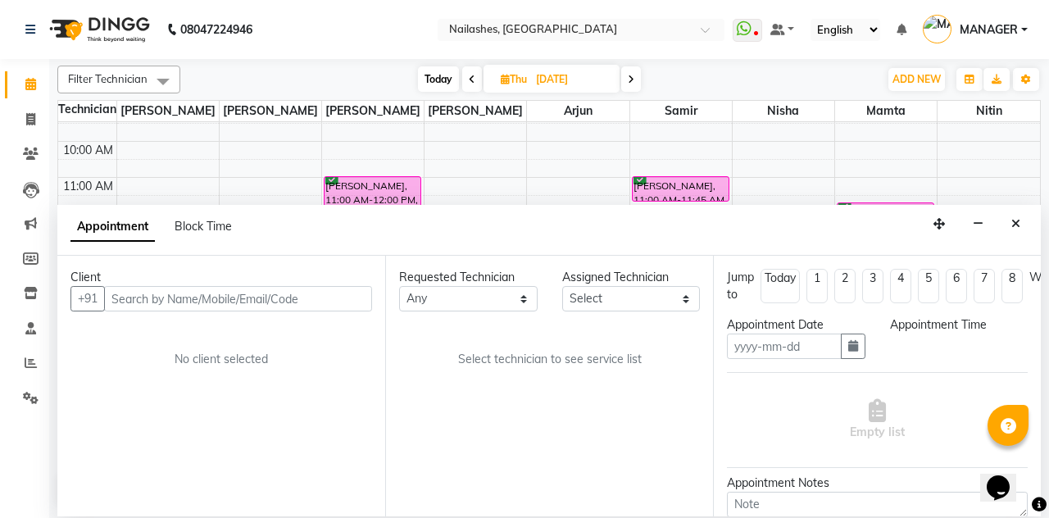
type input "04-09-2025"
select select "confirm booking"
select select "825"
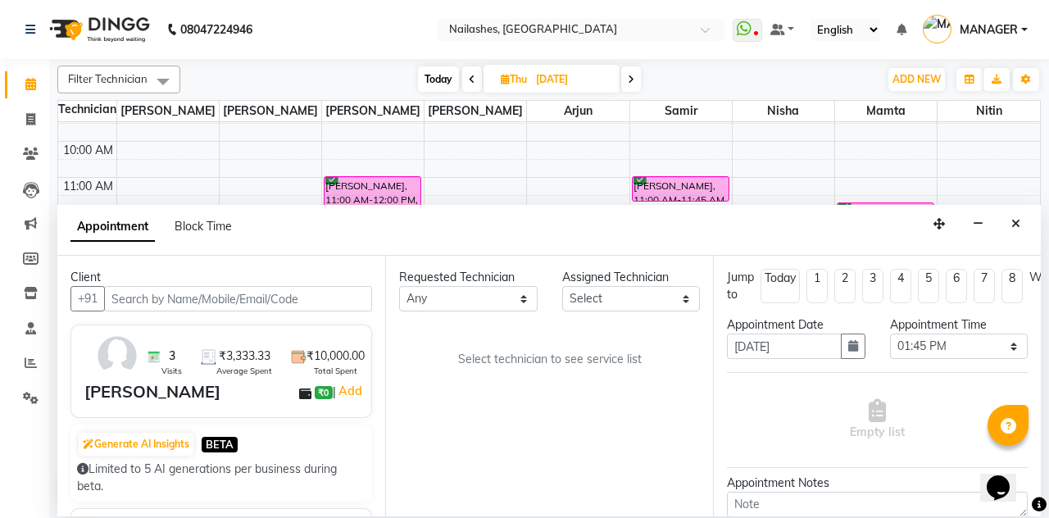
scroll to position [222, 0]
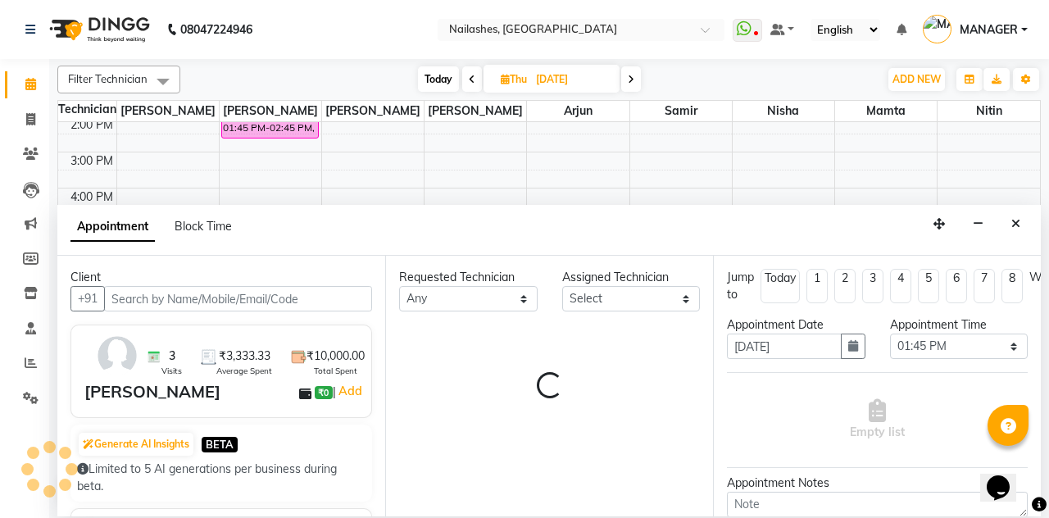
select select "19476"
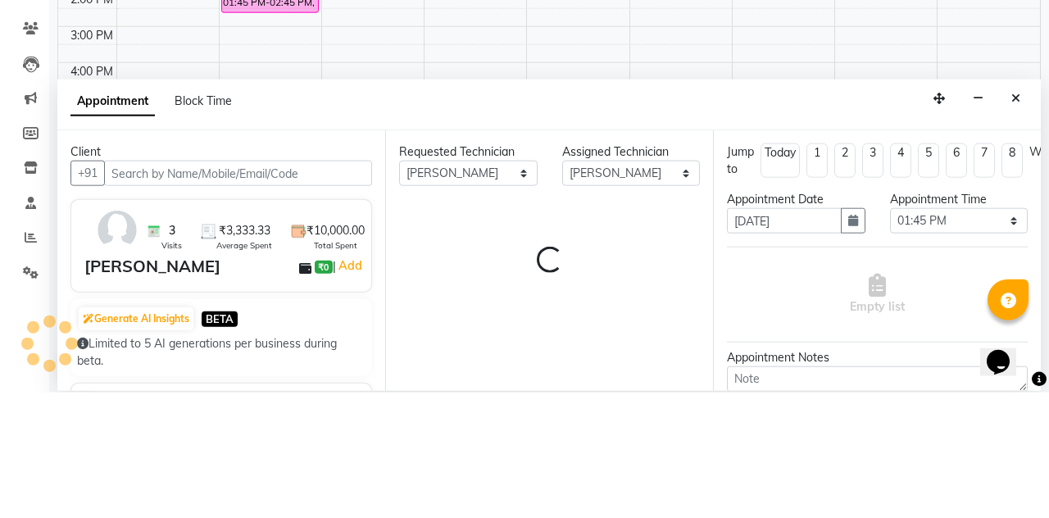
select select "1617"
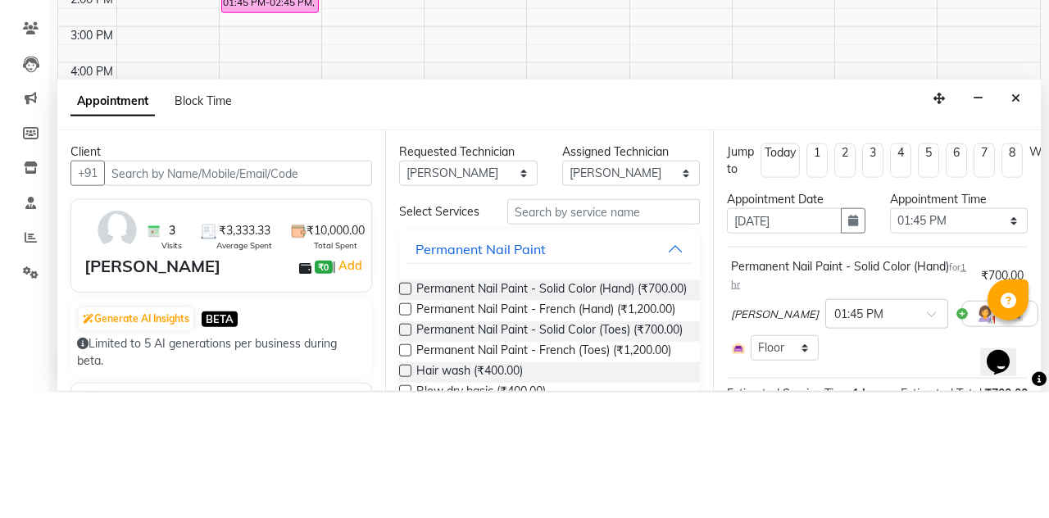
click at [844, 333] on button "button" at bounding box center [853, 345] width 25 height 25
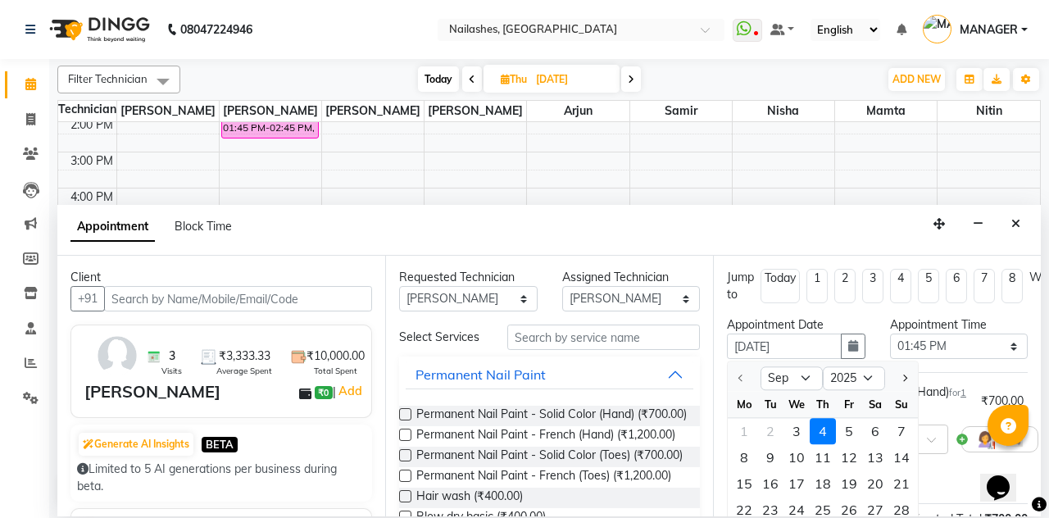
click at [850, 419] on div "5" at bounding box center [849, 432] width 26 height 26
type input "05-09-2025"
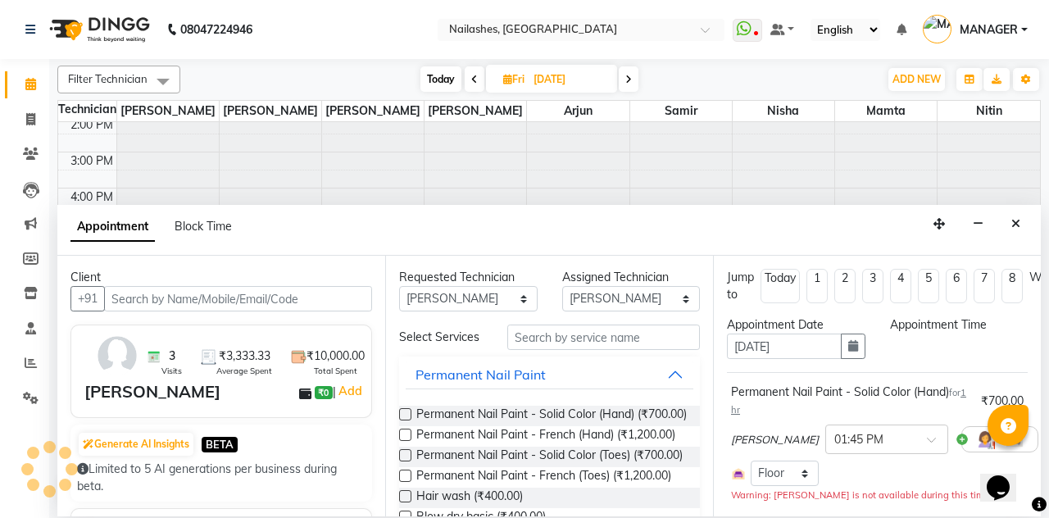
select select "825"
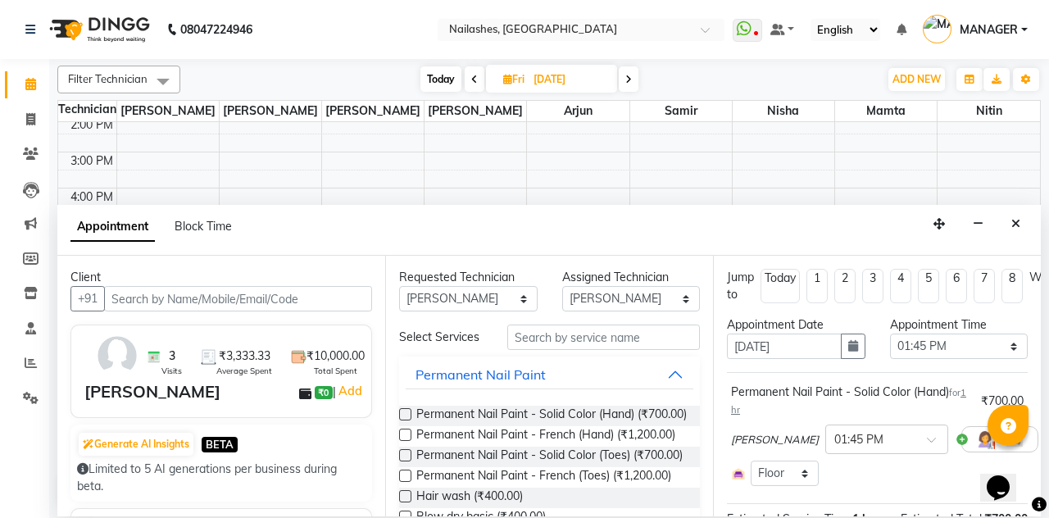
click at [860, 429] on input "text" at bounding box center [870, 437] width 72 height 17
click at [851, 469] on div "01:00 PM" at bounding box center [886, 484] width 121 height 30
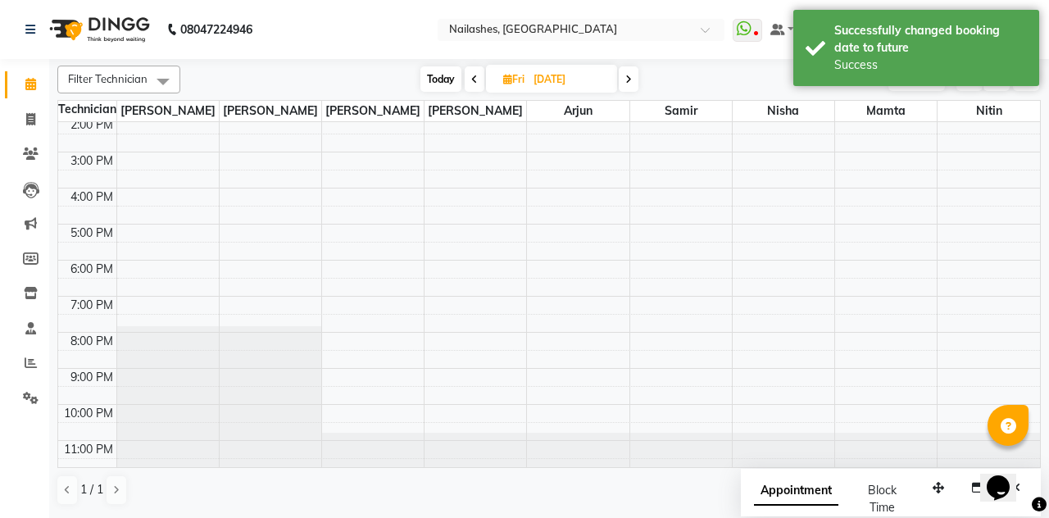
scroll to position [0, 0]
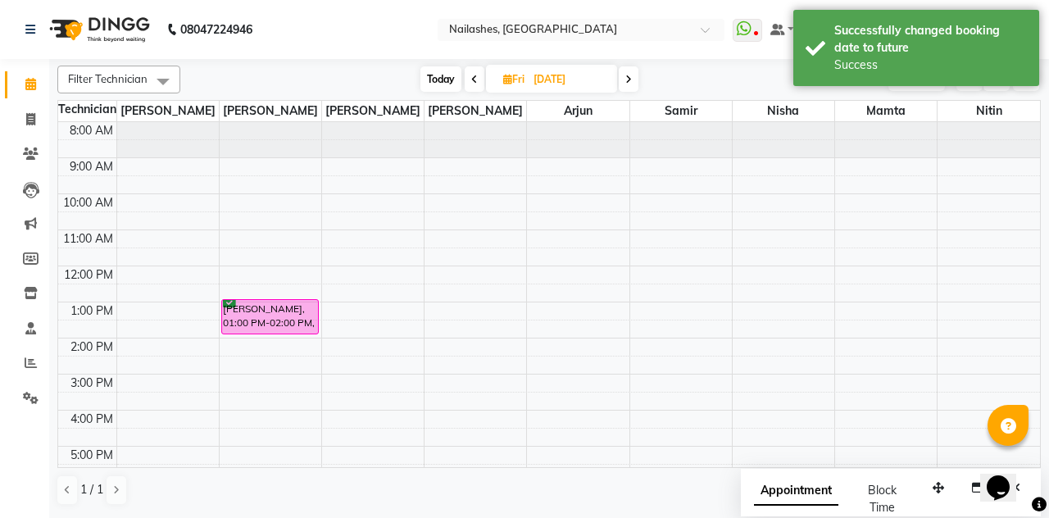
click at [437, 88] on span "Today" at bounding box center [440, 78] width 41 height 25
type input "03-09-2025"
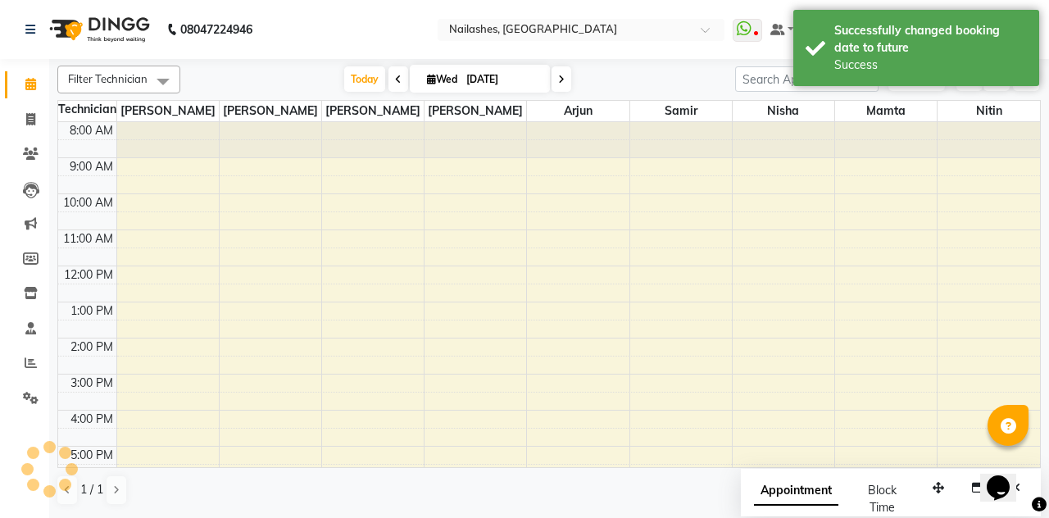
scroll to position [222, 0]
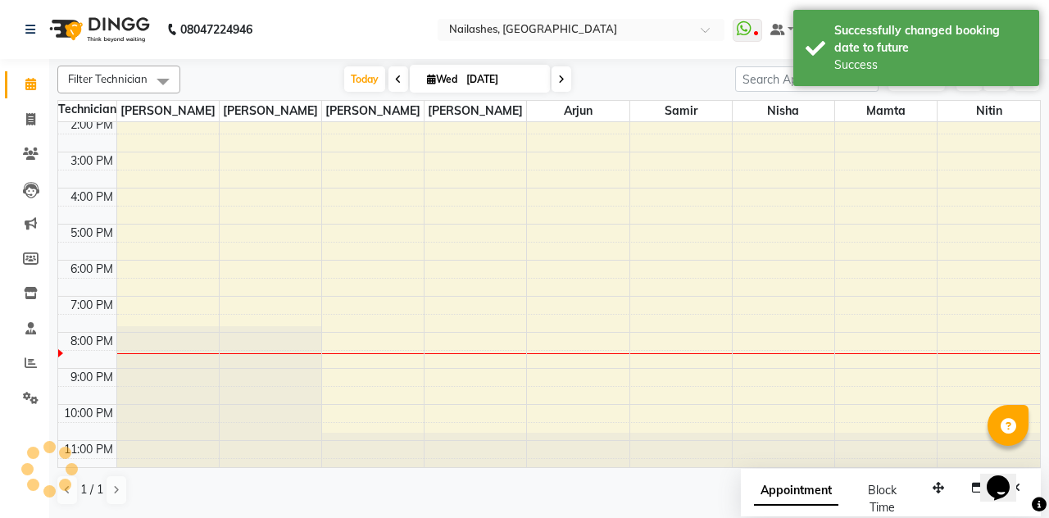
click at [474, 84] on input "03-09-2025" at bounding box center [502, 79] width 82 height 25
select select "9"
select select "2025"
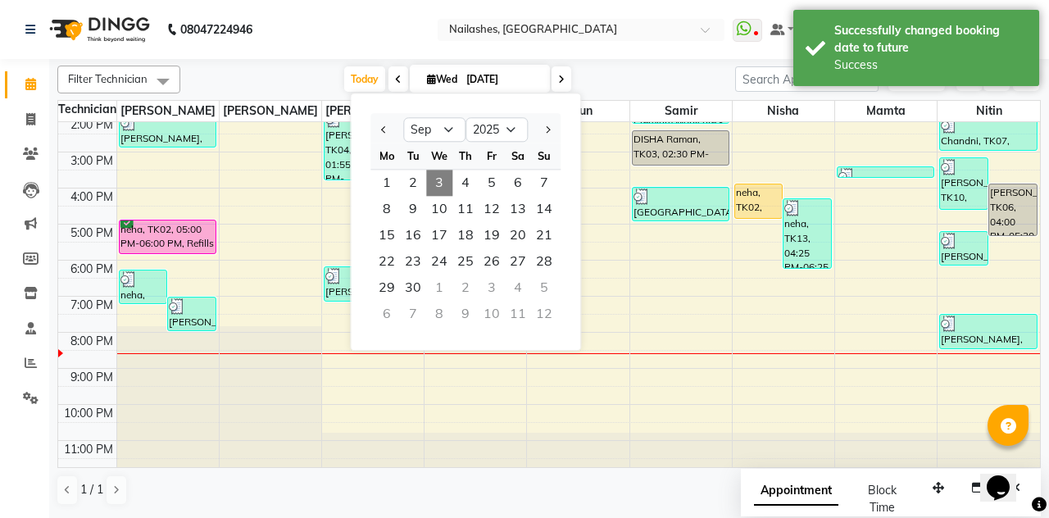
click at [458, 178] on span "4" at bounding box center [465, 183] width 26 height 26
type input "04-09-2025"
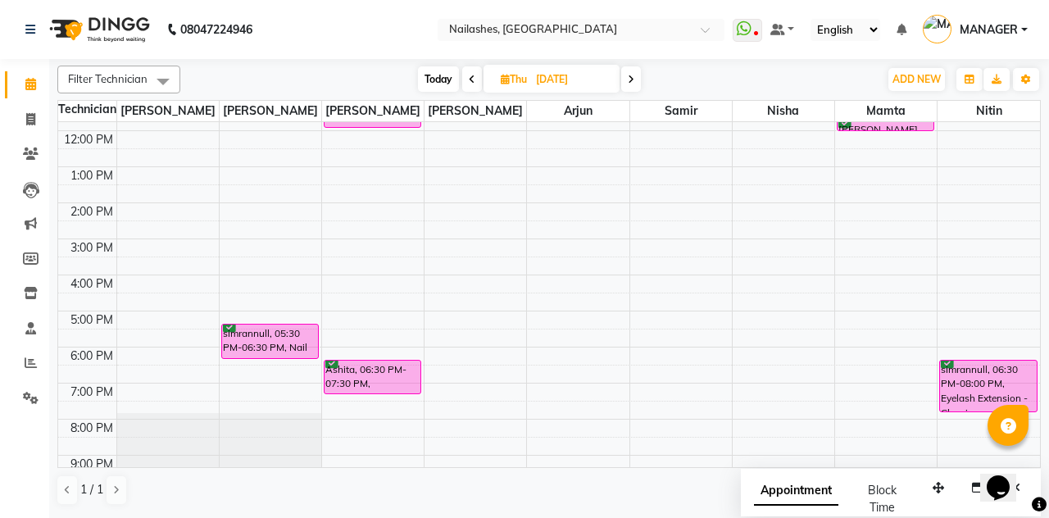
scroll to position [0, 0]
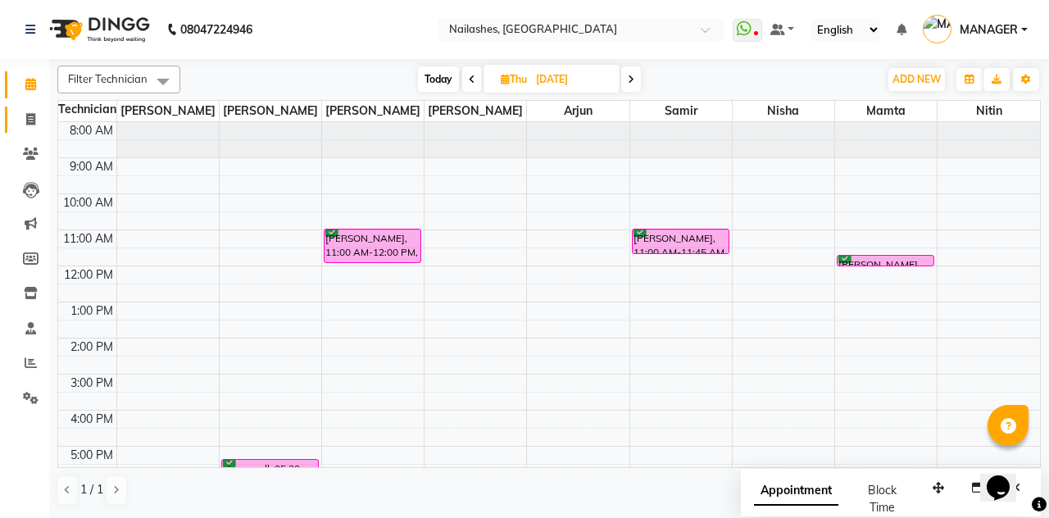
click at [42, 123] on span at bounding box center [30, 120] width 29 height 19
select select "service"
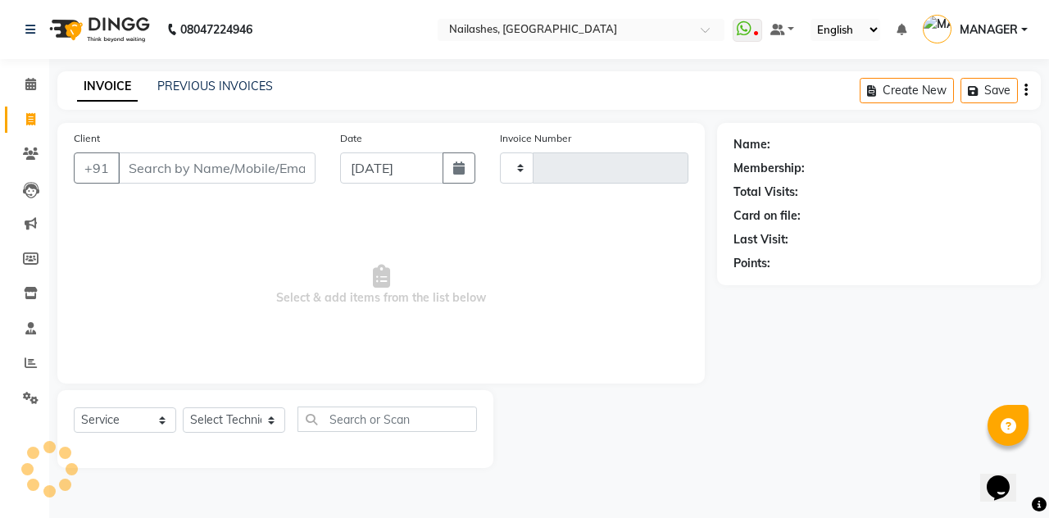
type input "2292"
select select "3926"
type input "h"
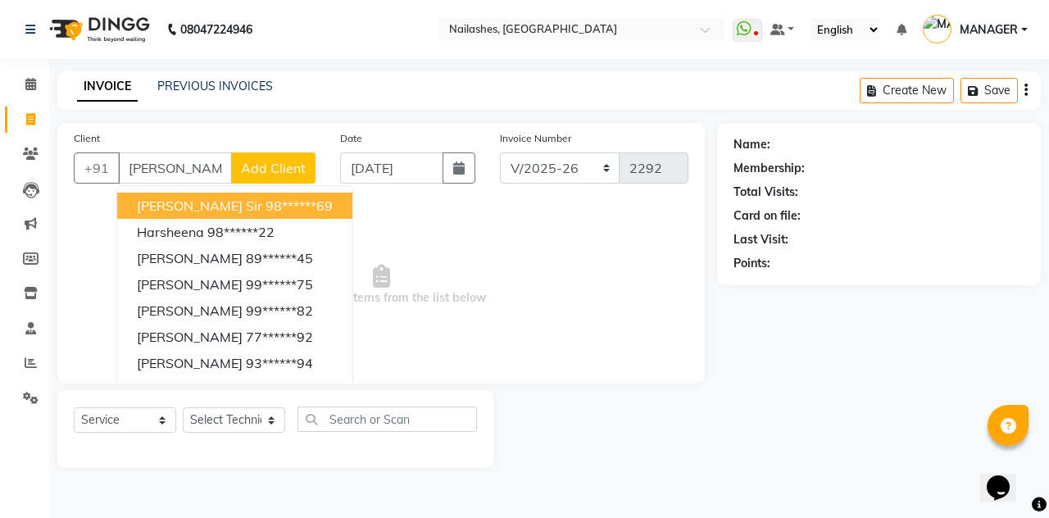
click at [271, 195] on button "Harshad Sir 98******69" at bounding box center [234, 206] width 235 height 26
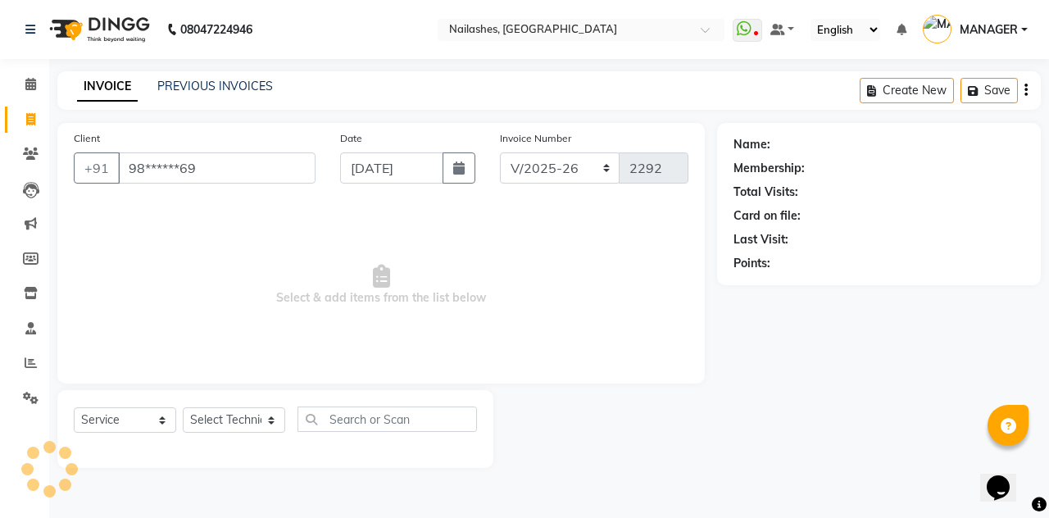
type input "98******69"
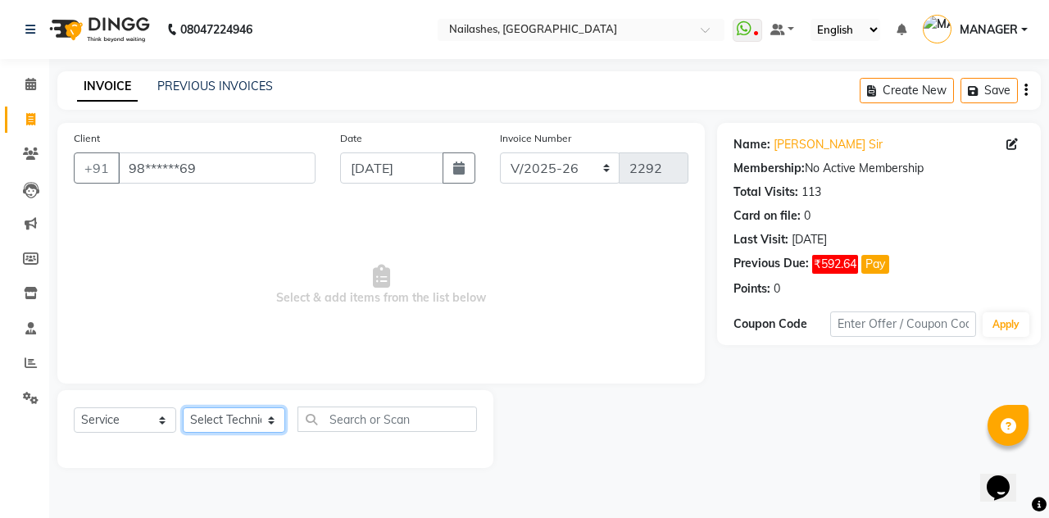
click at [254, 428] on select "Select Technician Anamika Anita Arjun Mamta MANAGER Nisha Nitin Samir Shanu Shu…" at bounding box center [234, 419] width 102 height 25
select select "90278"
click at [183, 407] on select "Select Technician Anamika Anita Arjun Mamta MANAGER Nisha Nitin Samir Shanu Shu…" at bounding box center [234, 419] width 102 height 25
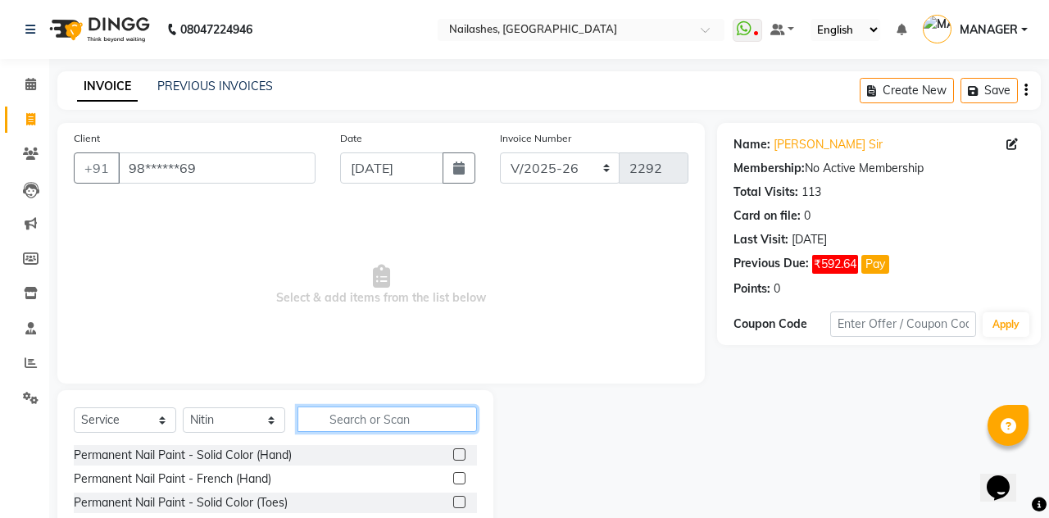
click at [392, 414] on input "text" at bounding box center [386, 418] width 179 height 25
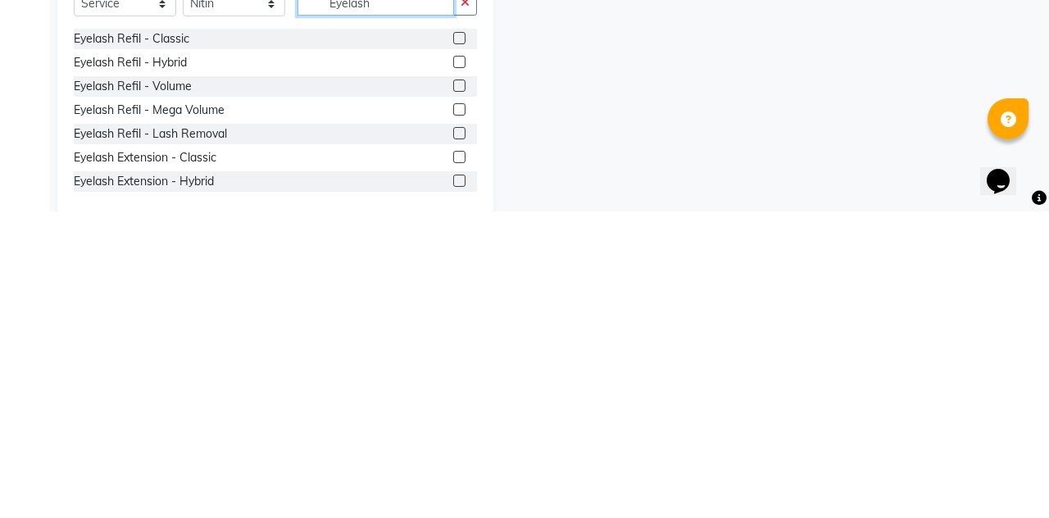
scroll to position [138, 0]
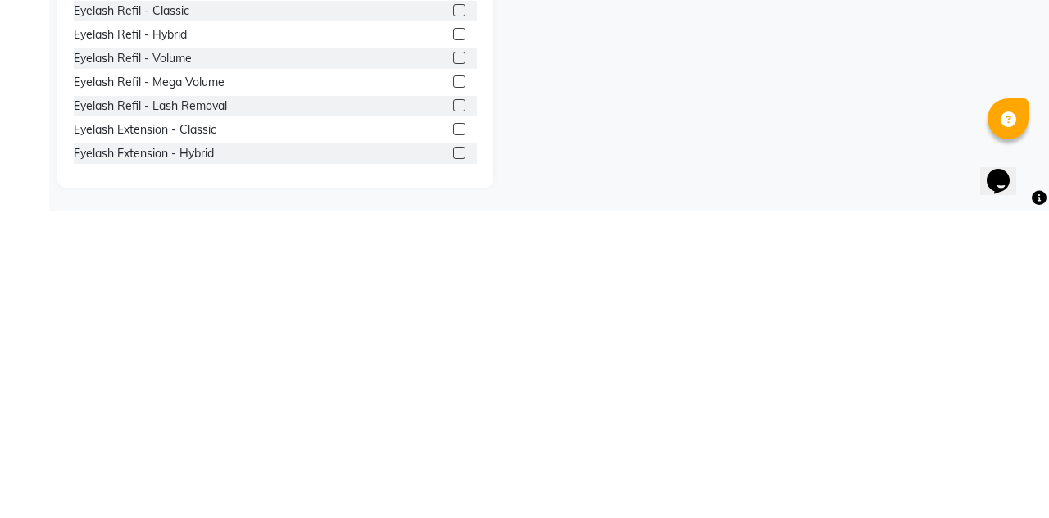
type input "Eyelash"
click at [459, 438] on label at bounding box center [459, 435] width 12 height 12
click at [459, 438] on input "checkbox" at bounding box center [458, 436] width 11 height 11
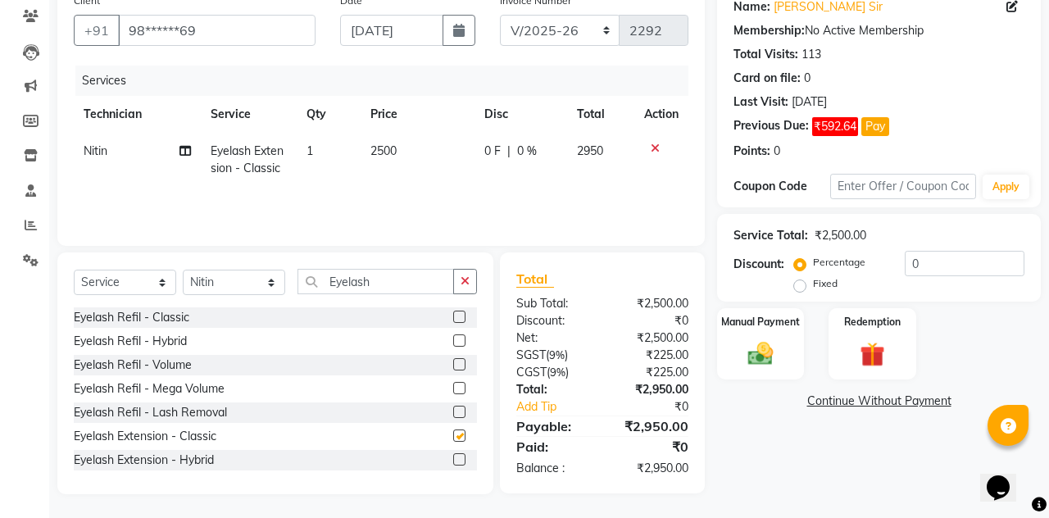
checkbox input "false"
click at [466, 275] on icon "button" at bounding box center [464, 280] width 9 height 11
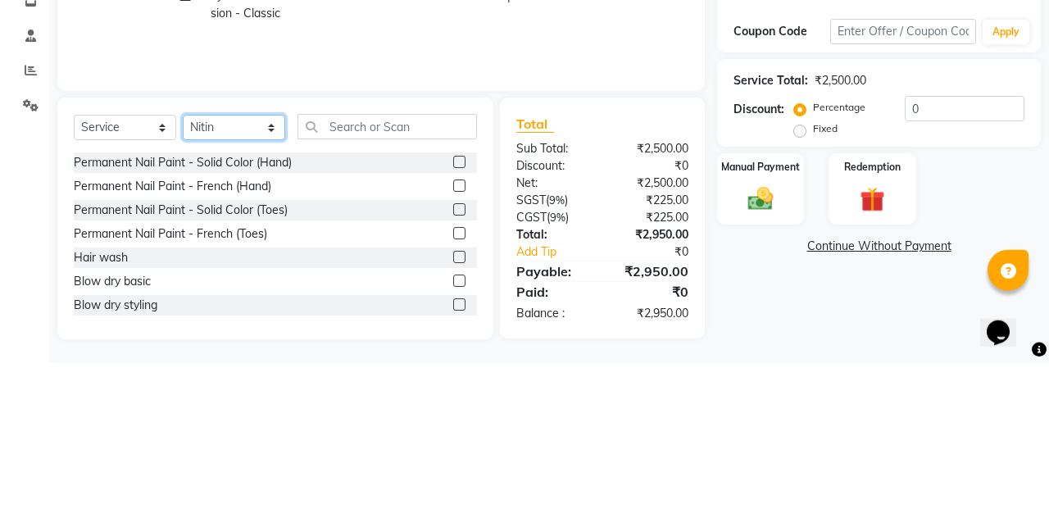
click at [261, 279] on select "Select Technician Anamika Anita Arjun Mamta MANAGER Nisha Nitin Samir Shanu Shu…" at bounding box center [234, 282] width 102 height 25
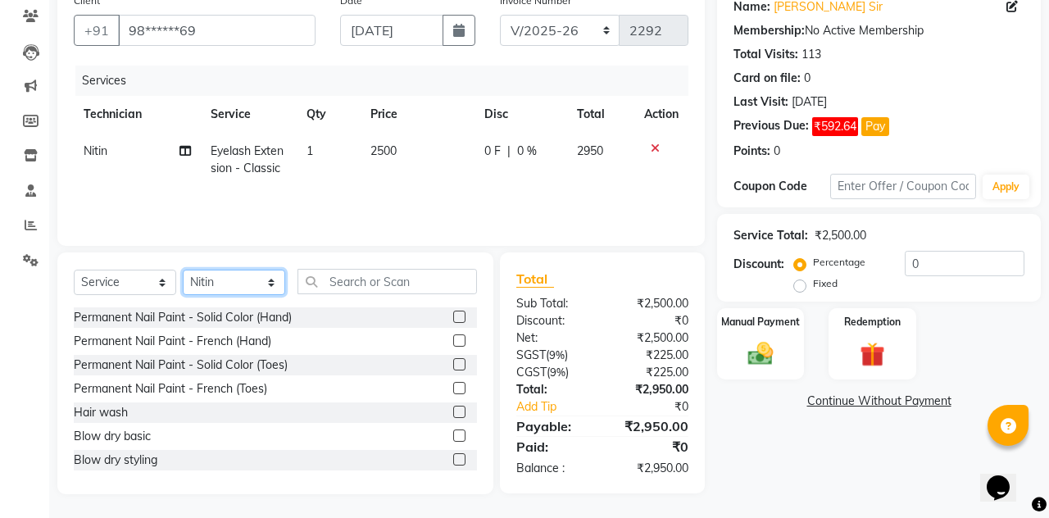
click at [238, 284] on select "Select Technician Anamika Anita Arjun Mamta MANAGER Nisha Nitin Samir Shanu Shu…" at bounding box center [234, 282] width 102 height 25
select select "52460"
click at [183, 270] on select "Select Technician Anamika Anita Arjun Mamta MANAGER Nisha Nitin Samir Shanu Shu…" at bounding box center [234, 282] width 102 height 25
click at [437, 280] on input "text" at bounding box center [386, 281] width 179 height 25
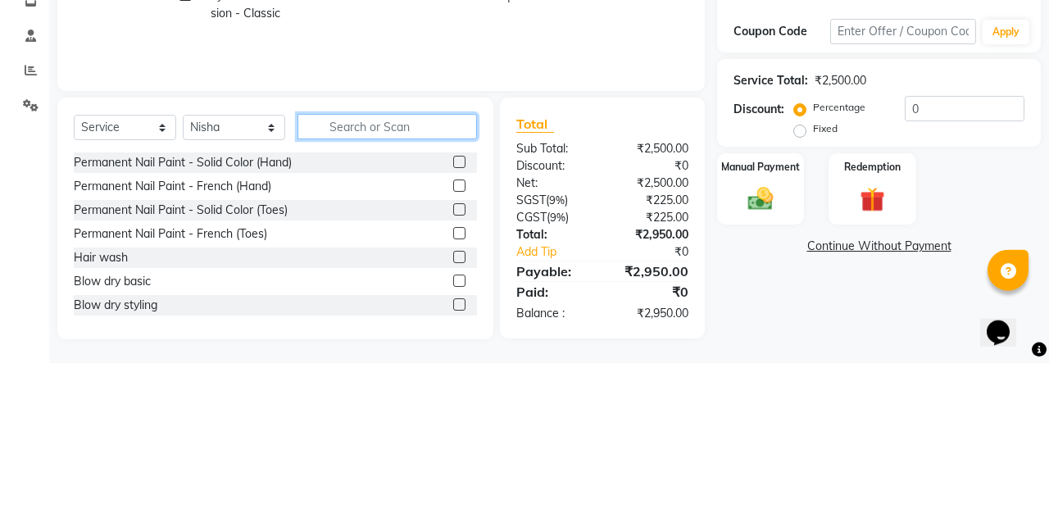
type input "P"
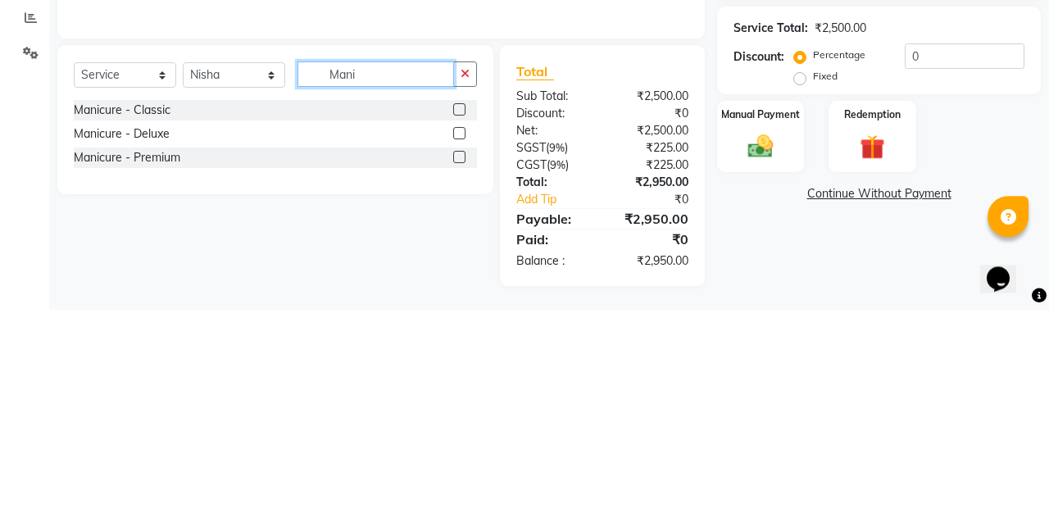
type input "Mani"
click at [456, 364] on label at bounding box center [459, 366] width 12 height 12
click at [456, 364] on input "checkbox" at bounding box center [458, 366] width 11 height 11
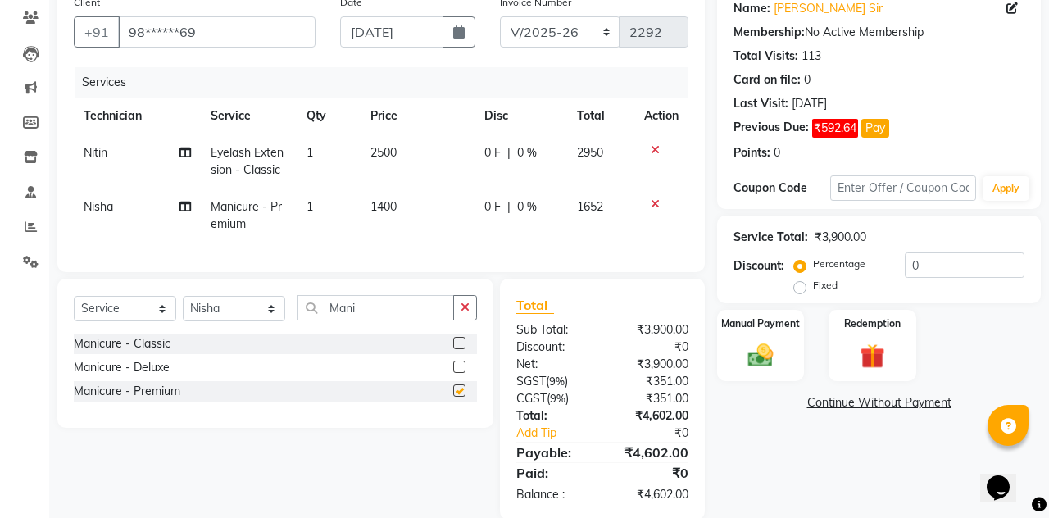
checkbox input "false"
click at [389, 205] on span "1400" at bounding box center [383, 206] width 26 height 15
select select "52460"
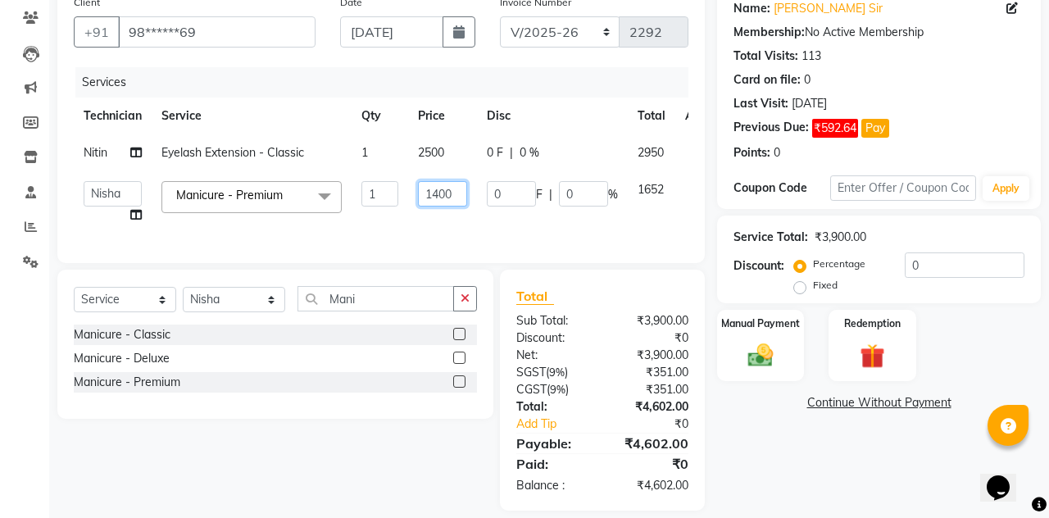
click at [436, 191] on input "1400" at bounding box center [442, 193] width 49 height 25
type input "1800"
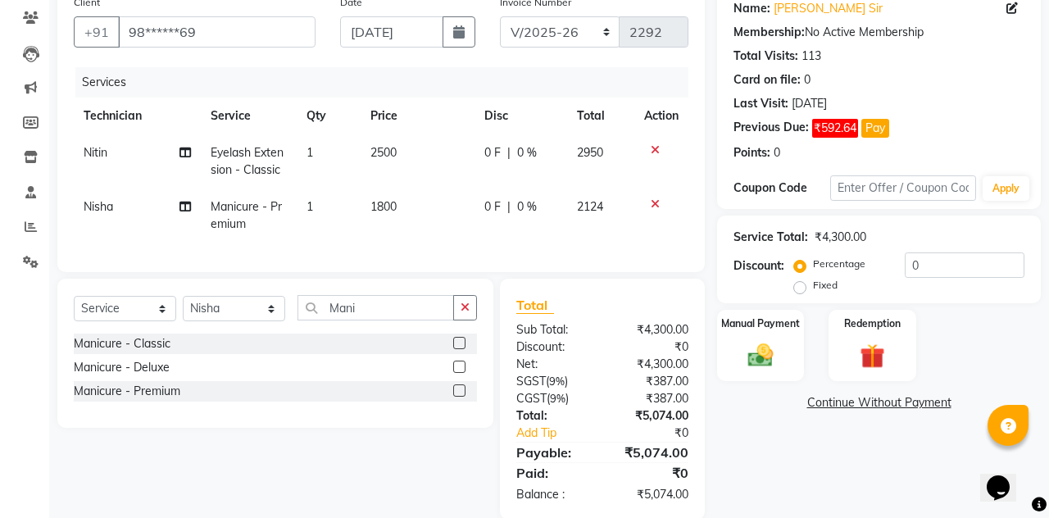
click at [754, 328] on label "Manual Payment" at bounding box center [760, 323] width 79 height 15
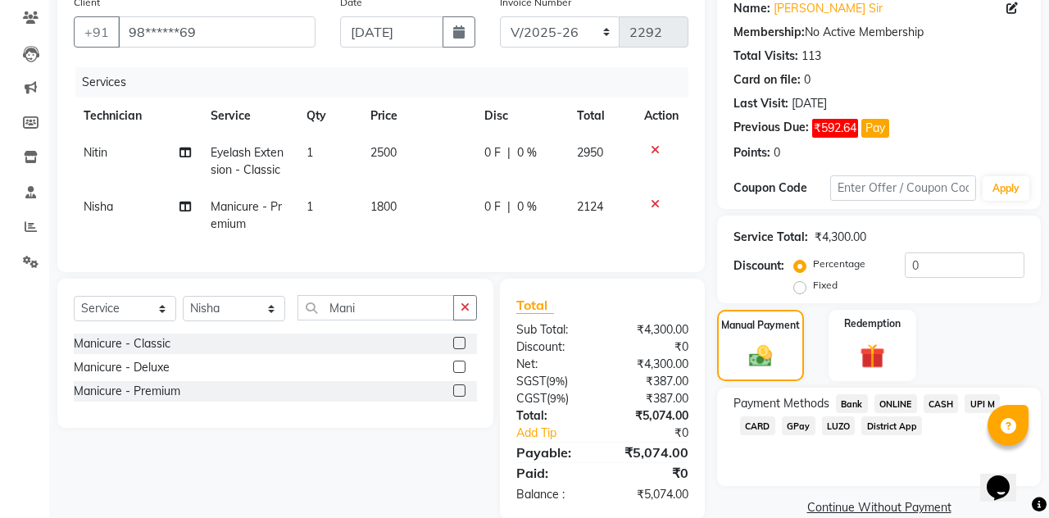
click at [977, 403] on span "UPI M" at bounding box center [981, 403] width 35 height 19
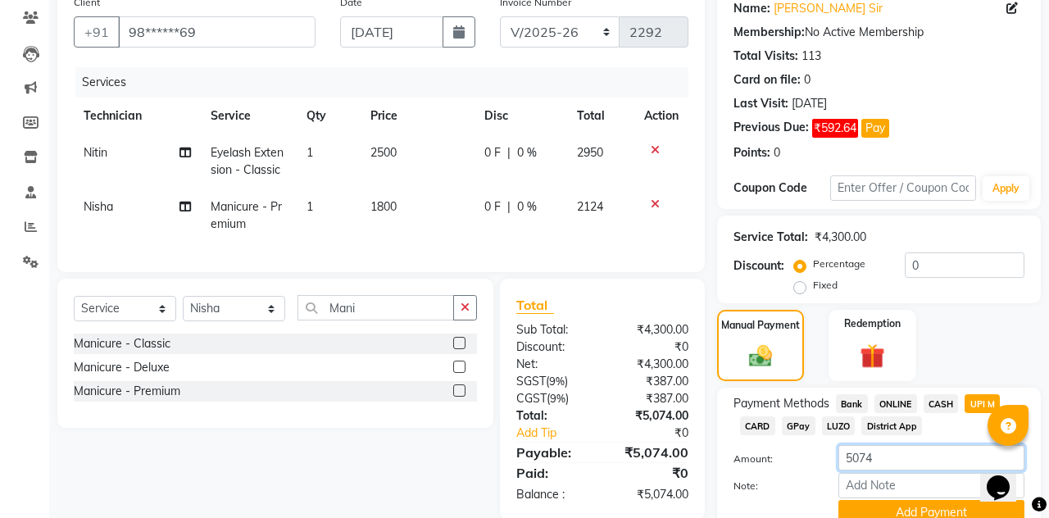
click at [916, 461] on input "5074" at bounding box center [931, 457] width 186 height 25
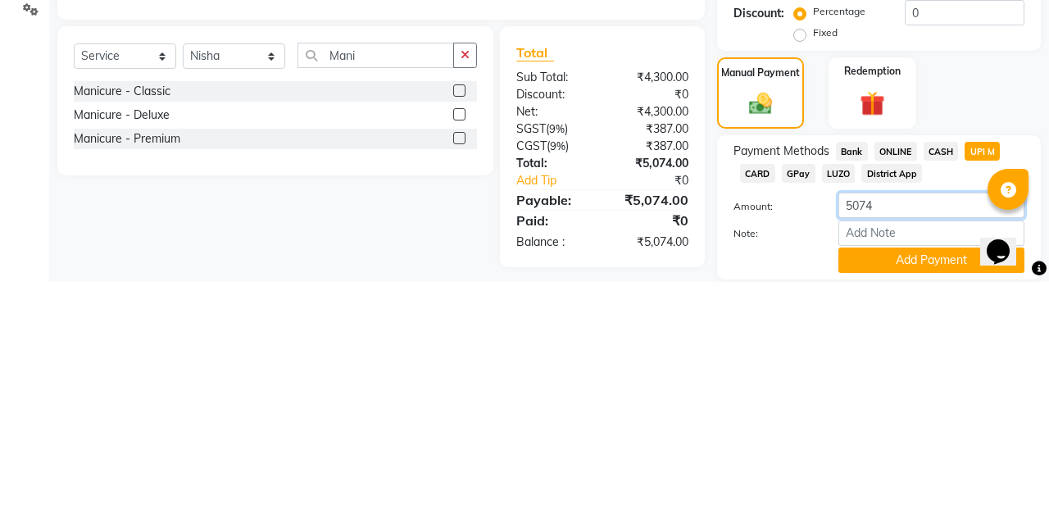
scroll to position [206, 0]
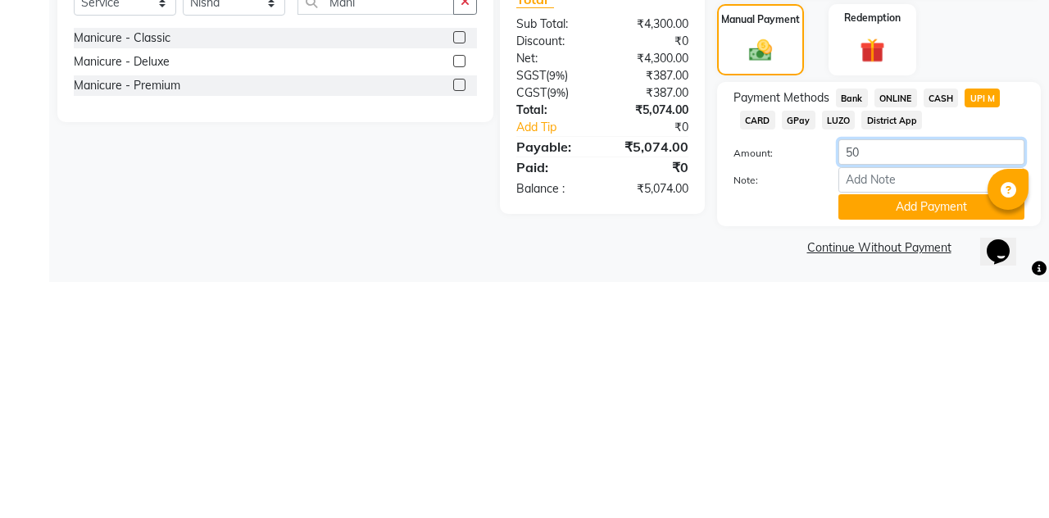
type input "5"
type input "260"
click at [926, 437] on button "Add Payment" at bounding box center [931, 442] width 186 height 25
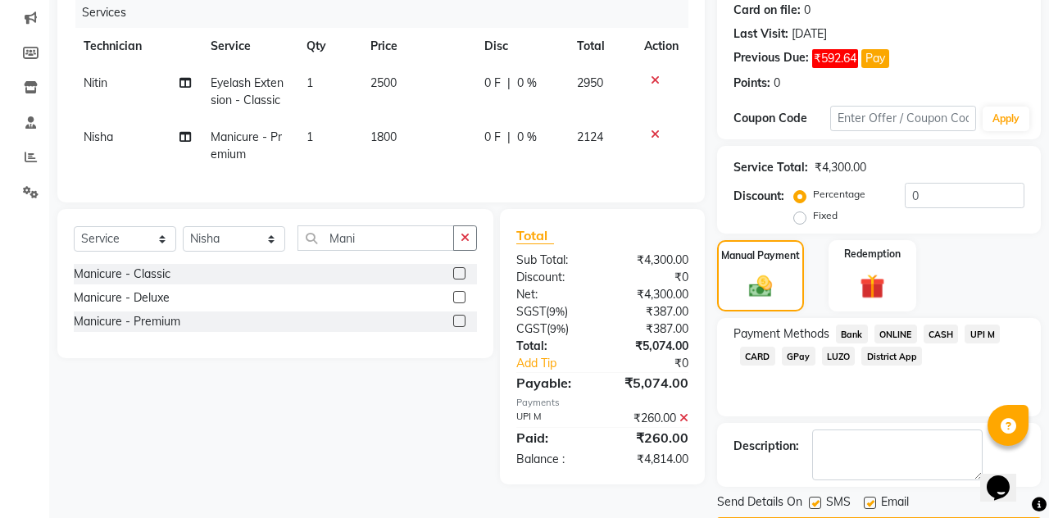
click at [944, 329] on span "CASH" at bounding box center [940, 333] width 35 height 19
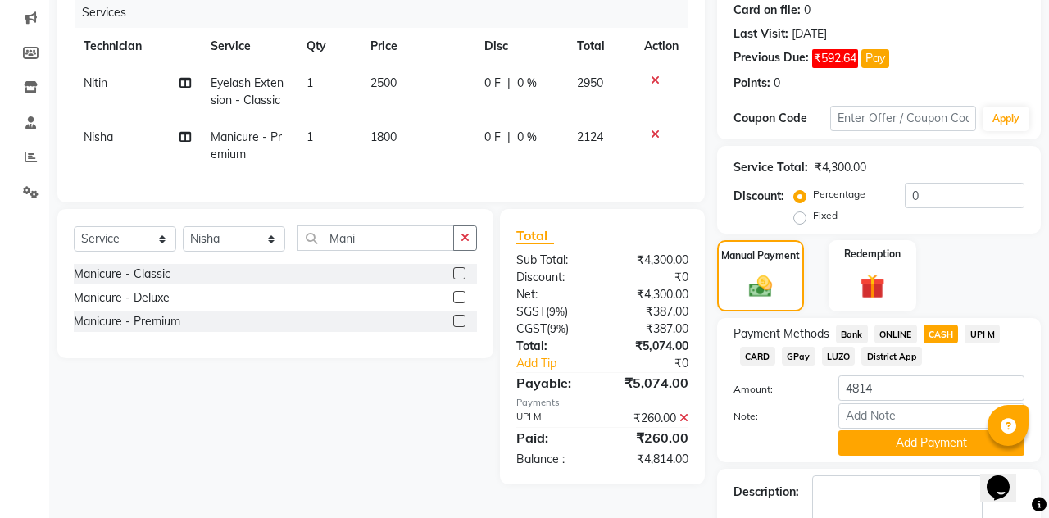
scroll to position [220, 0]
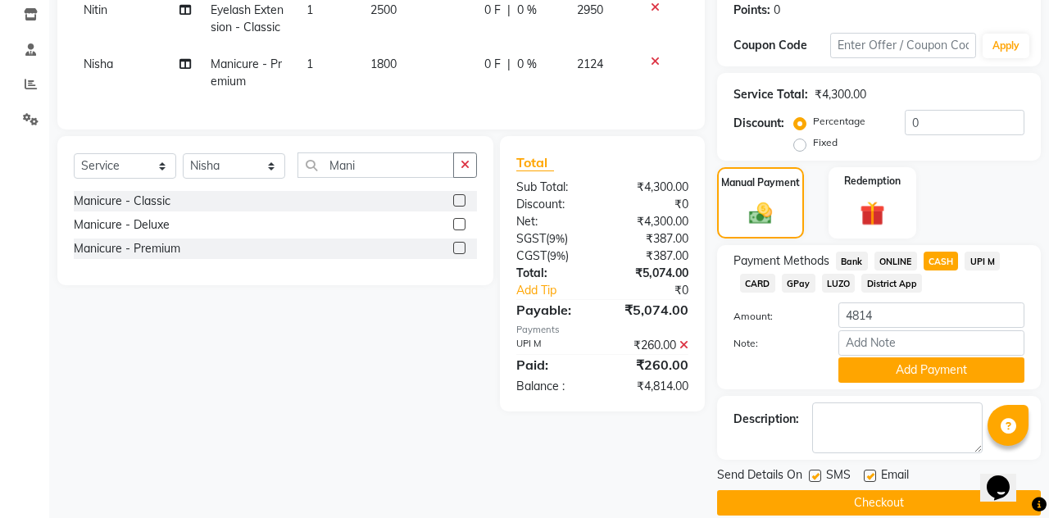
click at [961, 372] on button "Add Payment" at bounding box center [931, 369] width 186 height 25
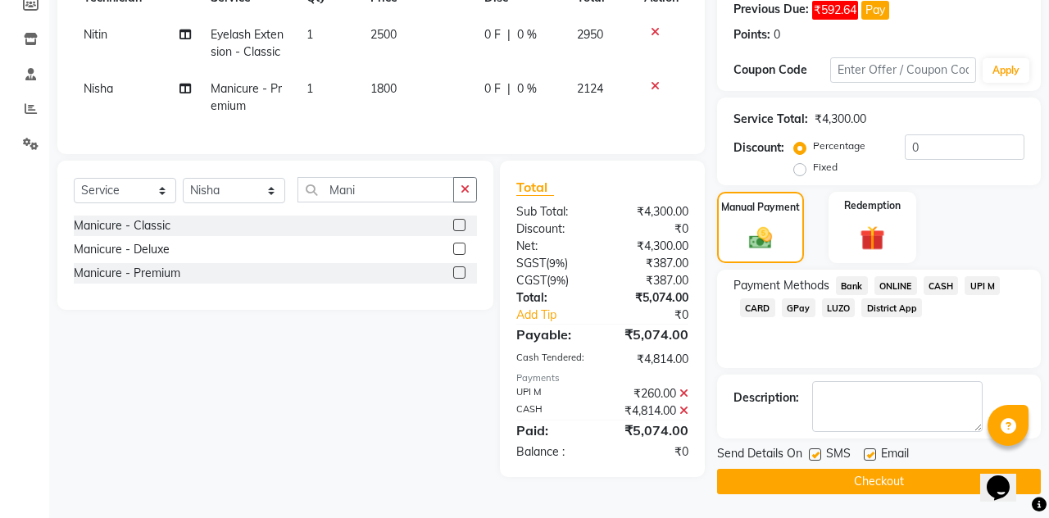
click at [903, 485] on button "Checkout" at bounding box center [879, 481] width 324 height 25
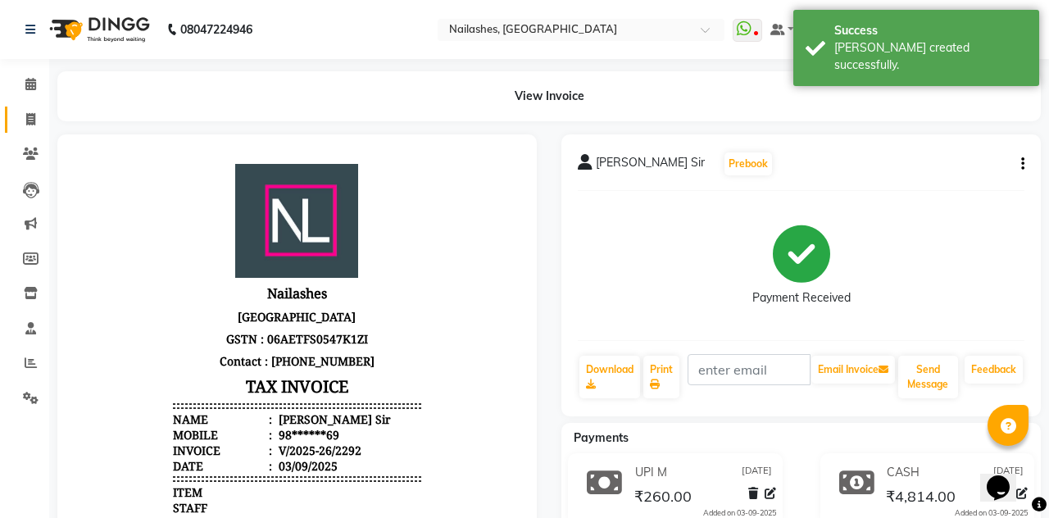
click at [14, 120] on link "Invoice" at bounding box center [24, 120] width 39 height 27
select select "service"
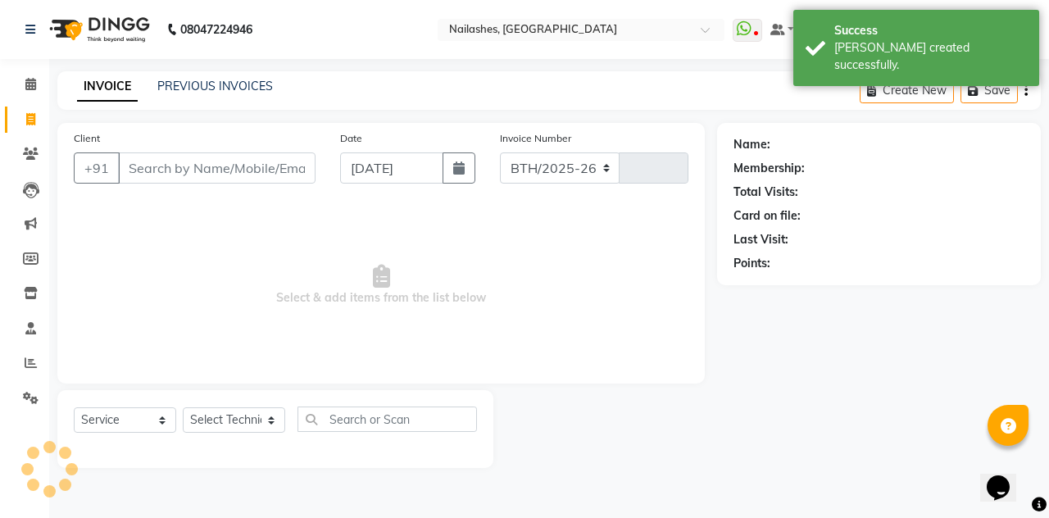
select select "3926"
type input "2293"
click at [230, 81] on link "PREVIOUS INVOICES" at bounding box center [215, 86] width 116 height 15
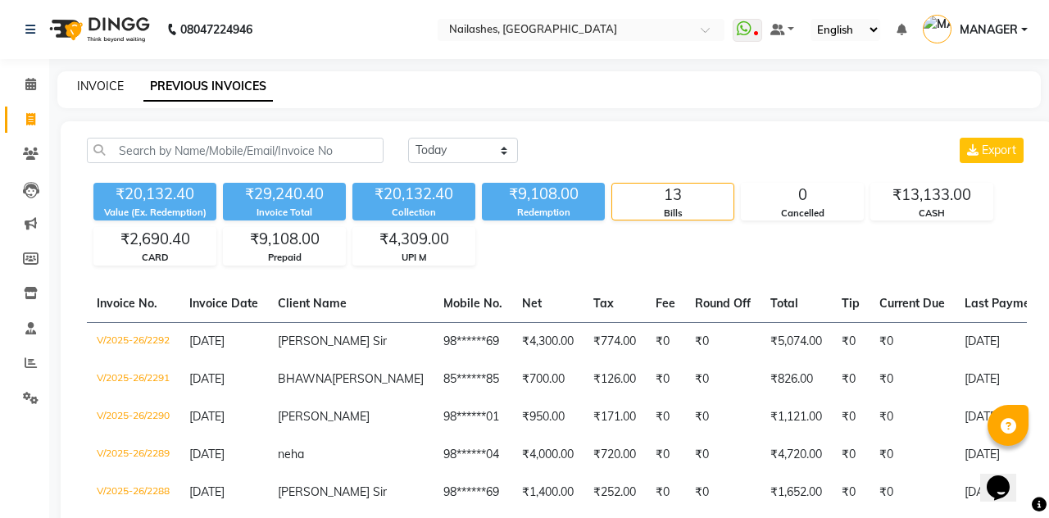
click at [81, 82] on link "INVOICE" at bounding box center [100, 86] width 47 height 15
select select "service"
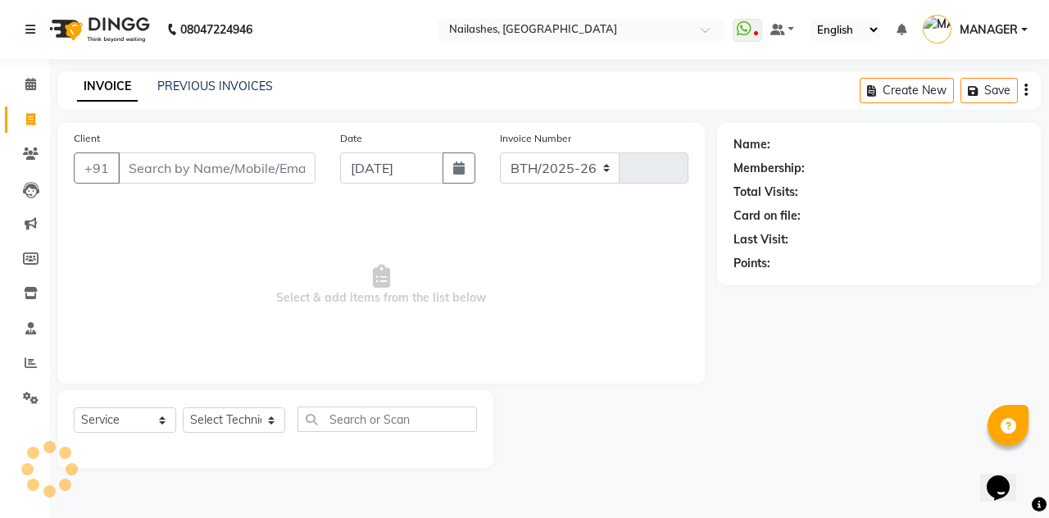
select select "3926"
type input "2293"
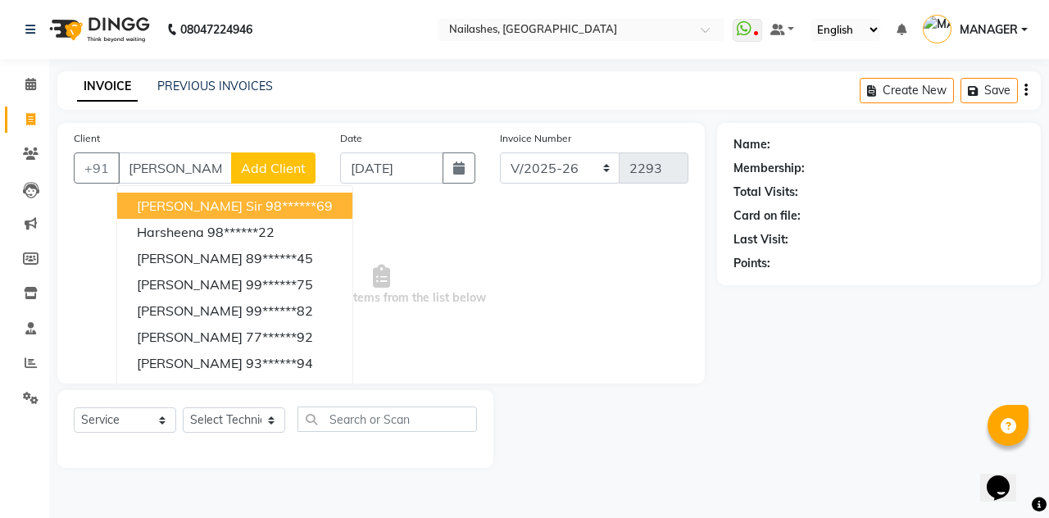
click at [275, 198] on ngb-highlight "98******69" at bounding box center [298, 205] width 67 height 16
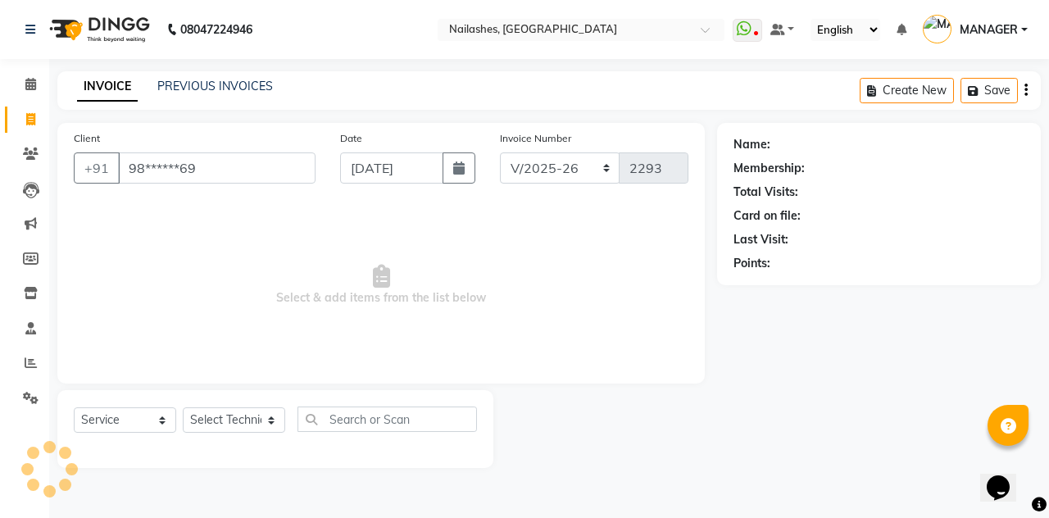
type input "98******69"
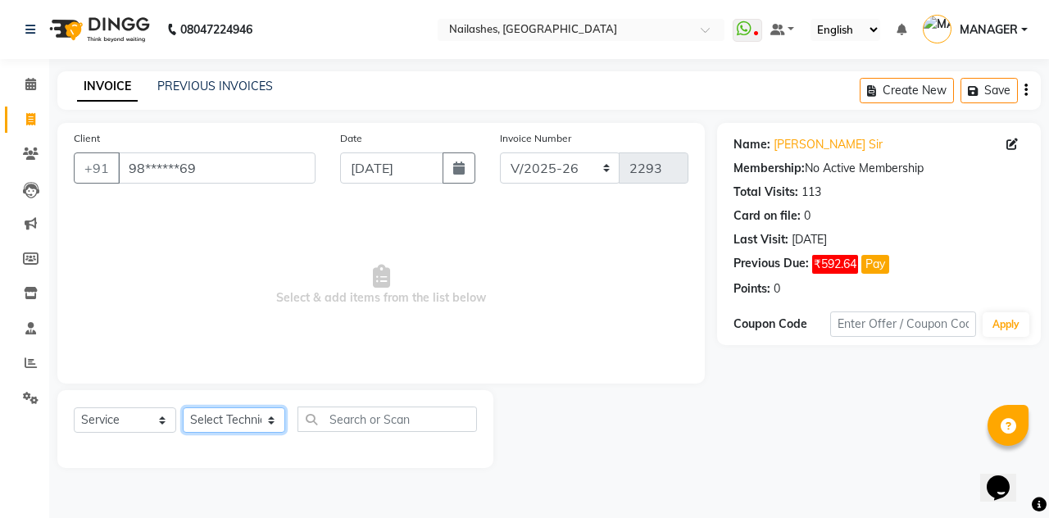
click at [252, 422] on select "Select Technician Anamika Anita Arjun Mamta MANAGER Nisha Nitin Samir Shanu Shu…" at bounding box center [234, 419] width 102 height 25
select select "19580"
click at [183, 407] on select "Select Technician Anamika Anita Arjun Mamta MANAGER Nisha Nitin Samir Shanu Shu…" at bounding box center [234, 419] width 102 height 25
click at [388, 413] on input "text" at bounding box center [386, 418] width 179 height 25
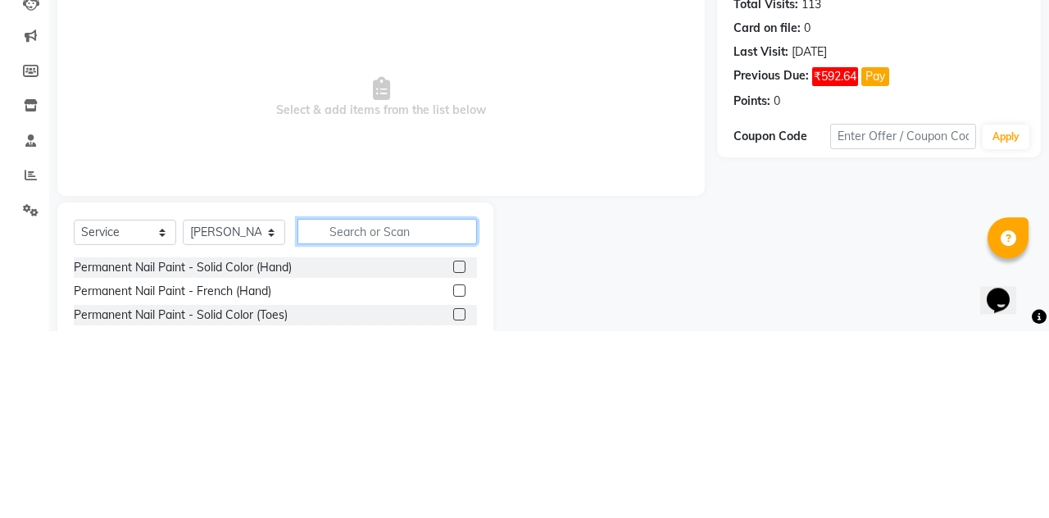
scroll to position [25, 0]
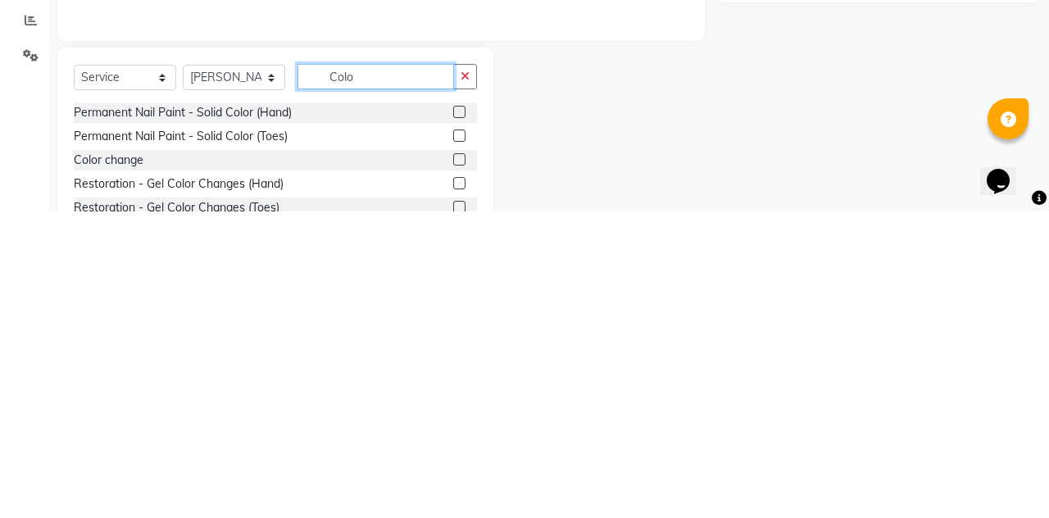
type input "Colo"
click at [459, 464] on label at bounding box center [459, 466] width 12 height 12
click at [459, 464] on input "checkbox" at bounding box center [458, 466] width 11 height 11
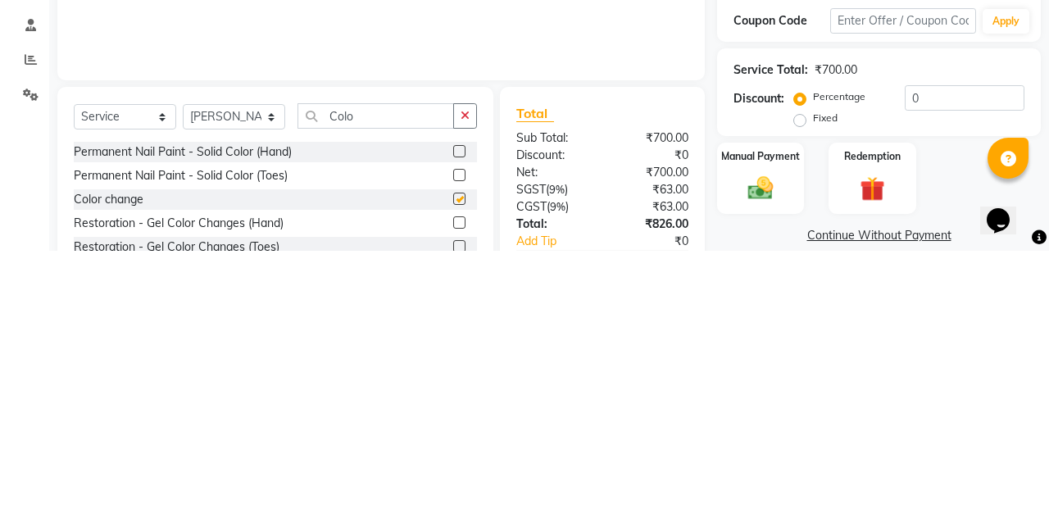
scroll to position [36, 0]
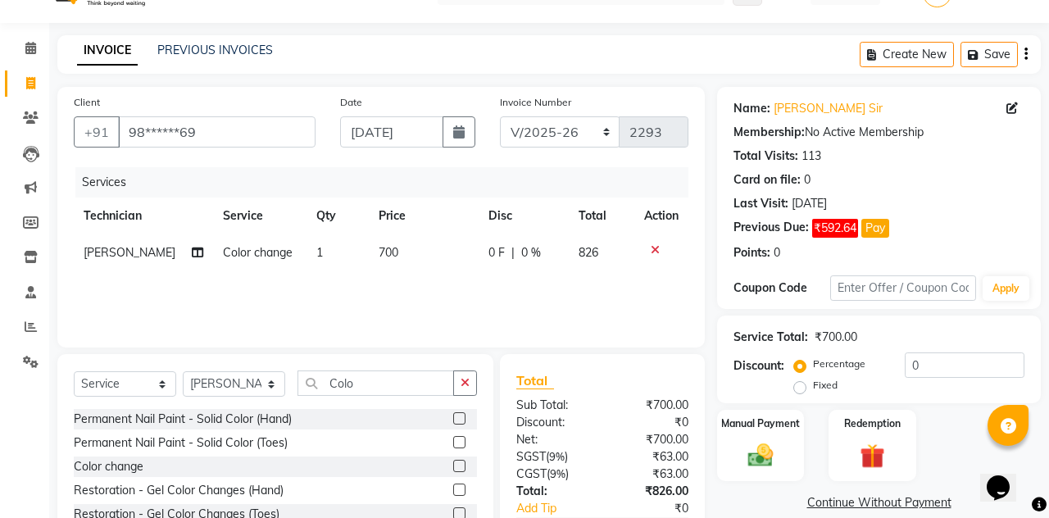
checkbox input "false"
click at [385, 245] on span "700" at bounding box center [388, 252] width 20 height 15
select select "19580"
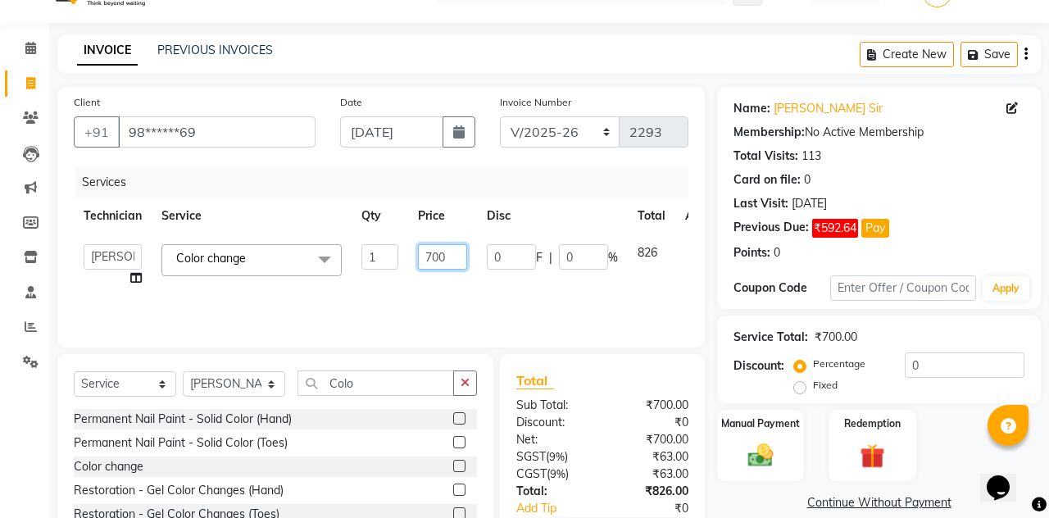
click at [452, 262] on input "700" at bounding box center [442, 256] width 49 height 25
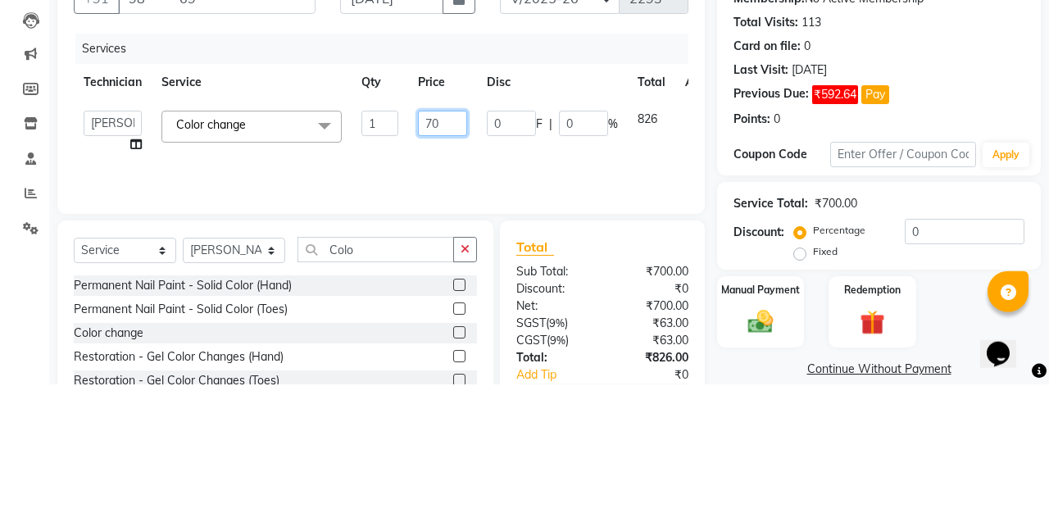
type input "7"
type input "250"
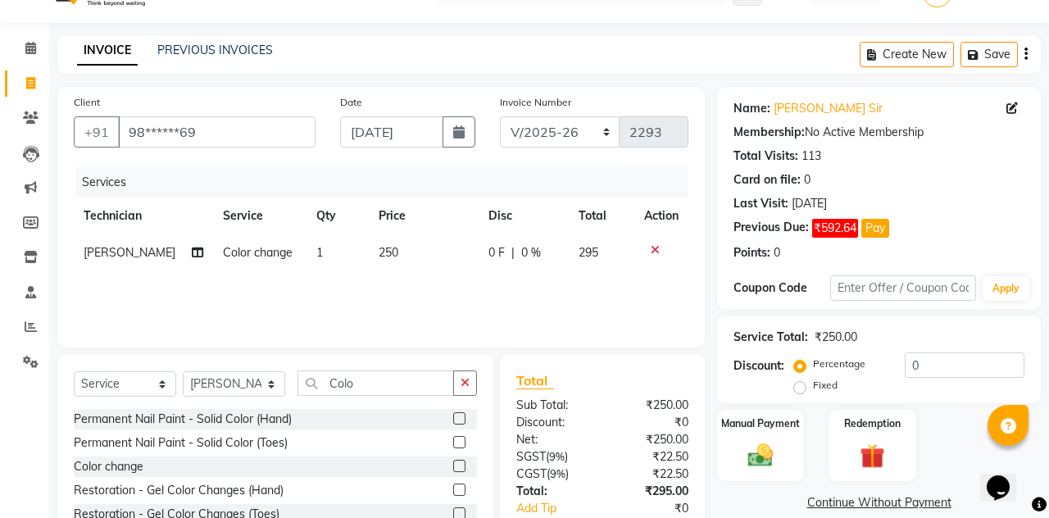
scroll to position [59, 0]
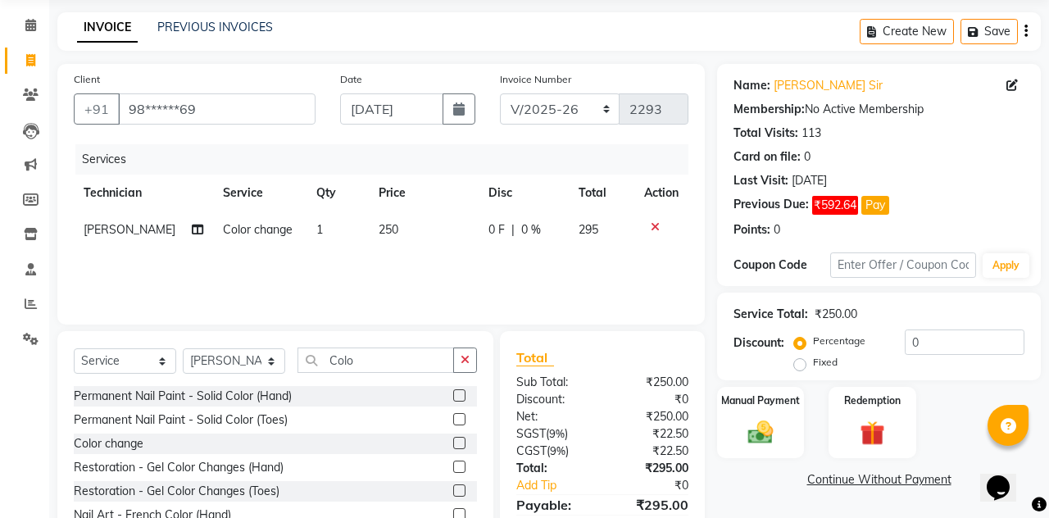
click at [762, 415] on div "Manual Payment" at bounding box center [760, 423] width 87 height 72
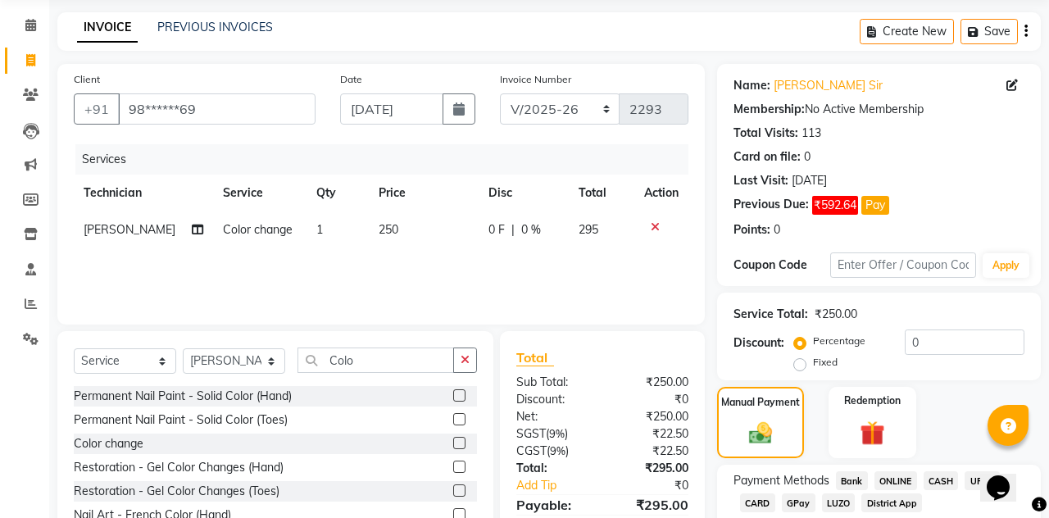
click at [979, 480] on span "UPI M" at bounding box center [981, 480] width 35 height 19
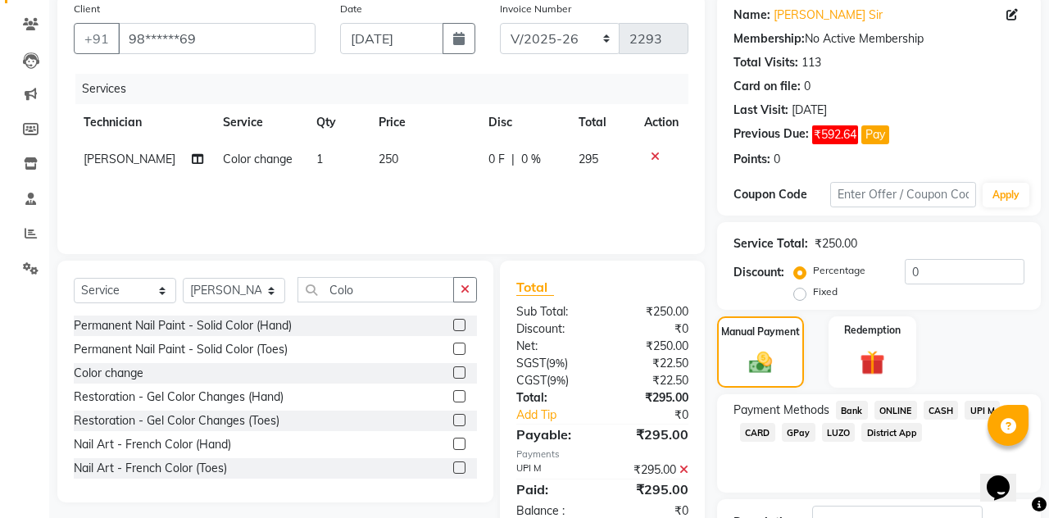
scroll to position [175, 0]
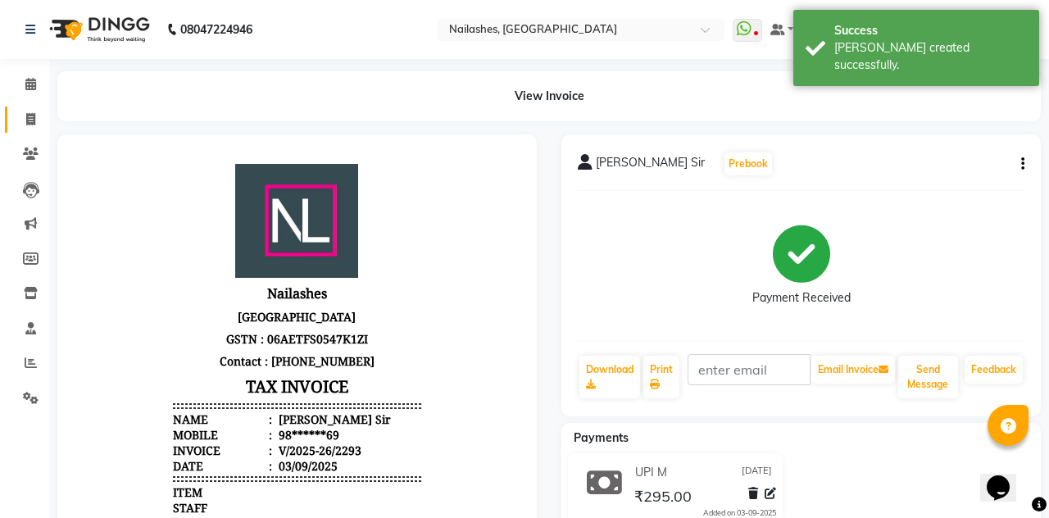
click at [20, 131] on link "Invoice" at bounding box center [24, 120] width 39 height 27
select select "3926"
select select "service"
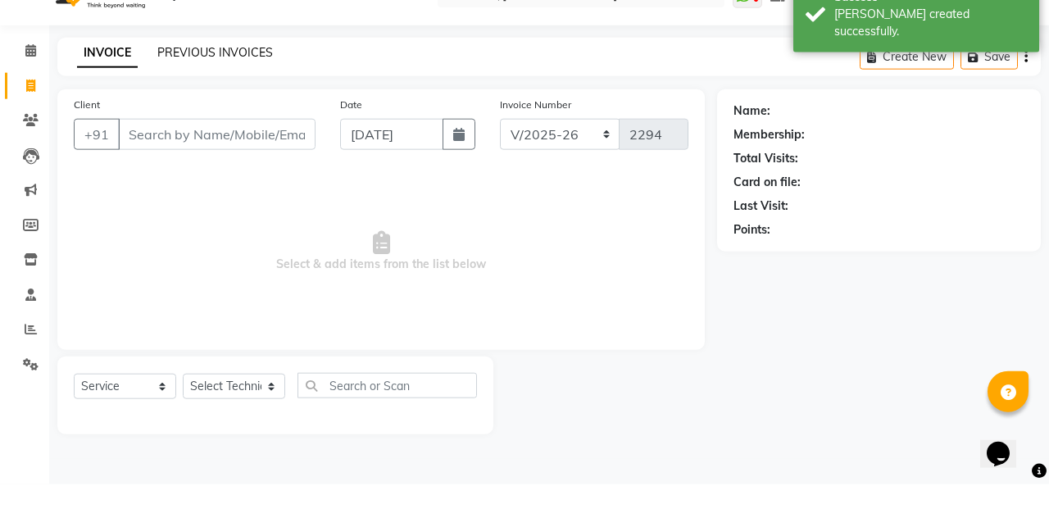
click at [233, 91] on link "PREVIOUS INVOICES" at bounding box center [215, 86] width 116 height 15
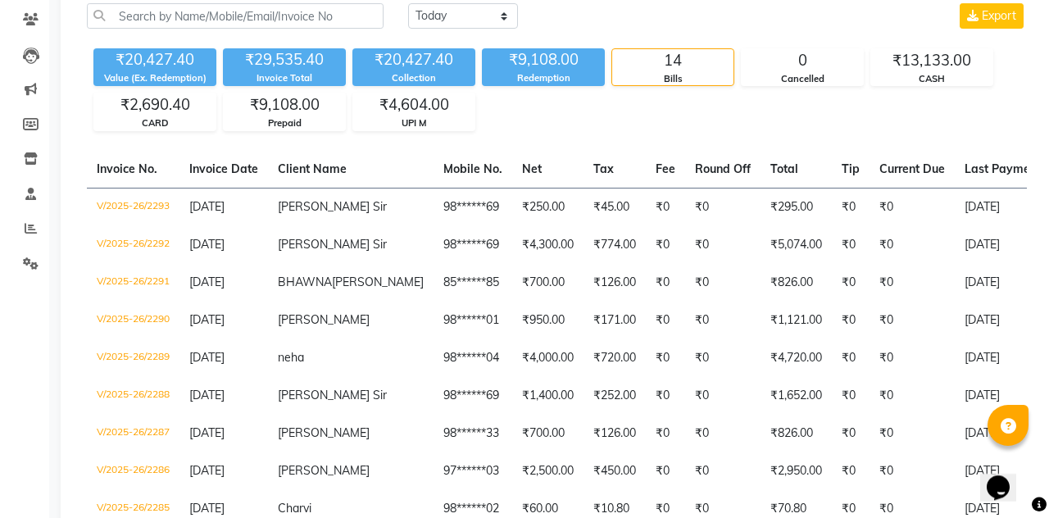
scroll to position [139, 0]
